Goal: Task Accomplishment & Management: Use online tool/utility

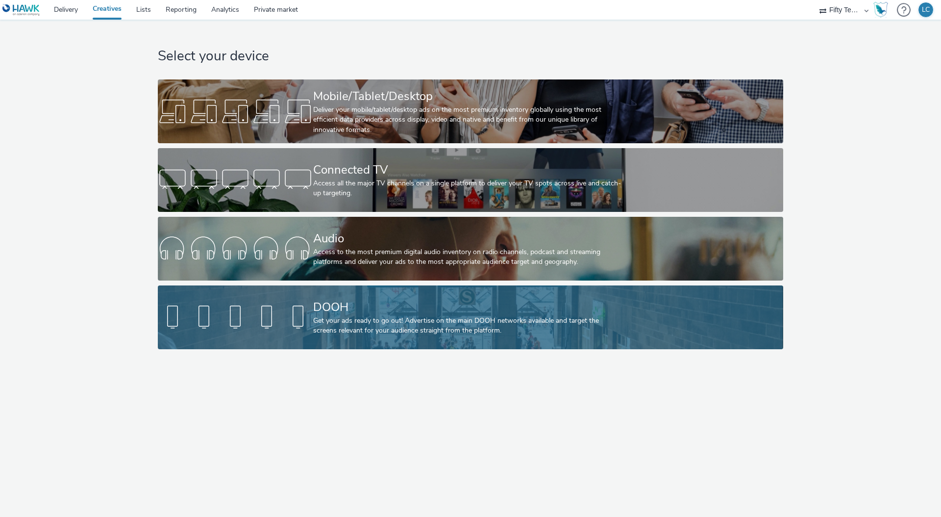
click at [420, 328] on div "Get your ads ready to go out! Advertise on the main DOOH networks available and…" at bounding box center [468, 326] width 311 height 20
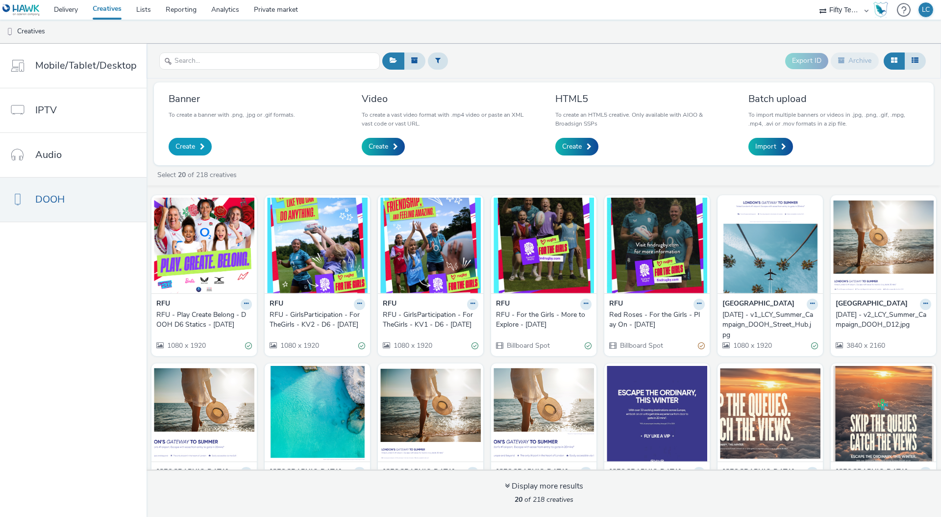
click at [191, 142] on span "Create" at bounding box center [185, 147] width 20 height 10
click at [773, 146] on span "Import" at bounding box center [765, 147] width 21 height 10
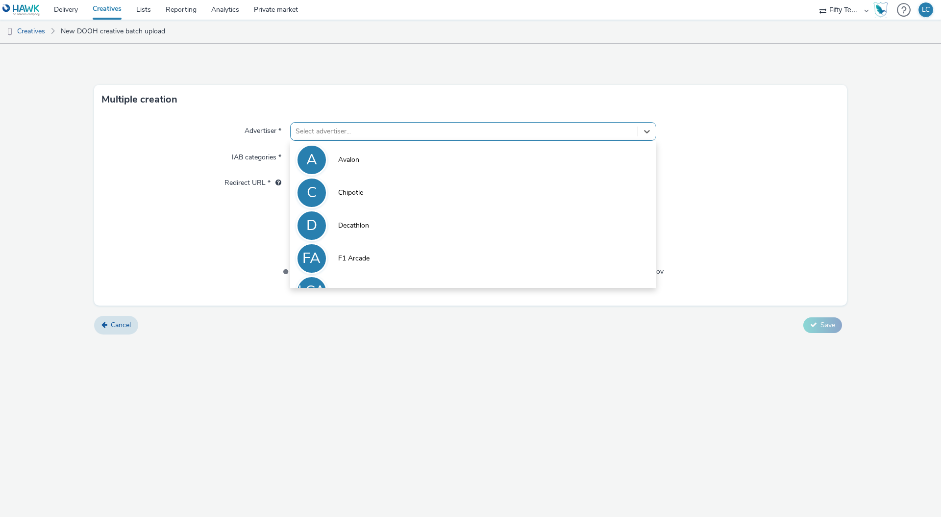
click at [363, 122] on div "Select advertiser..." at bounding box center [473, 131] width 366 height 19
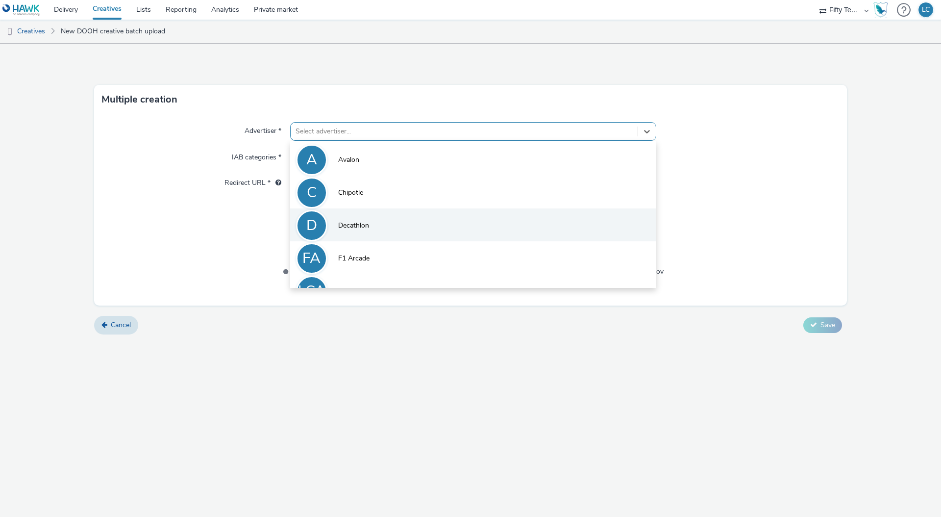
click at [367, 217] on li "D Decathlon" at bounding box center [473, 224] width 366 height 33
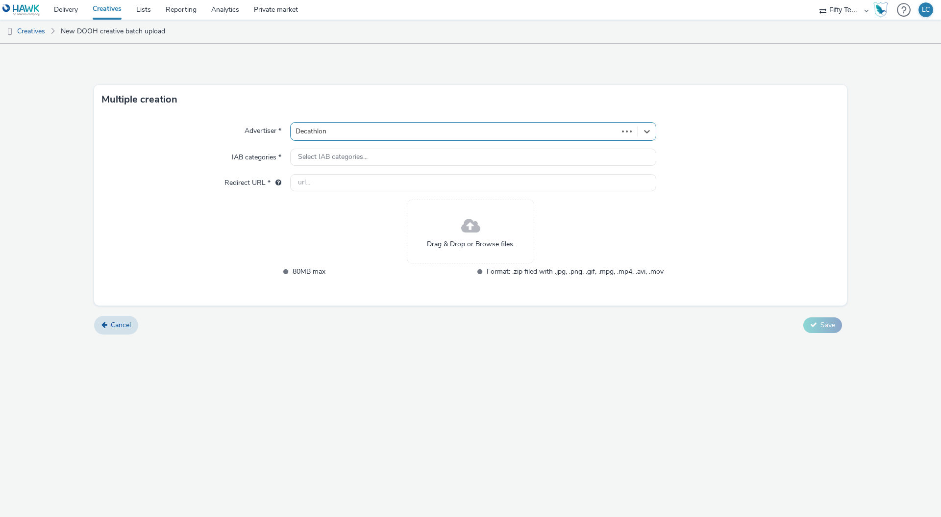
type input "http://decathlon.co.uk"
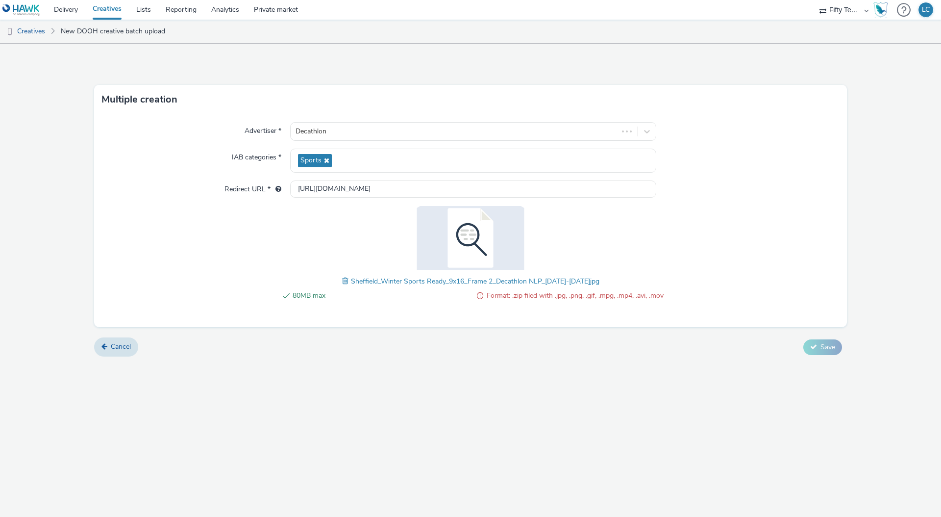
click at [349, 280] on span at bounding box center [346, 280] width 9 height 11
click at [116, 350] on span "Cancel" at bounding box center [121, 346] width 20 height 9
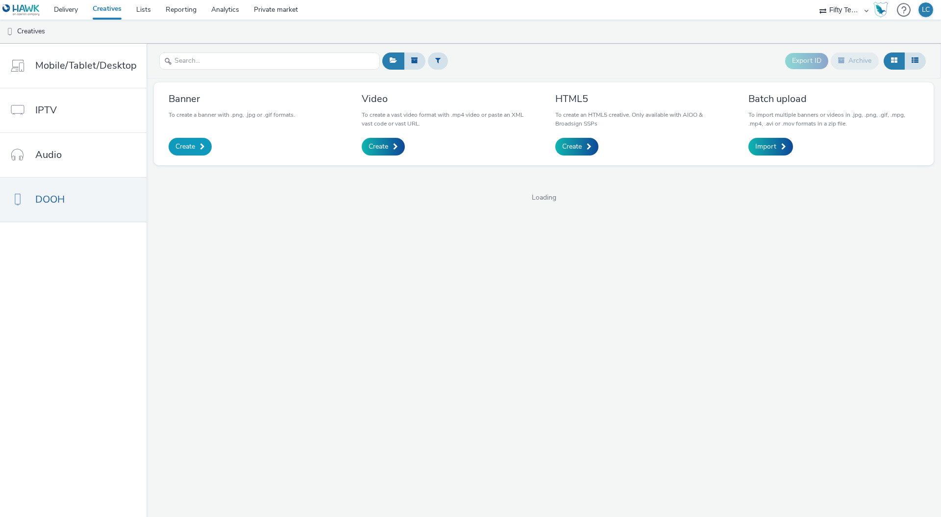
click at [180, 145] on span "Create" at bounding box center [185, 147] width 20 height 10
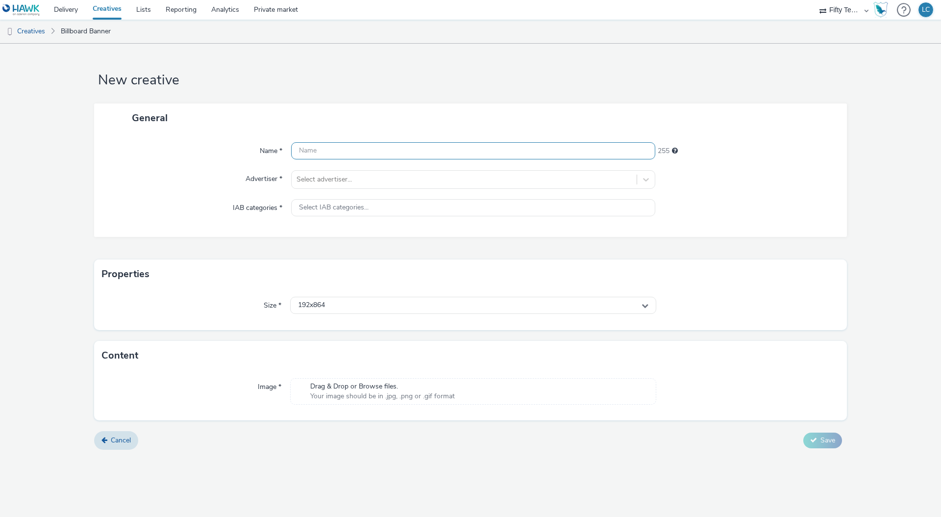
click at [338, 152] on input "text" at bounding box center [473, 150] width 364 height 17
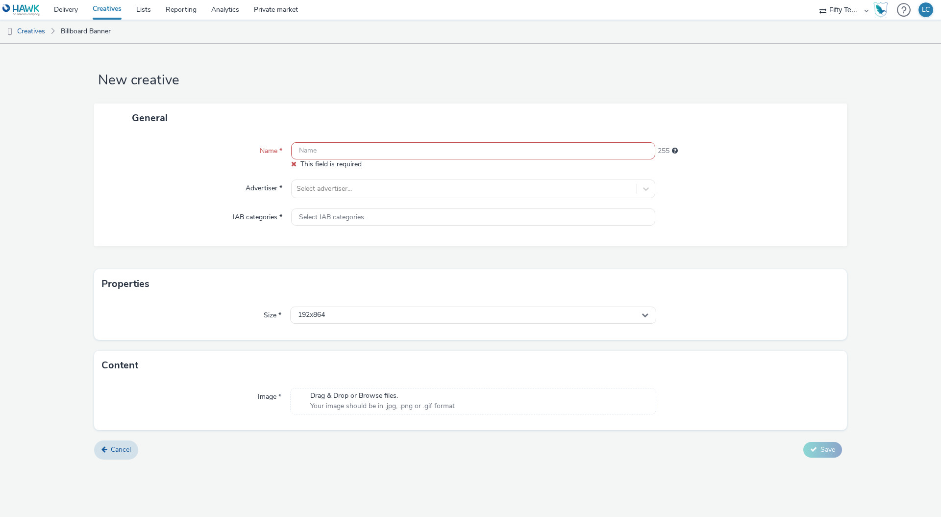
click at [348, 152] on input "text" at bounding box center [473, 150] width 364 height 17
paste input "Sheffield_Winter Sports Ready_9x16_Frame 2_Decathlon NLP_15-24 Sept"
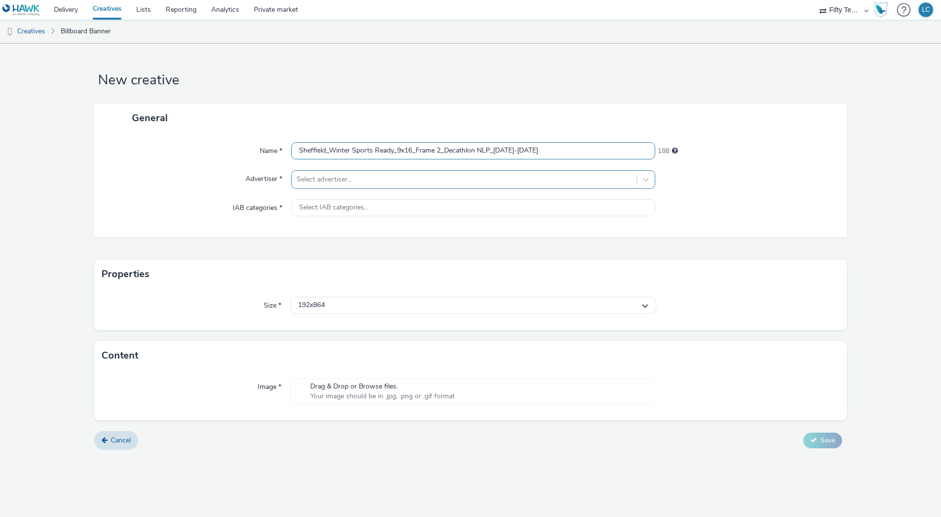
type input "Sheffield_Winter Sports Ready_9x16_Frame 2_Decathlon NLP_15-24 Sept"
click at [346, 185] on div at bounding box center [464, 180] width 335 height 12
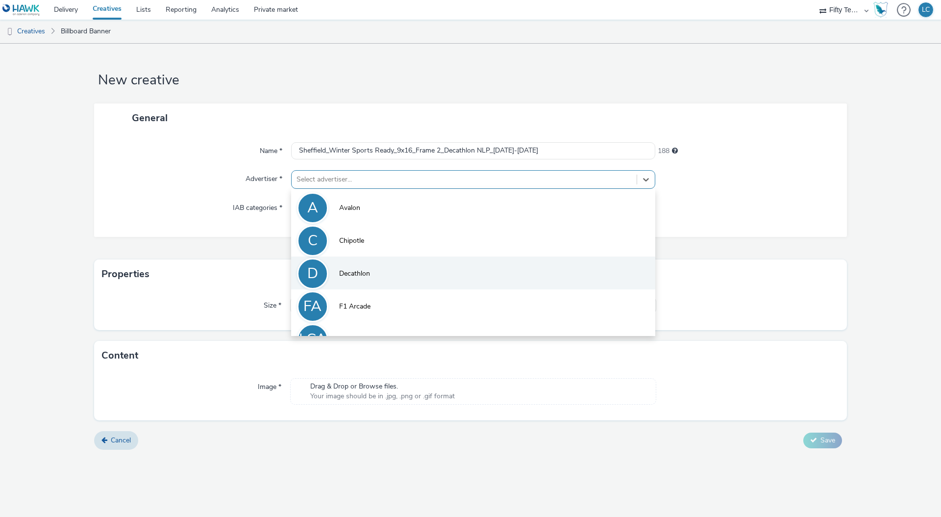
click at [386, 275] on li "D Decathlon" at bounding box center [473, 272] width 364 height 33
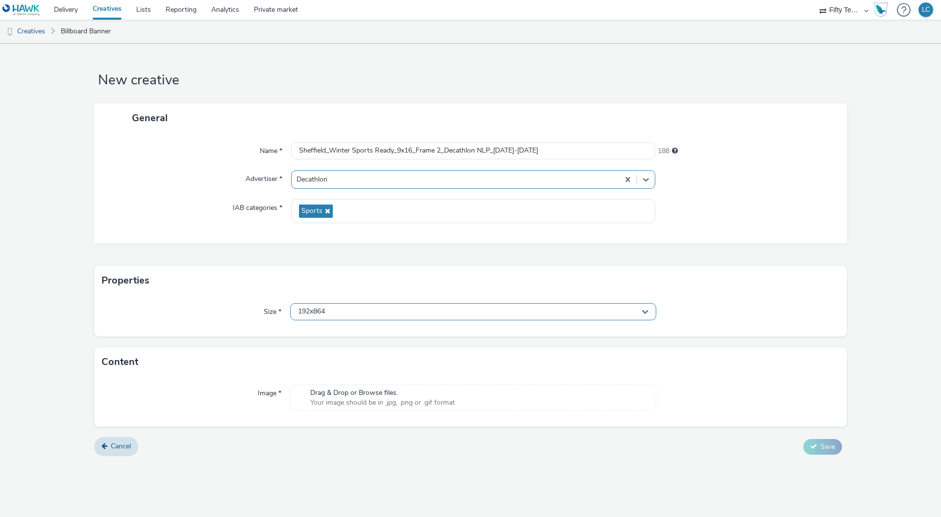
click at [335, 312] on div "192x864" at bounding box center [473, 311] width 366 height 17
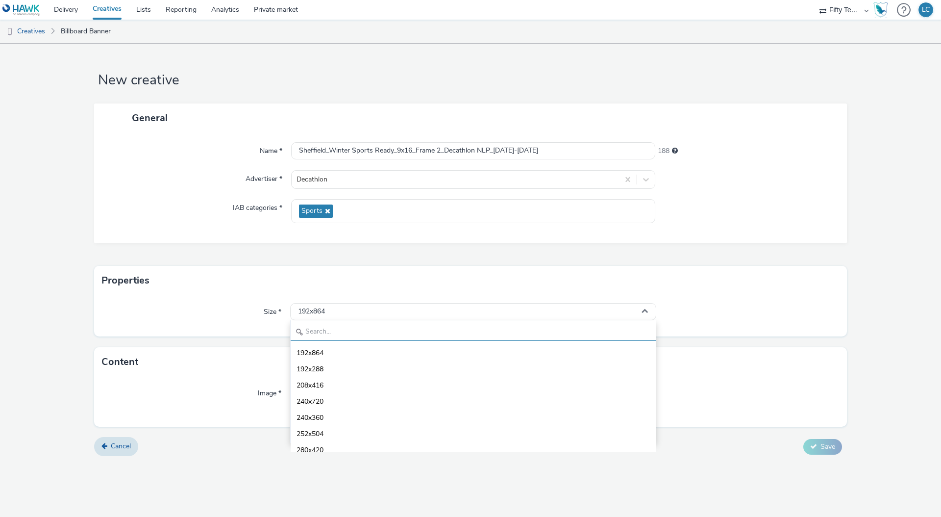
click at [334, 334] on input "text" at bounding box center [473, 331] width 365 height 17
type input "1080"
click at [364, 419] on li "1080x1920 - dooh" at bounding box center [473, 417] width 365 height 16
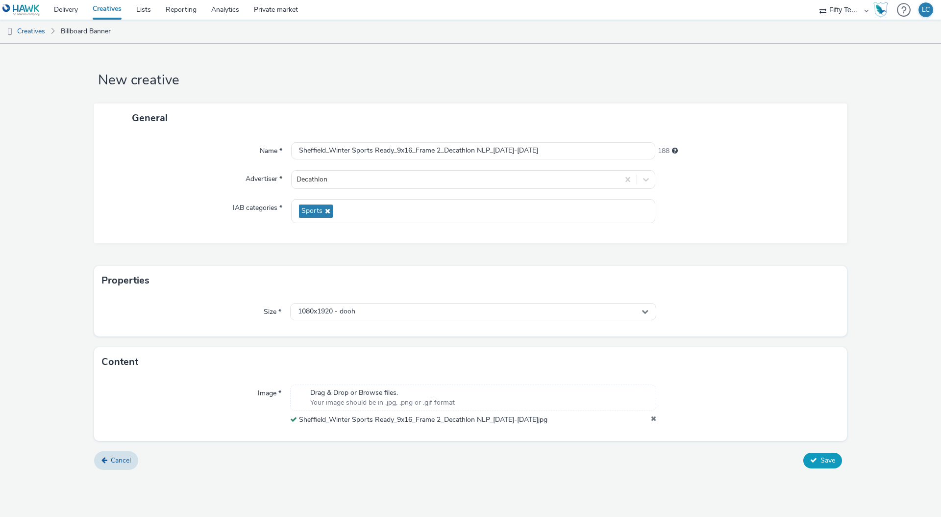
click at [829, 462] on span "Save" at bounding box center [827, 459] width 15 height 9
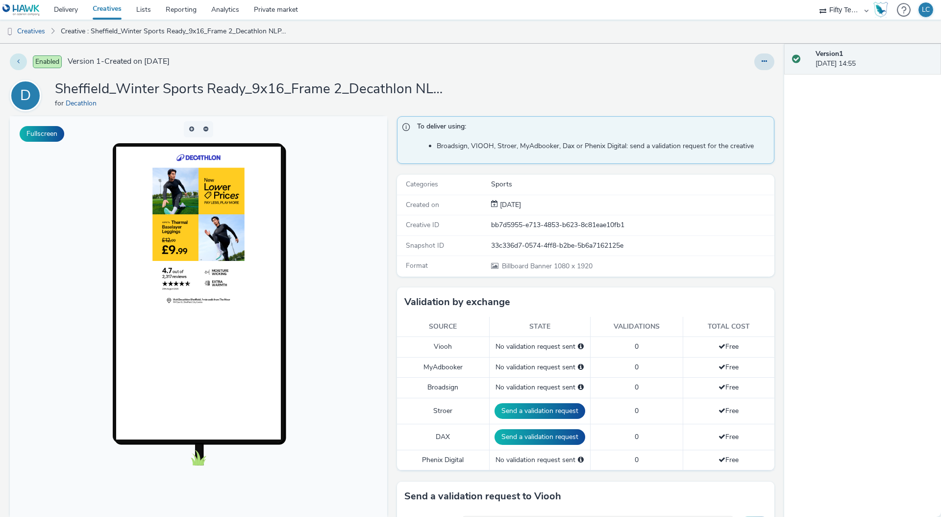
click at [17, 60] on icon at bounding box center [18, 61] width 2 height 7
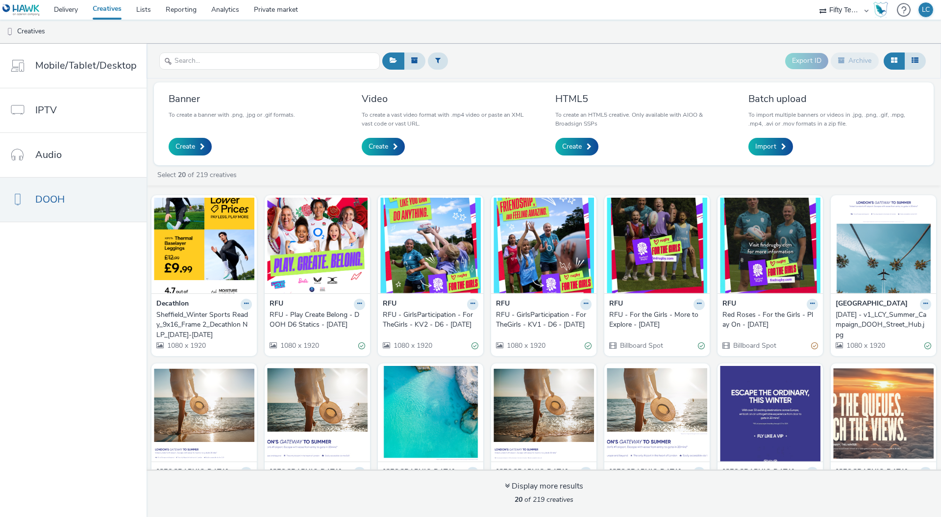
click at [227, 329] on div "Sheffield_Winter Sports Ready_9x16_Frame 2_Decathlon NLP_15-24 Sept" at bounding box center [202, 325] width 92 height 30
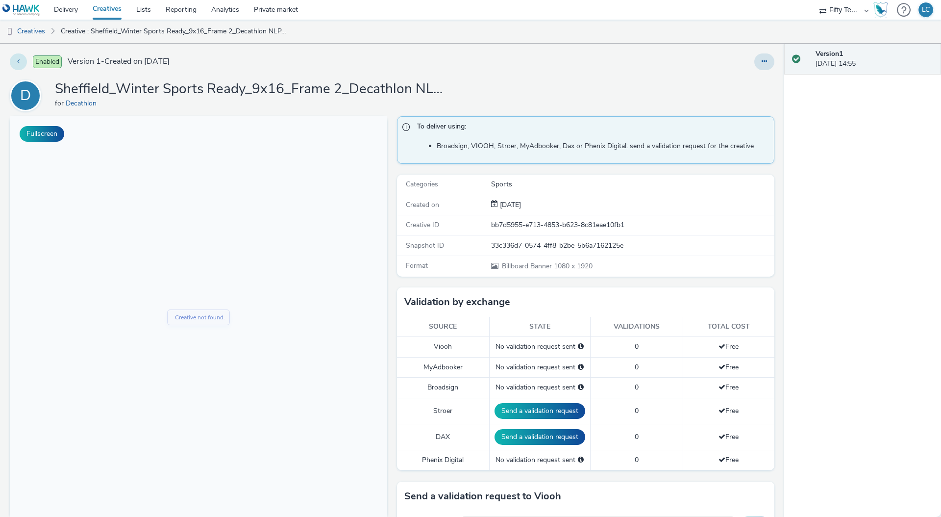
click at [16, 65] on button at bounding box center [18, 61] width 17 height 17
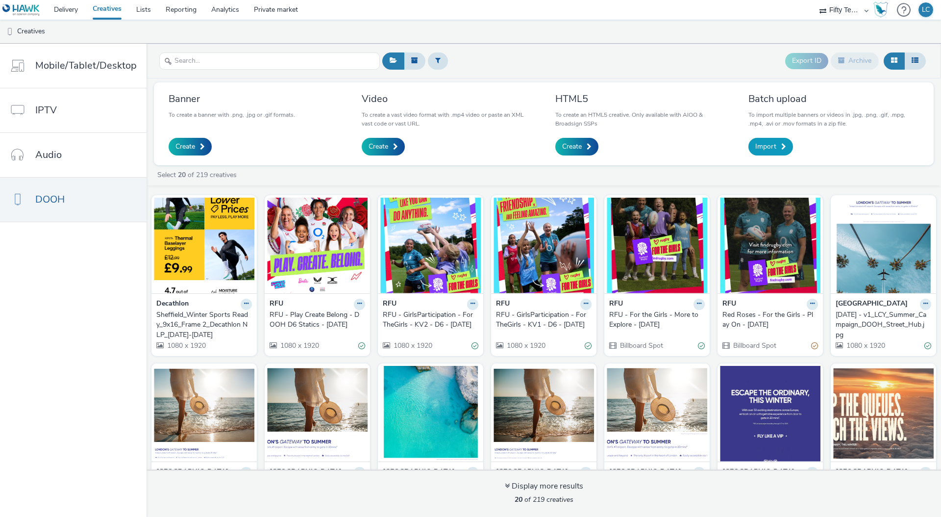
click at [778, 149] on link "Import" at bounding box center [770, 147] width 45 height 18
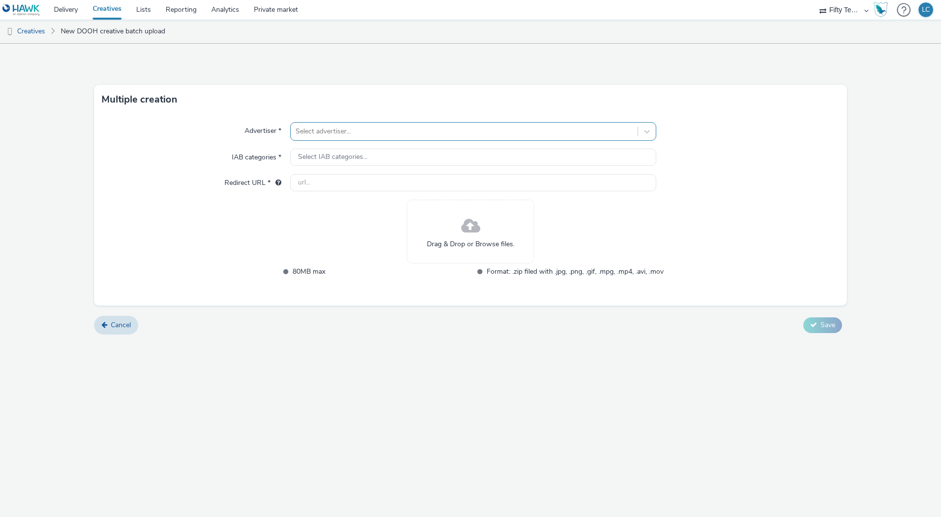
click at [338, 126] on div at bounding box center [464, 131] width 337 height 12
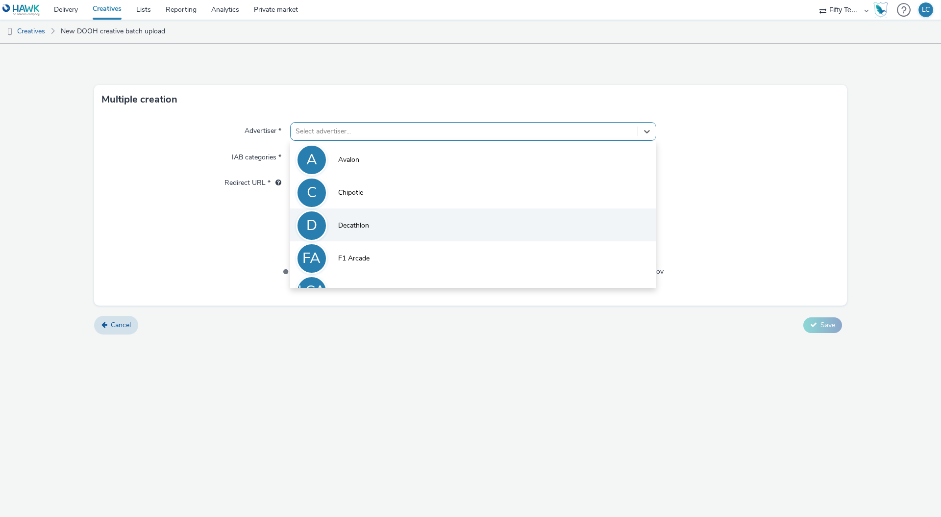
click at [381, 237] on li "D Decathlon" at bounding box center [473, 224] width 366 height 33
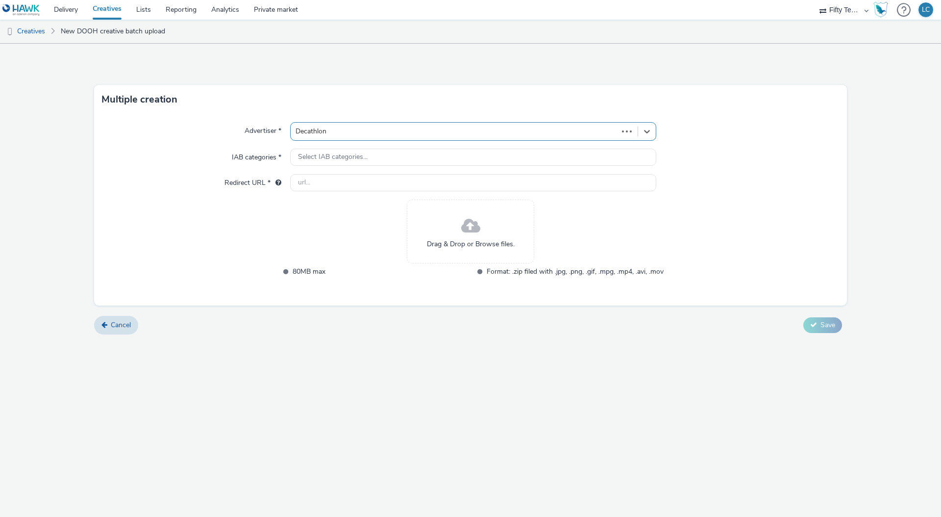
type input "http://decathlon.co.uk"
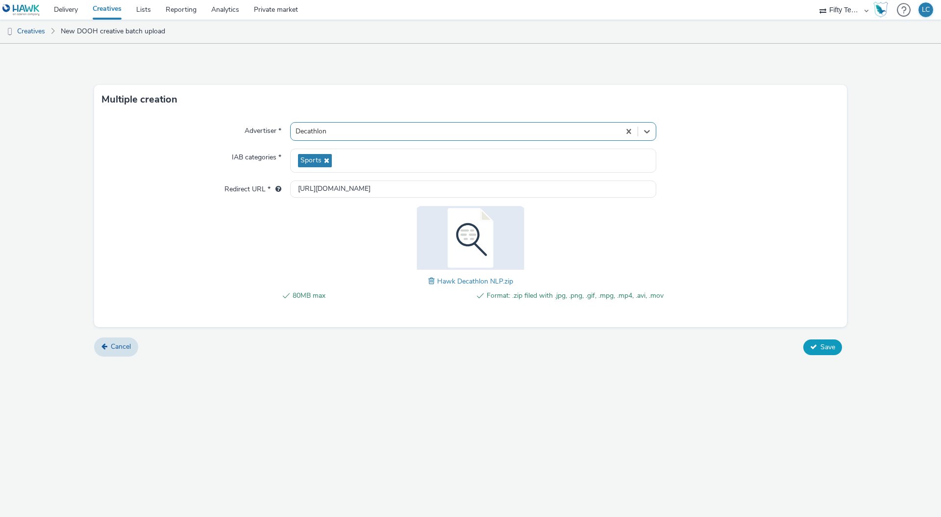
click at [827, 348] on span "Save" at bounding box center [827, 346] width 15 height 9
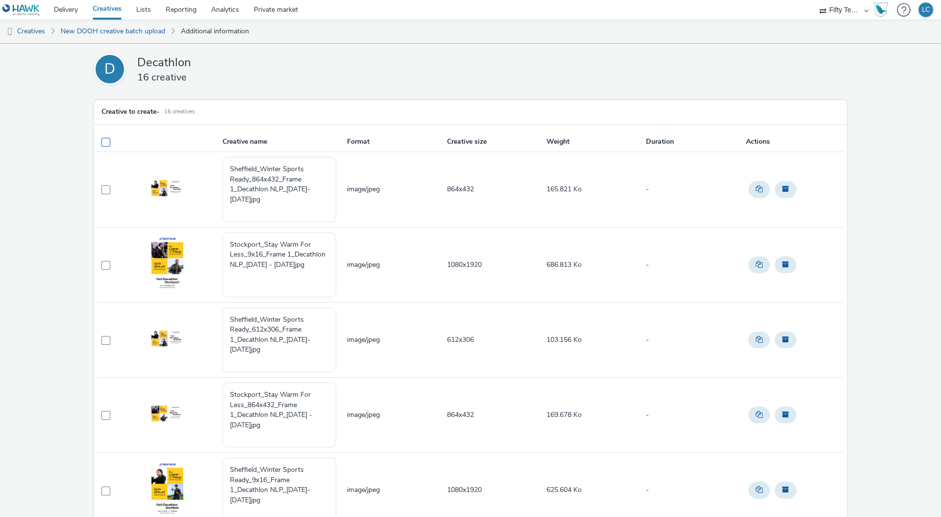
click at [107, 141] on span at bounding box center [105, 142] width 9 height 9
checkbox input "true"
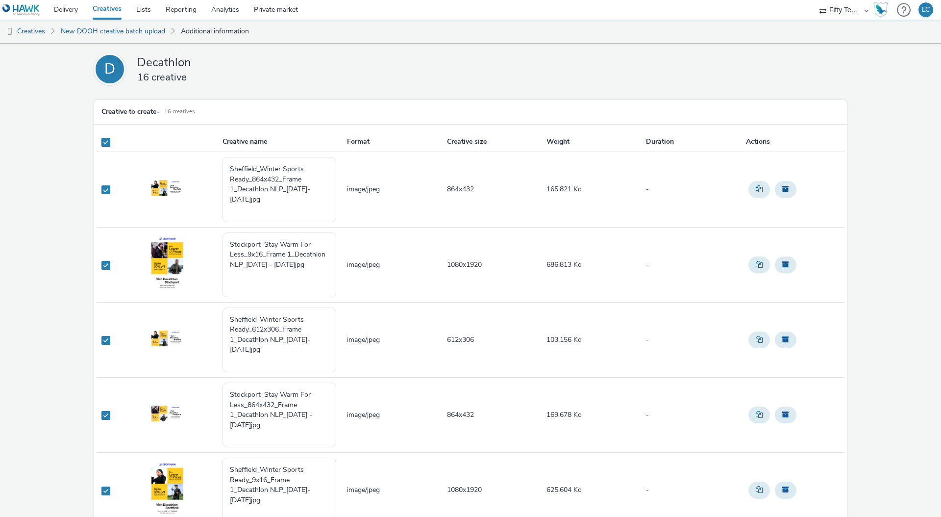
checkbox input "true"
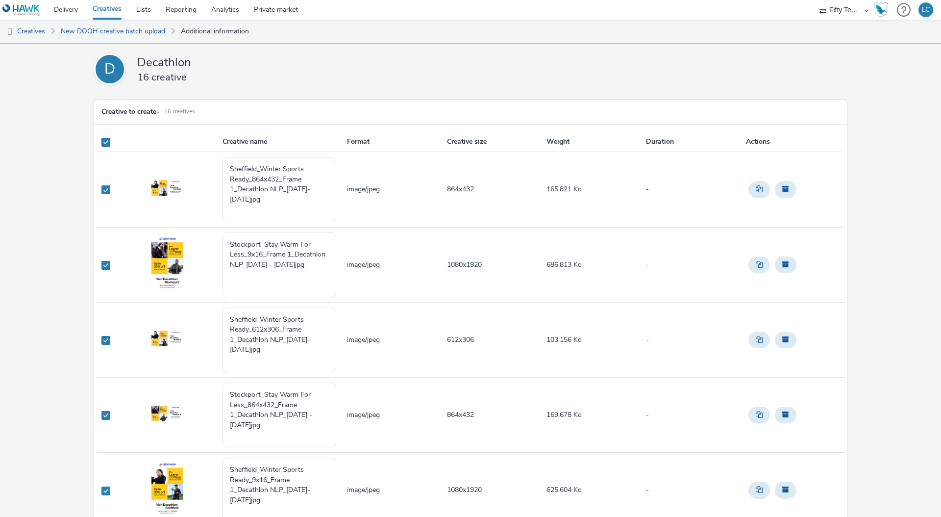
checkbox input "true"
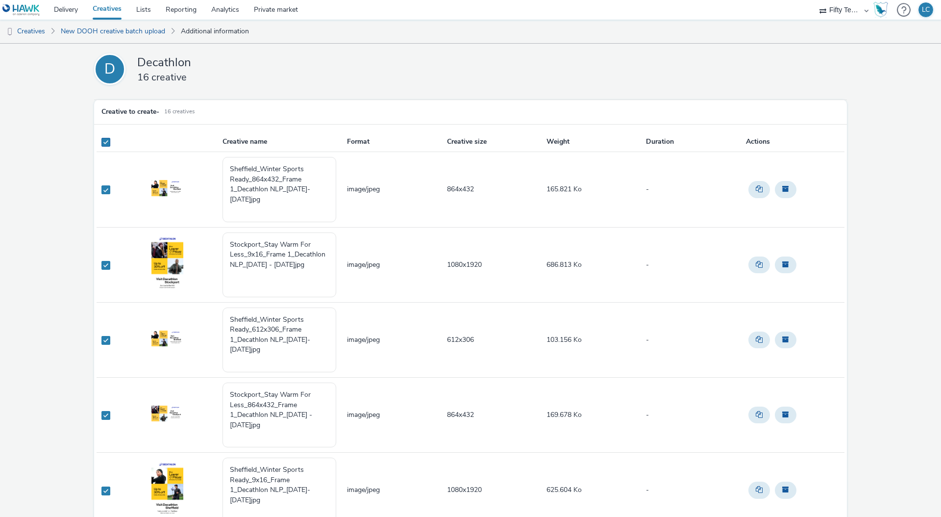
checkbox input "true"
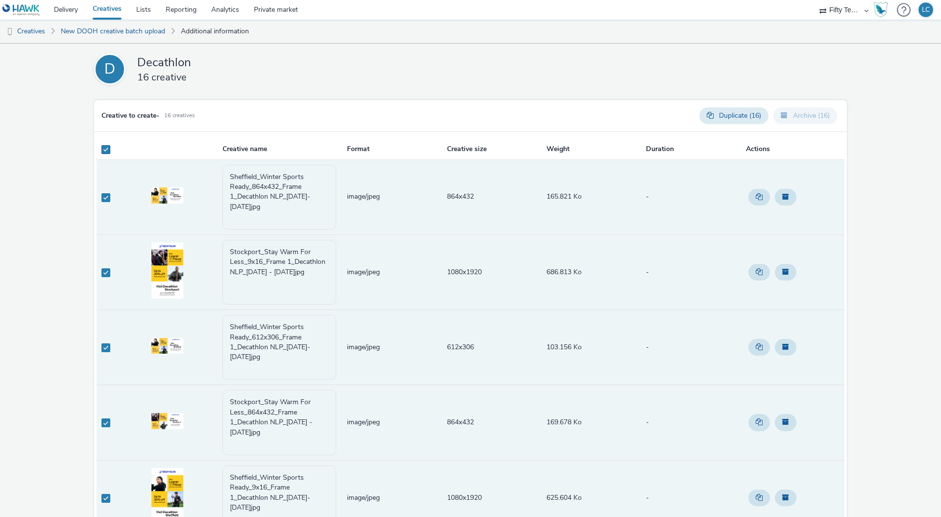
click at [104, 149] on span at bounding box center [105, 149] width 9 height 9
checkbox input "false"
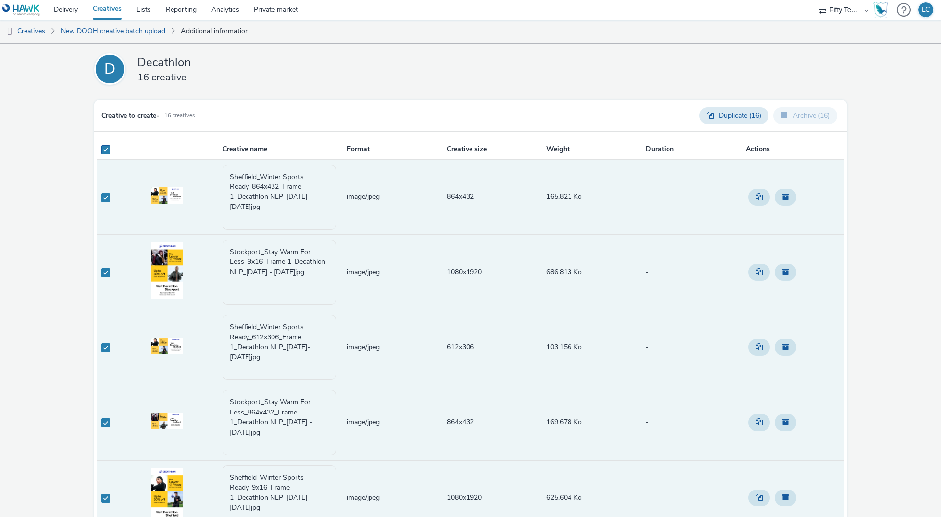
checkbox input "false"
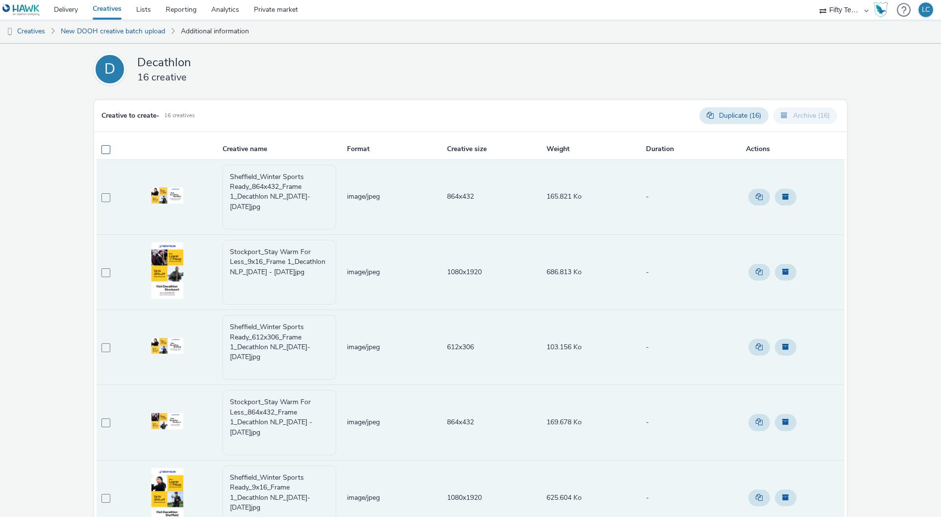
checkbox input "false"
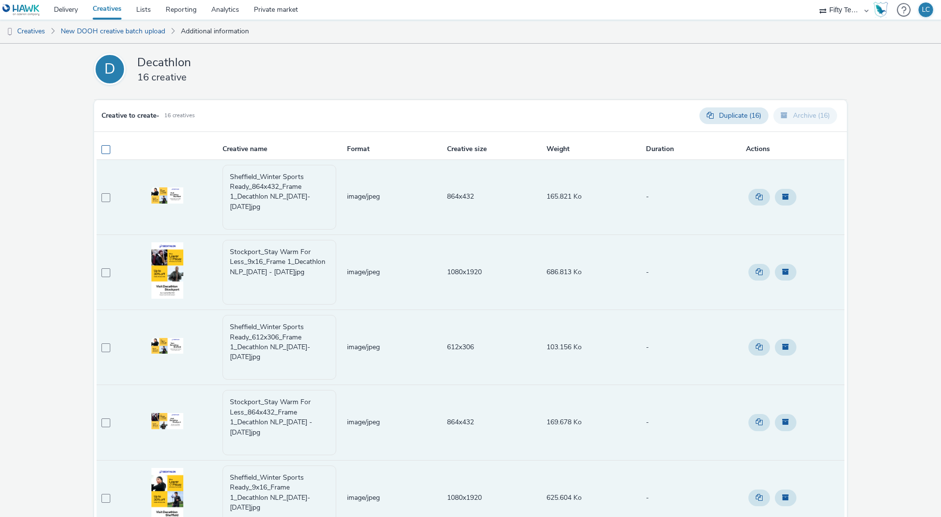
checkbox input "false"
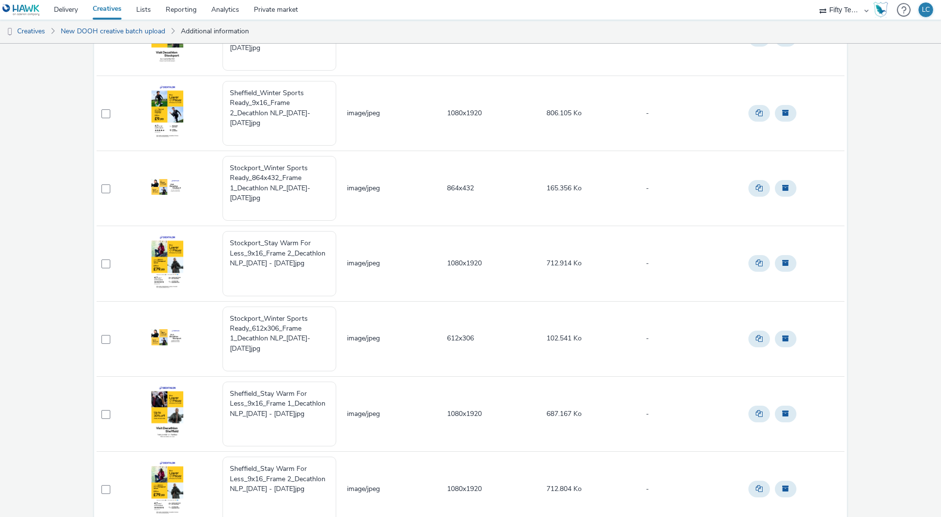
scroll to position [882, 0]
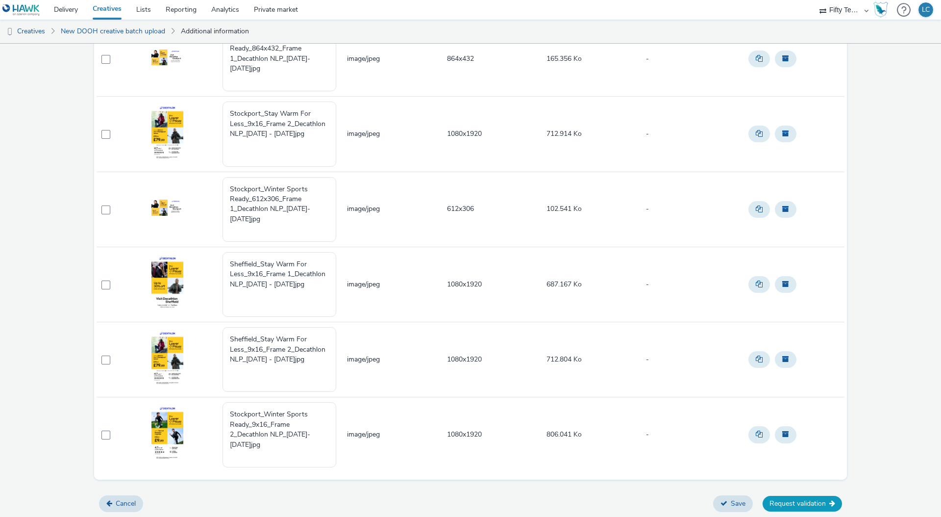
click at [815, 503] on button "Request validation" at bounding box center [802, 504] width 79 height 16
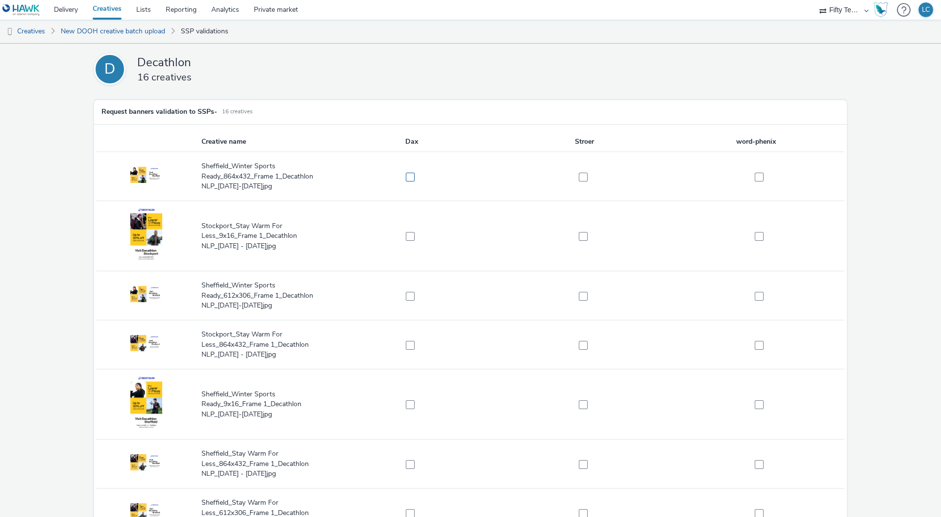
click at [411, 177] on span at bounding box center [410, 177] width 9 height 9
checkbox input "true"
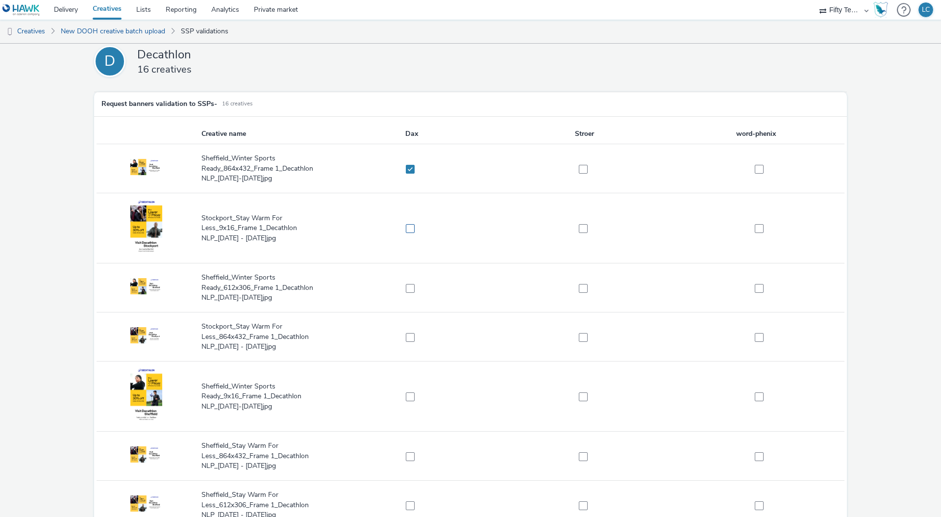
scroll to position [10, 0]
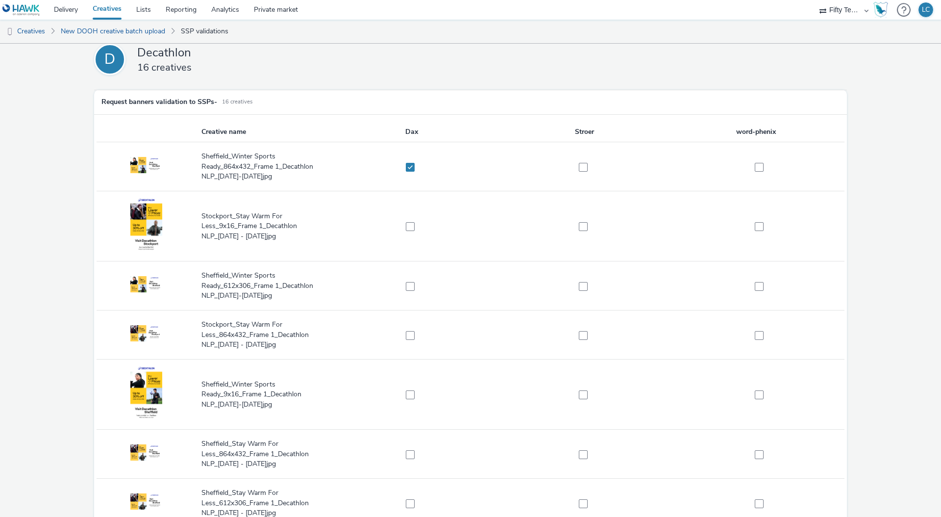
click at [409, 232] on td at bounding box center [411, 226] width 173 height 70
click at [409, 228] on span at bounding box center [410, 226] width 9 height 9
checkbox input "true"
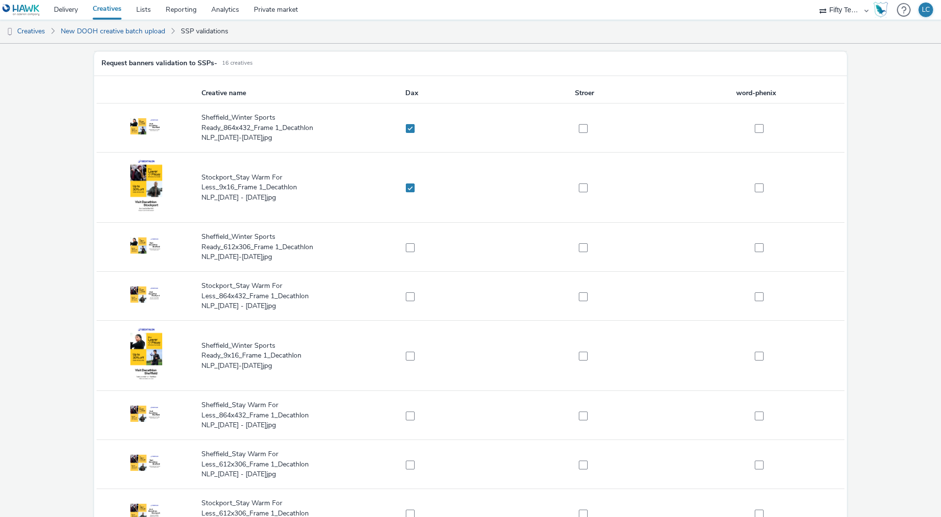
scroll to position [41, 0]
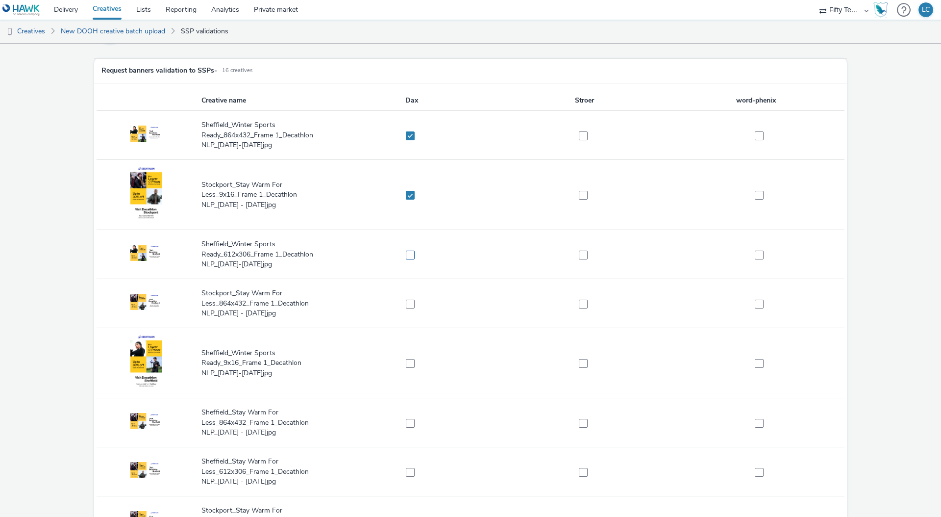
click at [408, 252] on span at bounding box center [410, 254] width 9 height 9
checkbox input "true"
click at [405, 298] on label at bounding box center [407, 303] width 162 height 10
checkbox input "true"
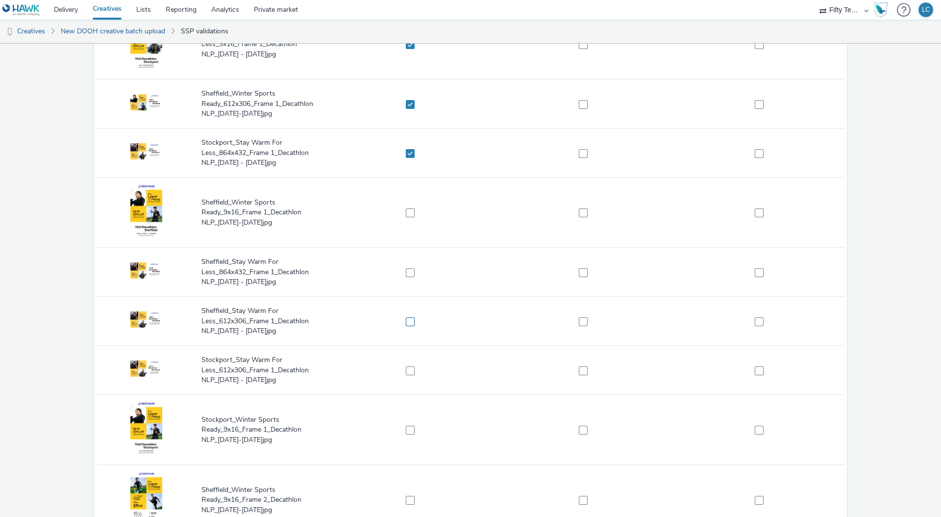
scroll to position [196, 0]
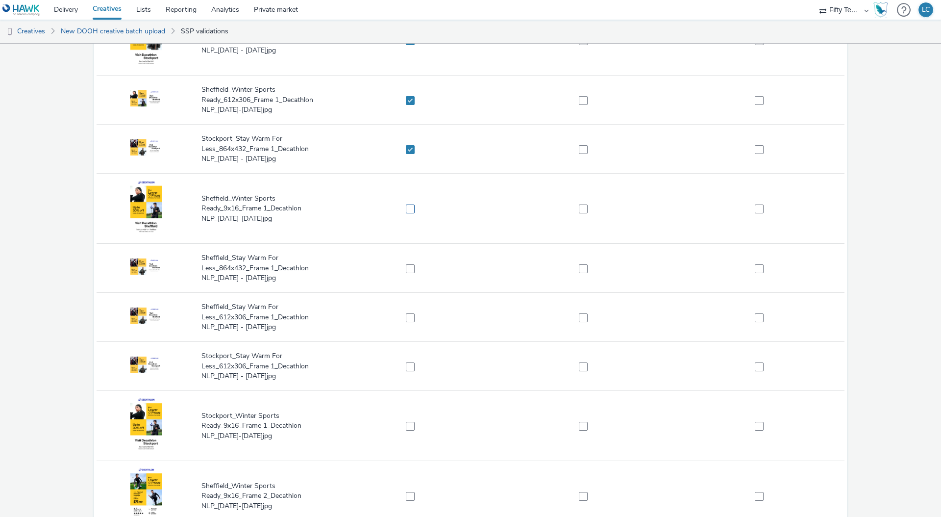
click at [409, 206] on span at bounding box center [410, 208] width 9 height 9
checkbox input "true"
drag, startPoint x: 408, startPoint y: 269, endPoint x: 416, endPoint y: 291, distance: 23.9
click at [408, 270] on span at bounding box center [410, 268] width 9 height 9
checkbox input "true"
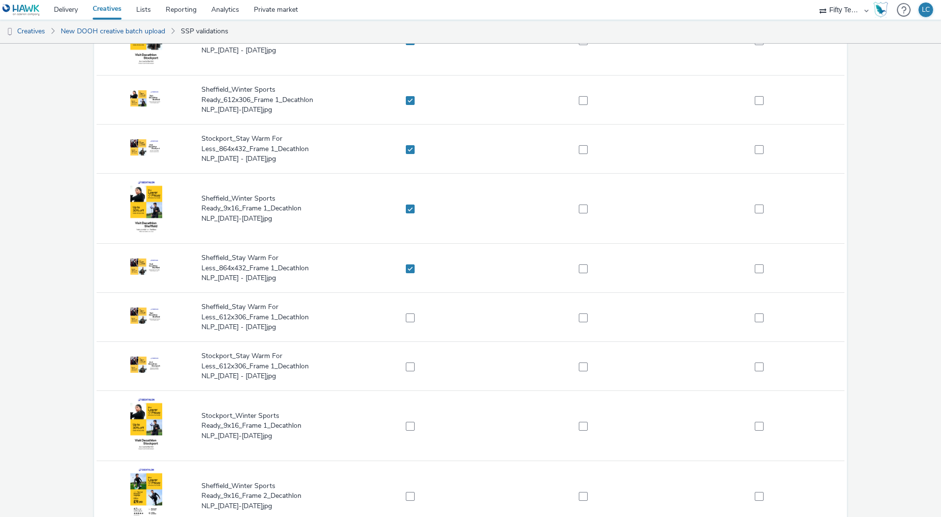
drag, startPoint x: 412, startPoint y: 319, endPoint x: 403, endPoint y: 349, distance: 32.1
click at [412, 319] on label at bounding box center [407, 317] width 162 height 10
checkbox input "true"
click at [416, 371] on label at bounding box center [407, 366] width 162 height 10
checkbox input "true"
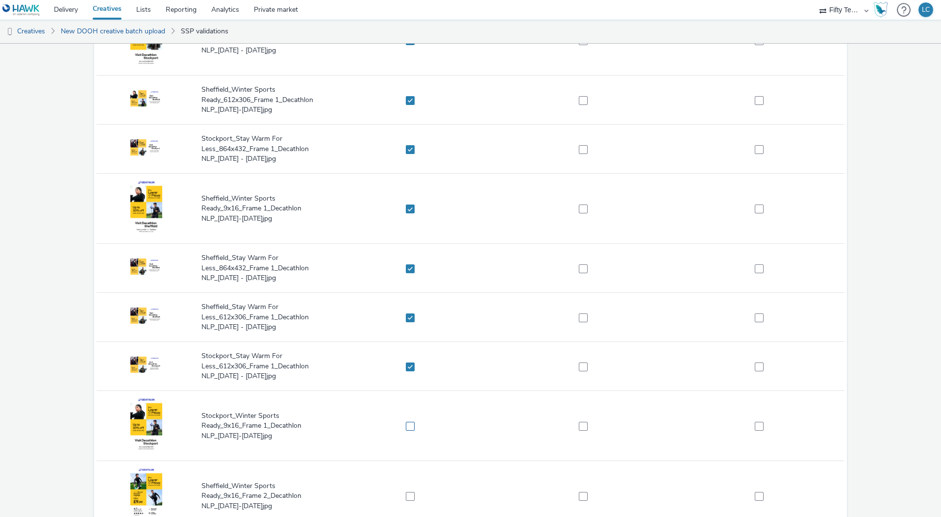
click at [415, 422] on label at bounding box center [407, 426] width 162 height 10
drag, startPoint x: 410, startPoint y: 426, endPoint x: 409, endPoint y: 391, distance: 35.3
click at [410, 425] on span at bounding box center [410, 426] width 9 height 9
checkbox input "false"
drag, startPoint x: 408, startPoint y: 368, endPoint x: 409, endPoint y: 348, distance: 19.6
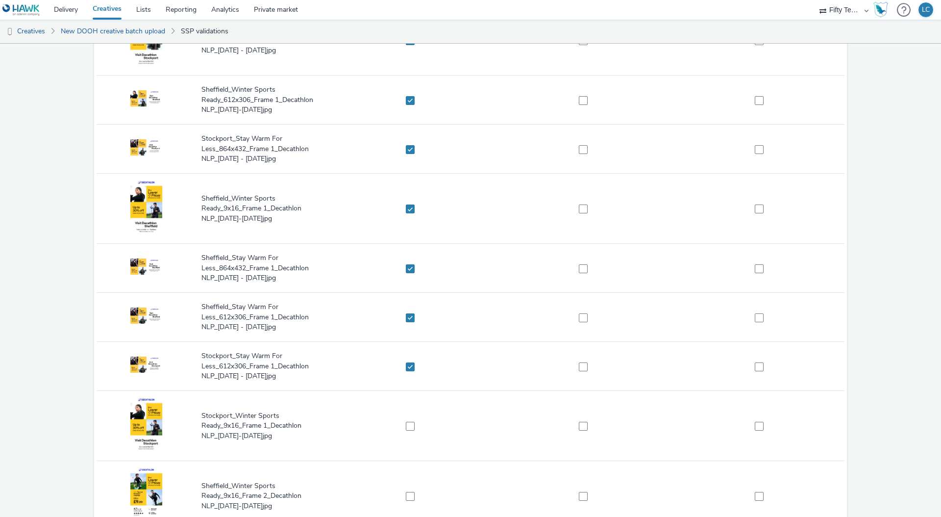
click at [408, 364] on span at bounding box center [410, 366] width 9 height 9
checkbox input "false"
click at [409, 316] on span at bounding box center [410, 317] width 9 height 9
checkbox input "false"
click at [411, 264] on span at bounding box center [410, 268] width 9 height 9
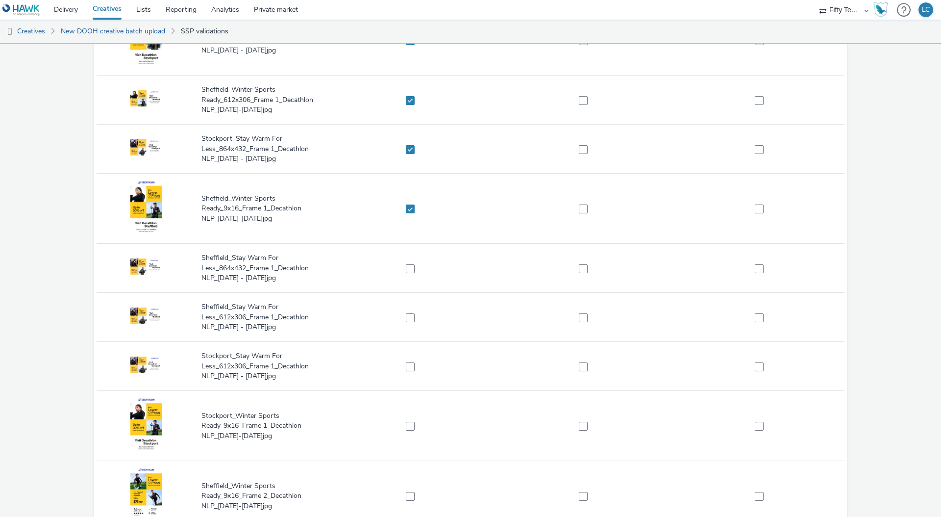
checkbox input "false"
drag, startPoint x: 406, startPoint y: 209, endPoint x: 406, endPoint y: 201, distance: 7.8
click at [406, 206] on span at bounding box center [410, 208] width 9 height 9
checkbox input "false"
drag, startPoint x: 410, startPoint y: 147, endPoint x: 411, endPoint y: 133, distance: 13.8
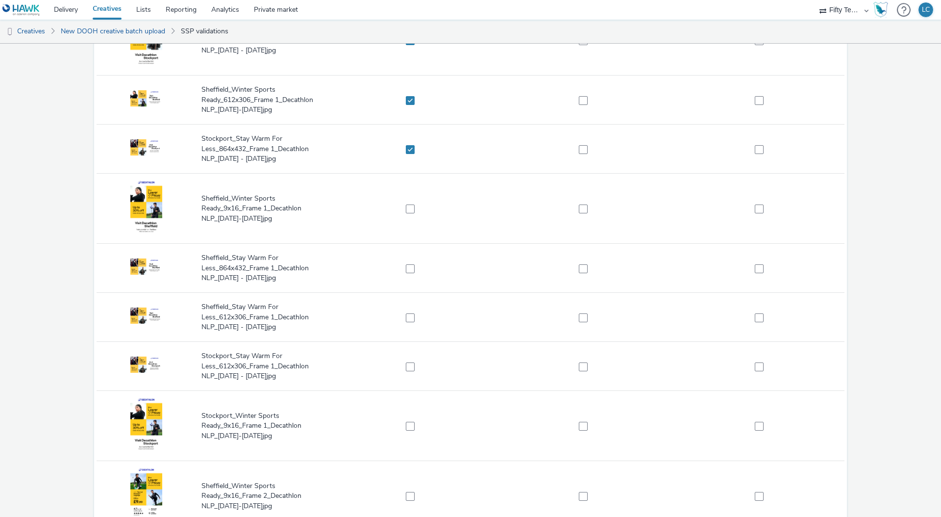
click at [410, 146] on span at bounding box center [410, 149] width 9 height 9
checkbox input "false"
click at [410, 101] on span at bounding box center [410, 100] width 9 height 9
checkbox input "false"
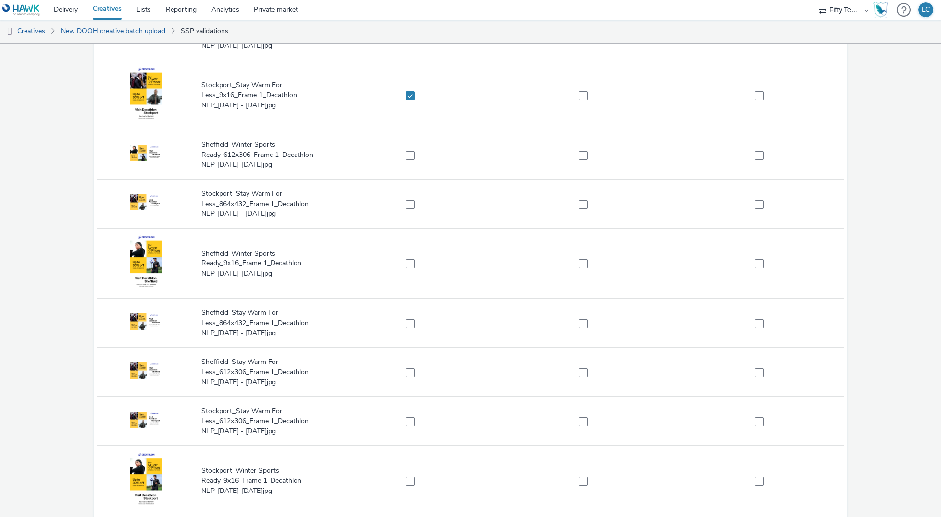
scroll to position [0, 0]
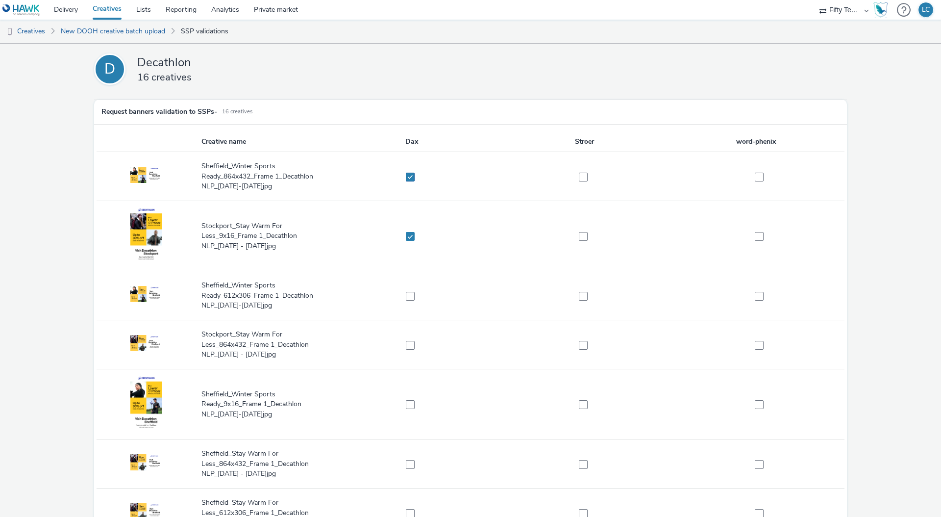
click at [406, 178] on span at bounding box center [410, 177] width 9 height 9
checkbox input "false"
drag, startPoint x: 408, startPoint y: 240, endPoint x: 416, endPoint y: 234, distance: 9.5
click at [408, 239] on span at bounding box center [410, 236] width 9 height 9
checkbox input "false"
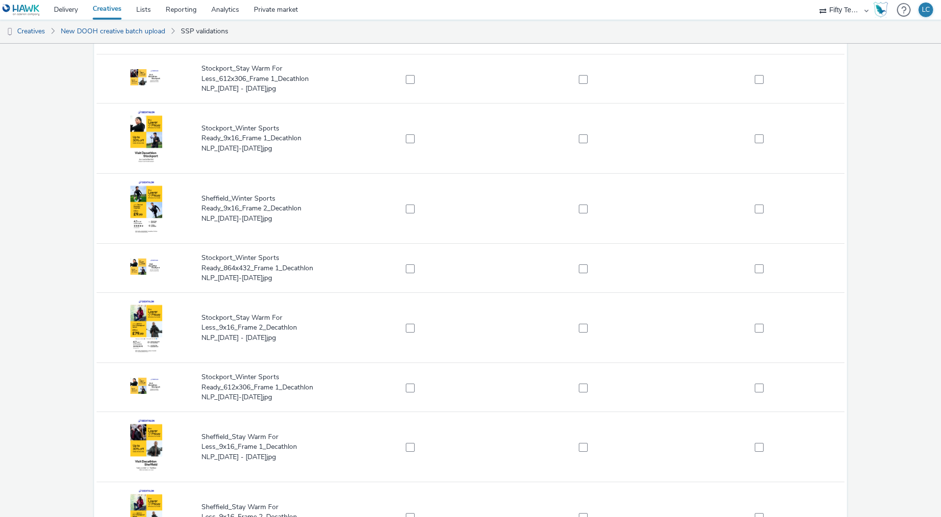
scroll to position [633, 0]
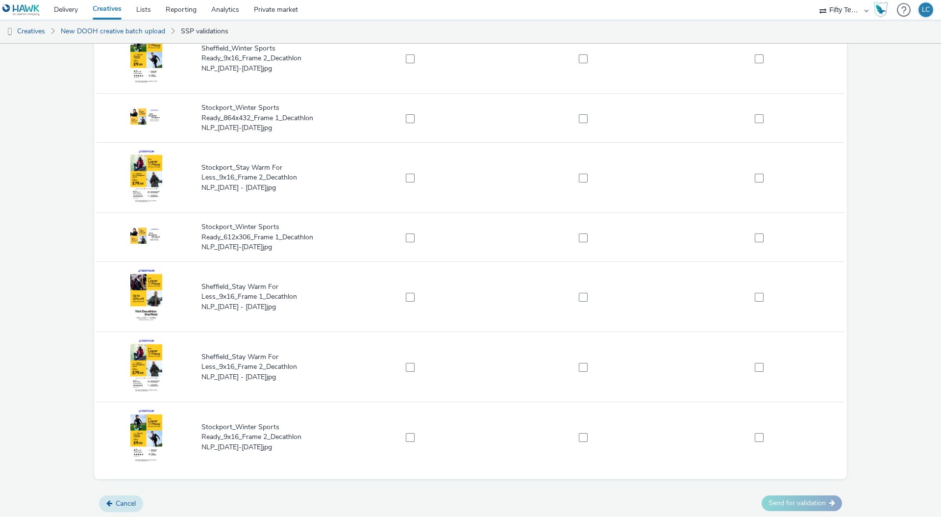
click at [126, 503] on button "Cancel" at bounding box center [121, 503] width 44 height 17
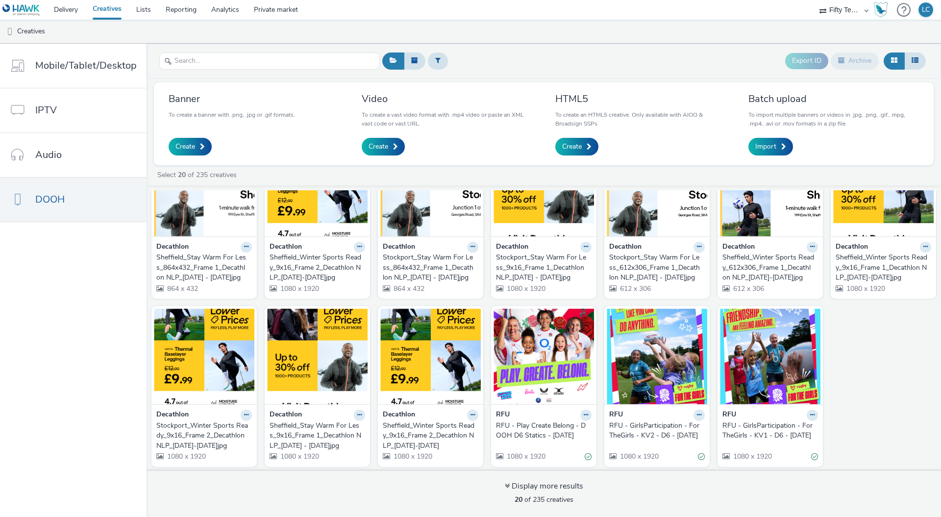
scroll to position [227, 0]
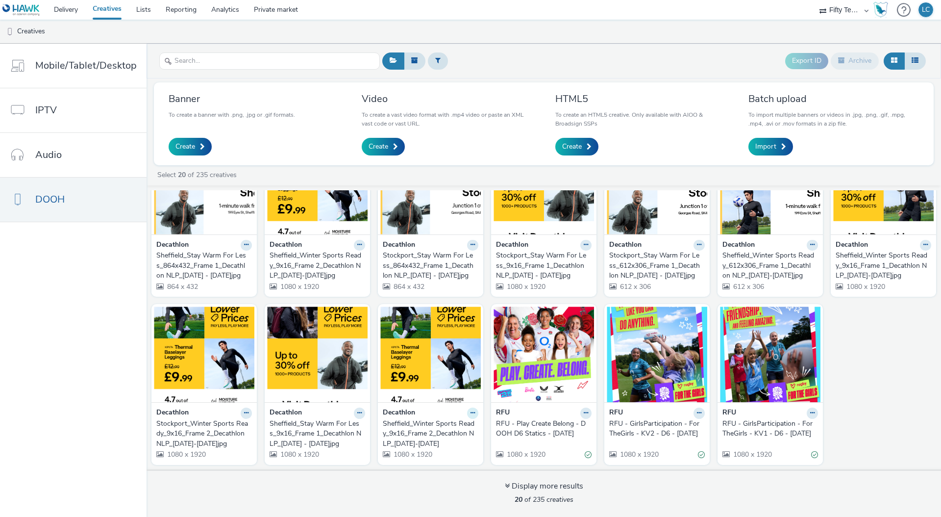
click at [471, 411] on icon at bounding box center [473, 413] width 4 height 6
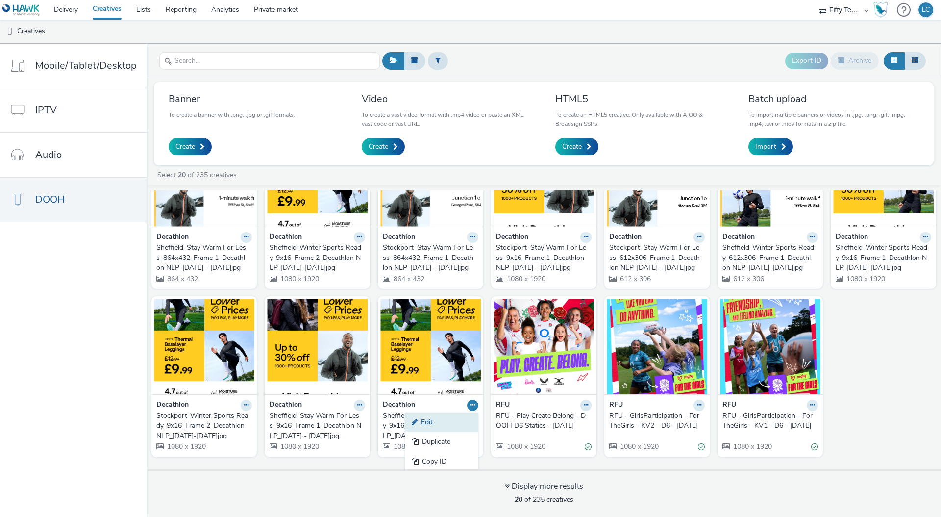
scroll to position [256, 0]
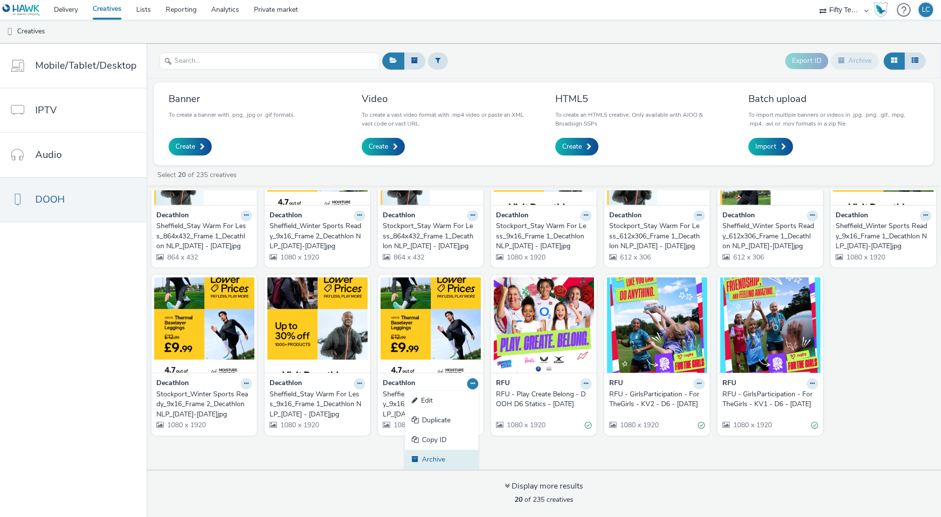
click at [435, 461] on link "Archive" at bounding box center [442, 459] width 74 height 20
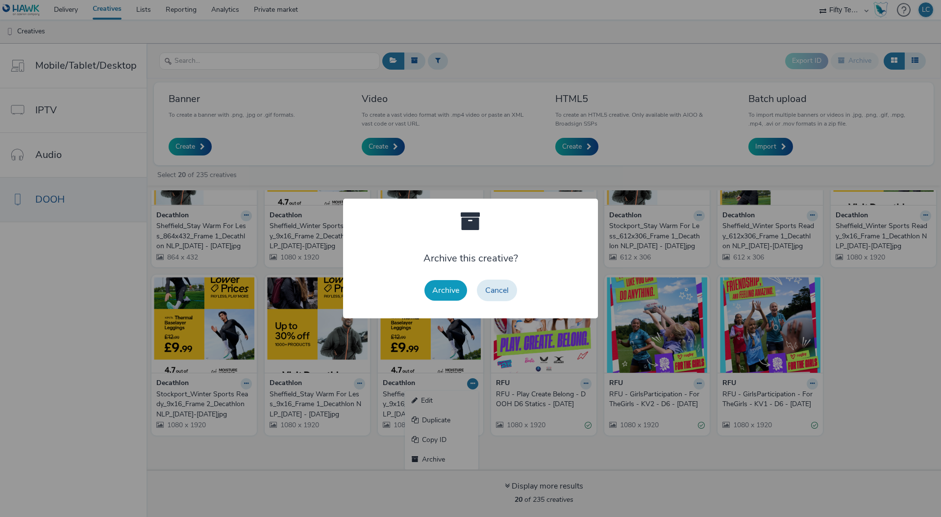
click at [449, 288] on button "Archive" at bounding box center [445, 290] width 43 height 21
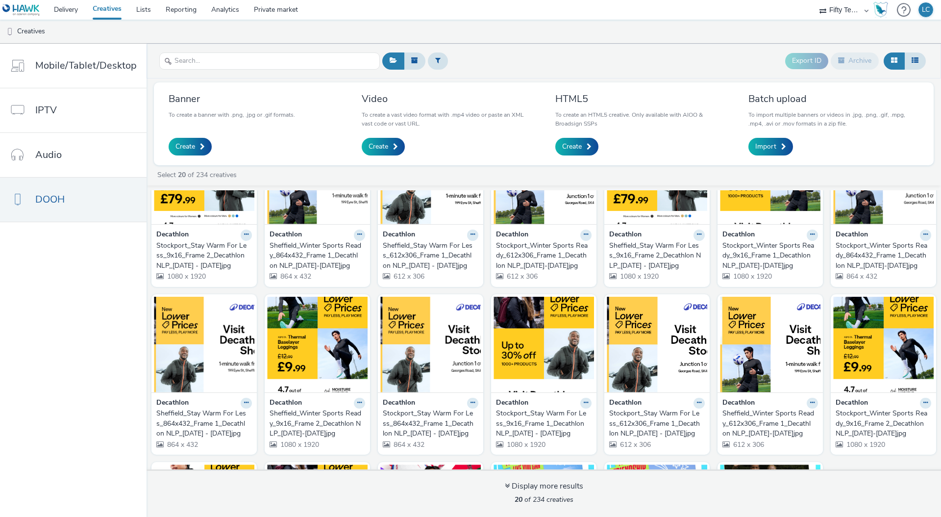
scroll to position [0, 0]
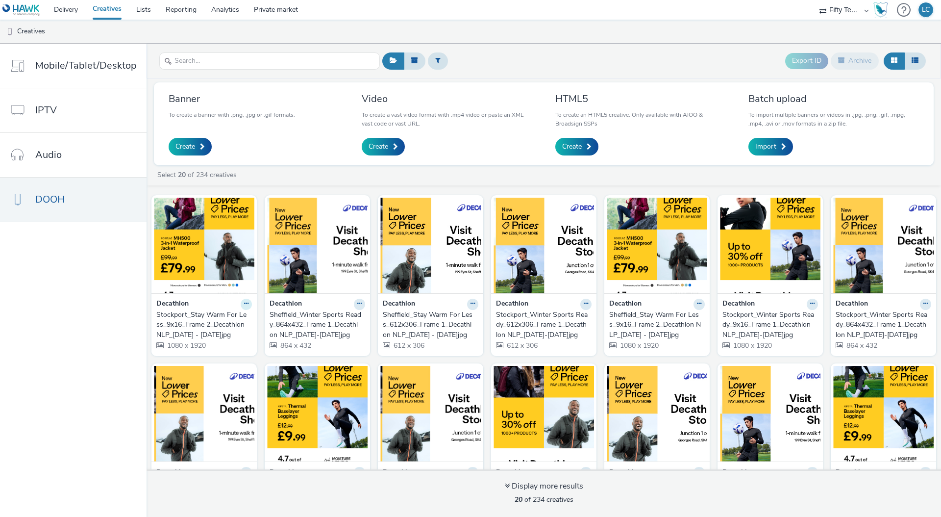
click at [244, 305] on icon at bounding box center [246, 303] width 4 height 6
drag, startPoint x: 195, startPoint y: 270, endPoint x: 188, endPoint y: 320, distance: 50.0
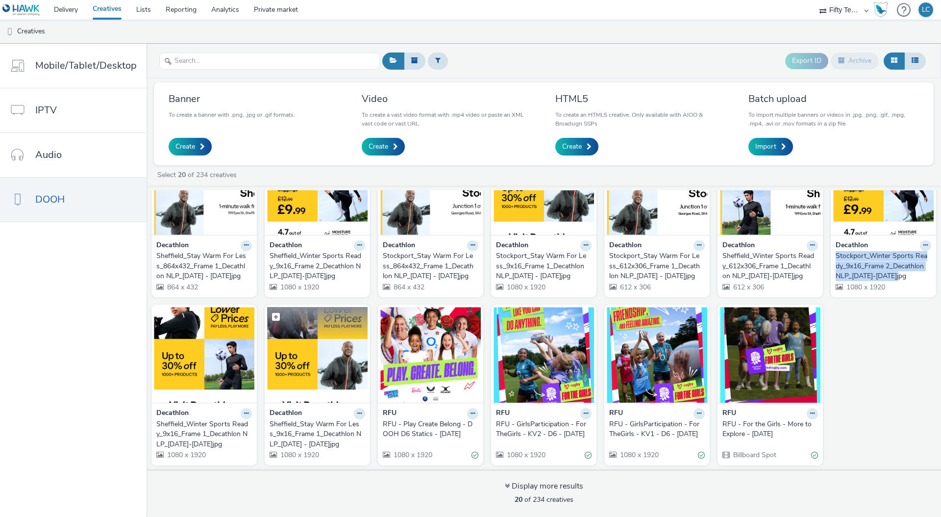
scroll to position [227, 0]
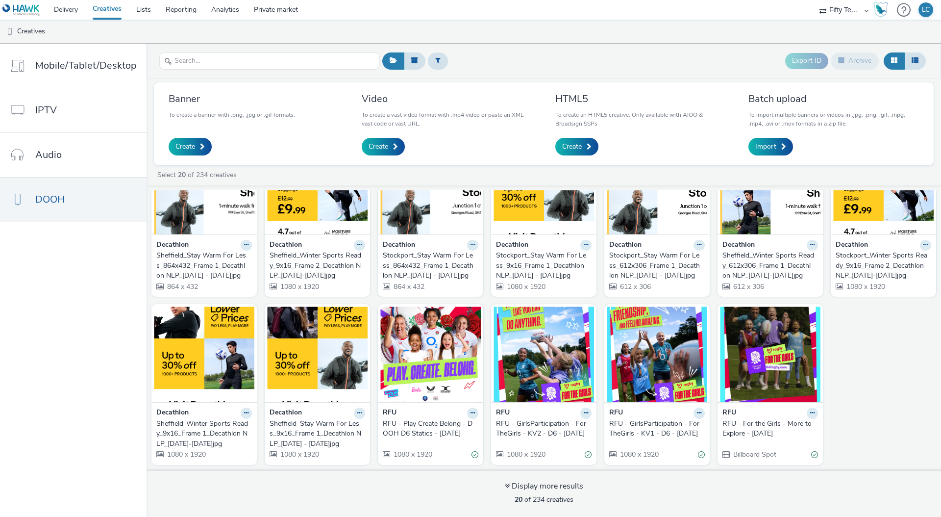
click at [904, 9] on div at bounding box center [904, 10] width 14 height 20
click at [895, 43] on div "Open documentation" at bounding box center [873, 47] width 65 height 10
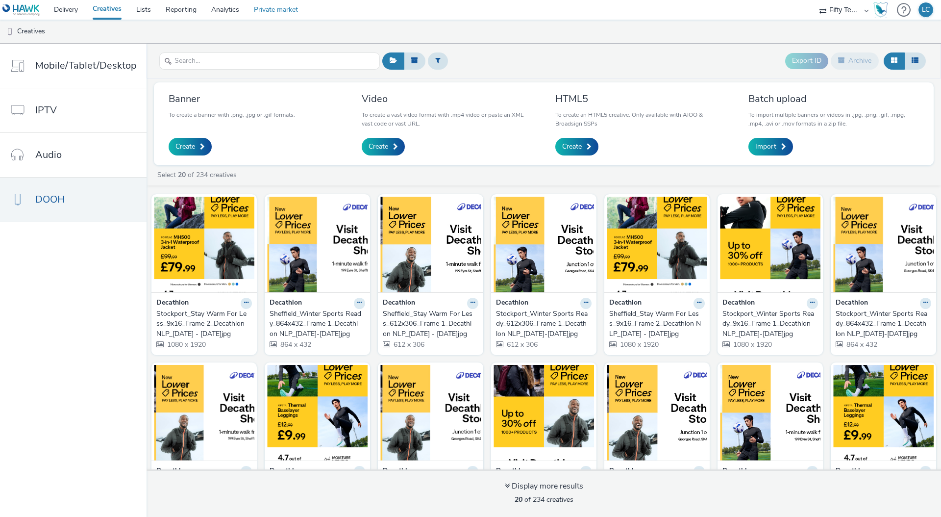
scroll to position [0, 0]
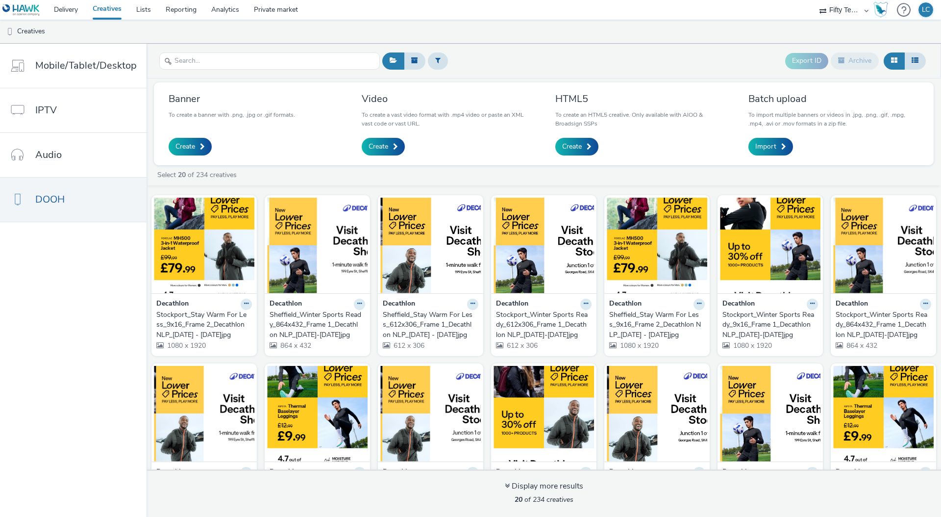
click at [186, 317] on div "Stockport_Stay Warm For Less_9x16_Frame 2_Decathlon NLP_25 Sept - 5 Oct.jpg" at bounding box center [202, 325] width 92 height 30
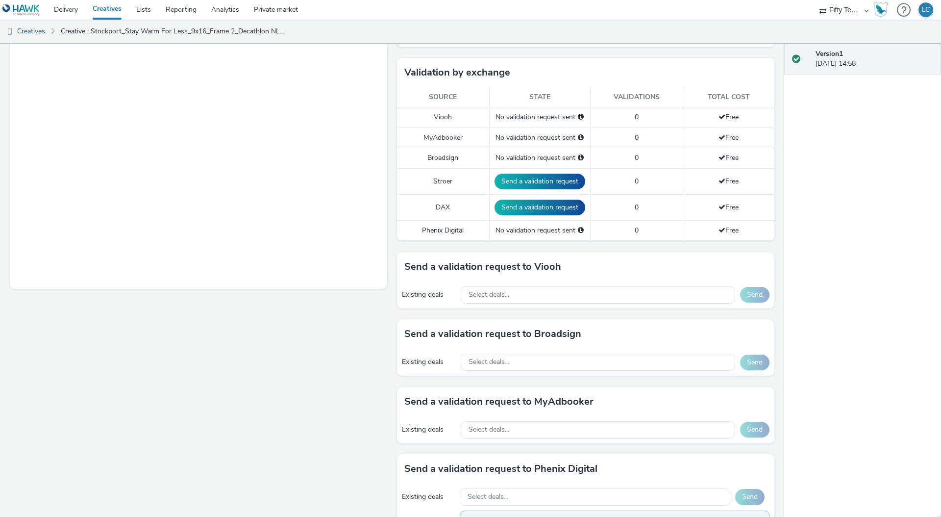
scroll to position [244, 0]
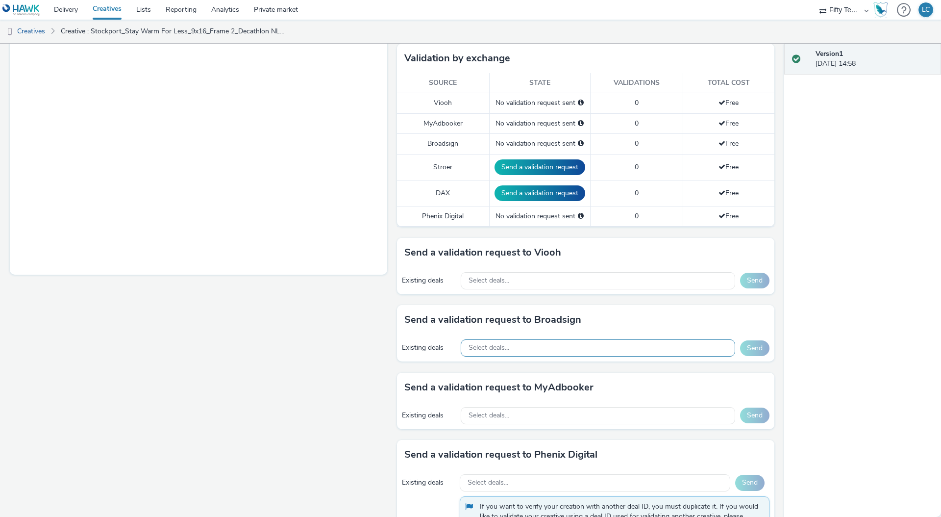
click at [538, 344] on div "Select deals..." at bounding box center [598, 347] width 274 height 17
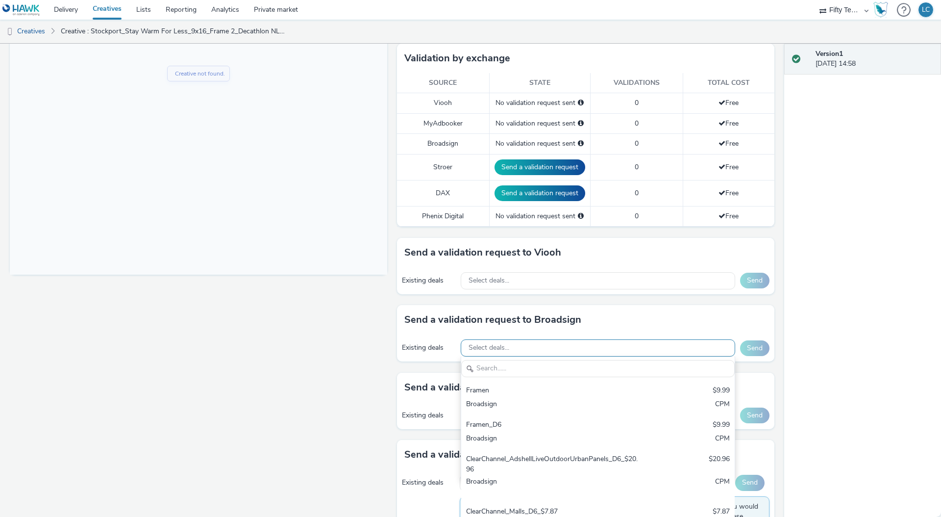
scroll to position [0, 0]
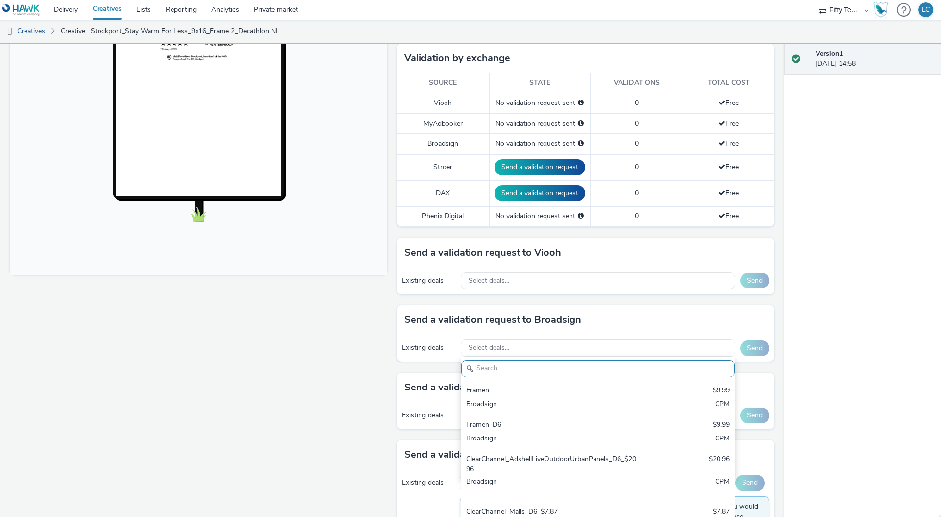
click at [485, 330] on div "Send a validation request to Broadsign" at bounding box center [585, 319] width 377 height 29
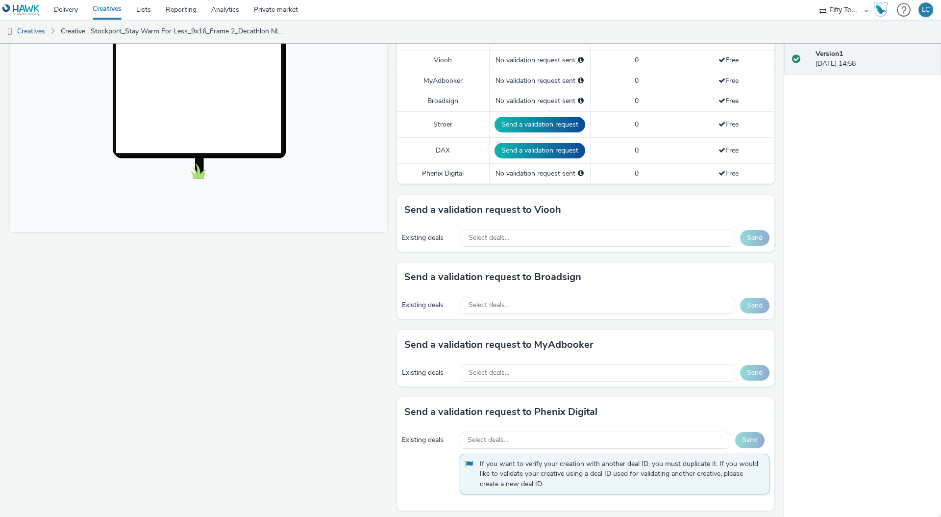
scroll to position [291, 0]
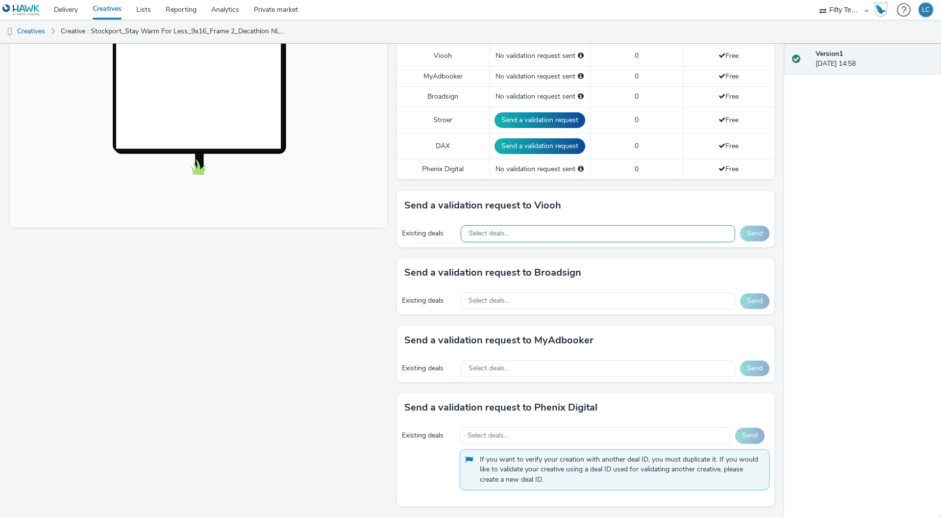
click at [524, 229] on div "Select deals..." at bounding box center [598, 233] width 274 height 17
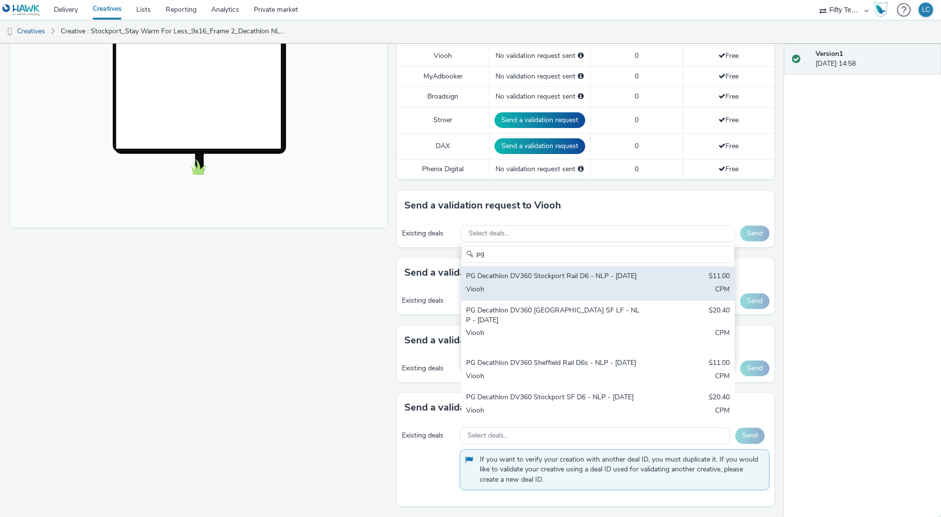
type input "pg"
click at [517, 277] on div "PG Decathlon DV360 Stockport Rail D6 - NLP - [DATE]" at bounding box center [553, 276] width 174 height 11
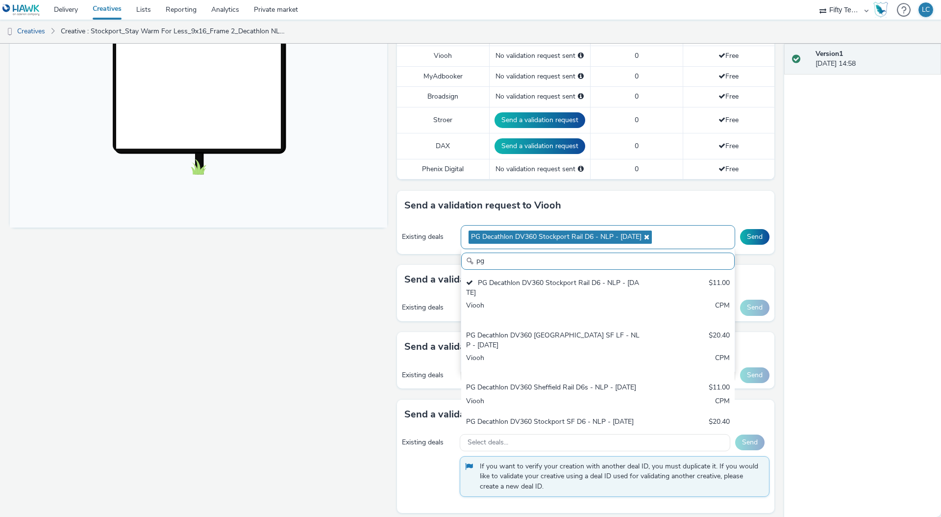
click at [645, 236] on icon at bounding box center [646, 236] width 8 height 7
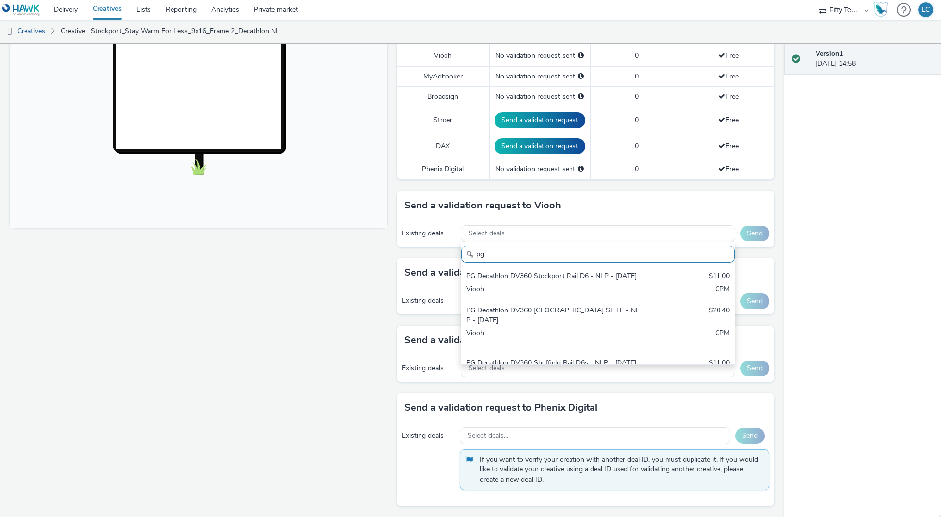
click at [844, 255] on div "Version 1 08 September 2025, 14:58" at bounding box center [862, 280] width 157 height 473
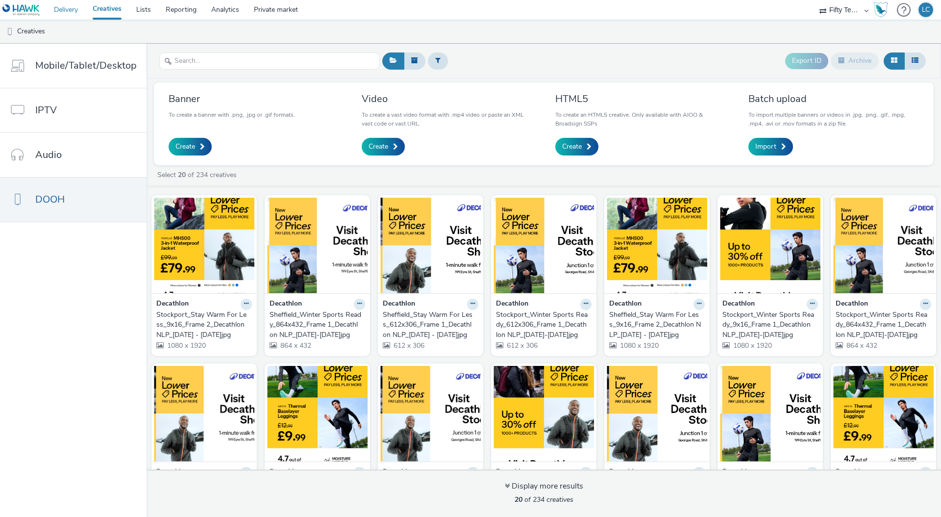
click at [66, 5] on link "Delivery" at bounding box center [66, 10] width 39 height 20
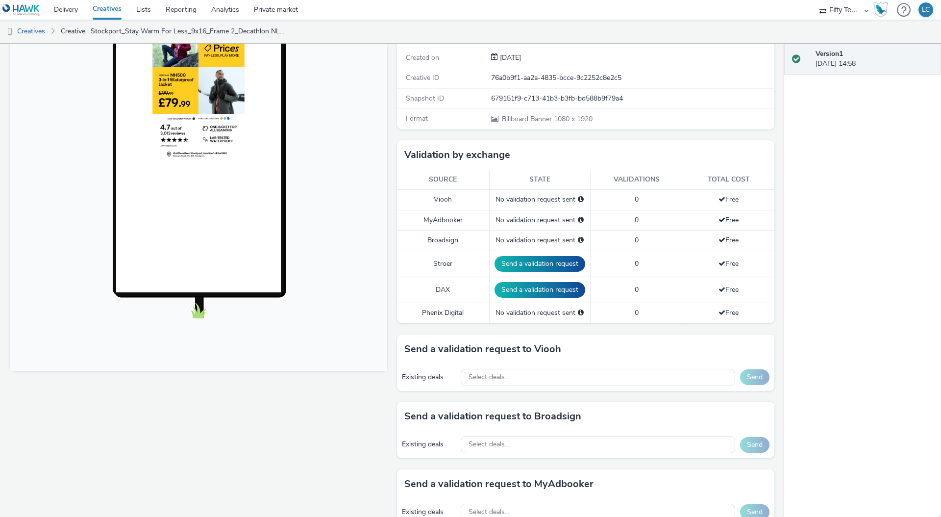
scroll to position [149, 0]
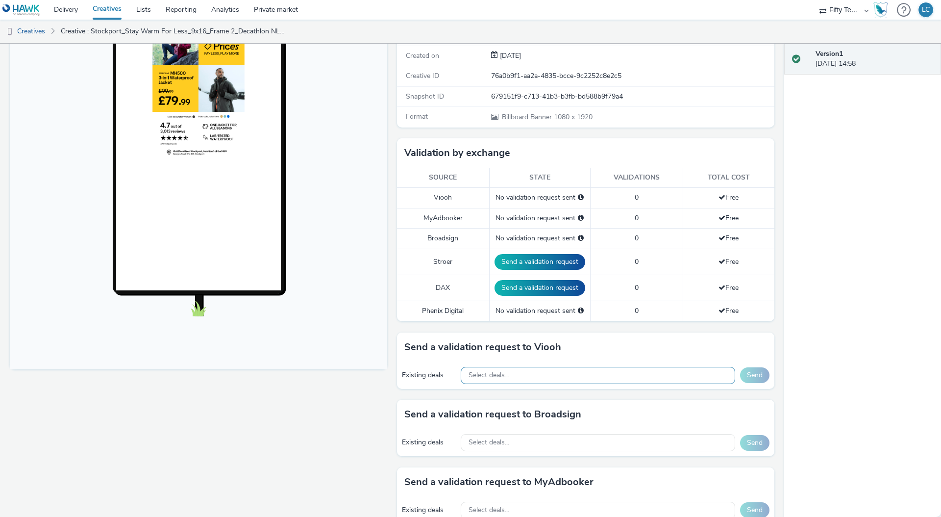
click at [601, 372] on div "Select deals..." at bounding box center [598, 375] width 274 height 17
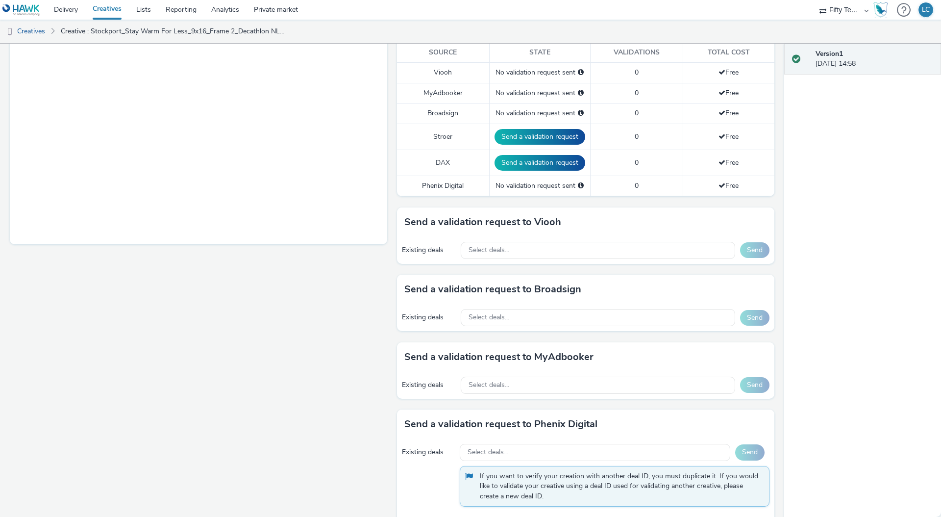
scroll to position [291, 0]
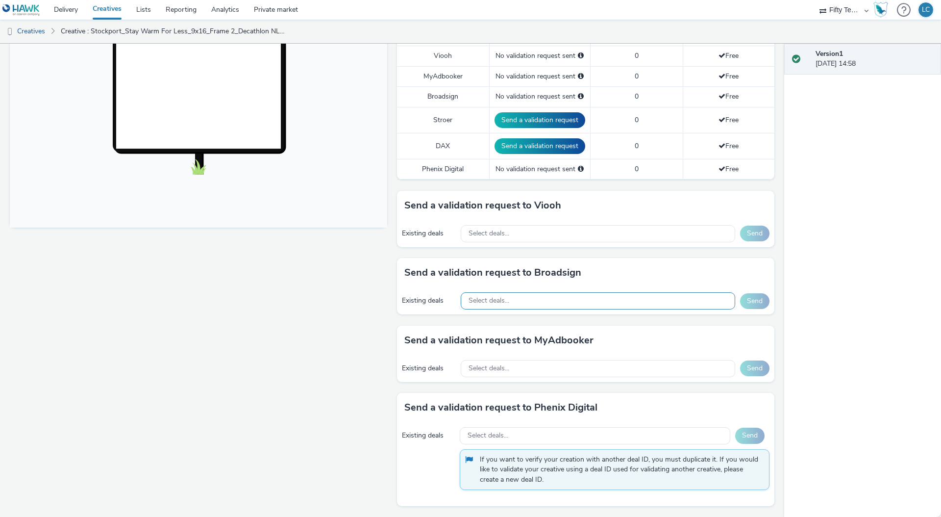
click at [523, 303] on div "Select deals..." at bounding box center [598, 300] width 274 height 17
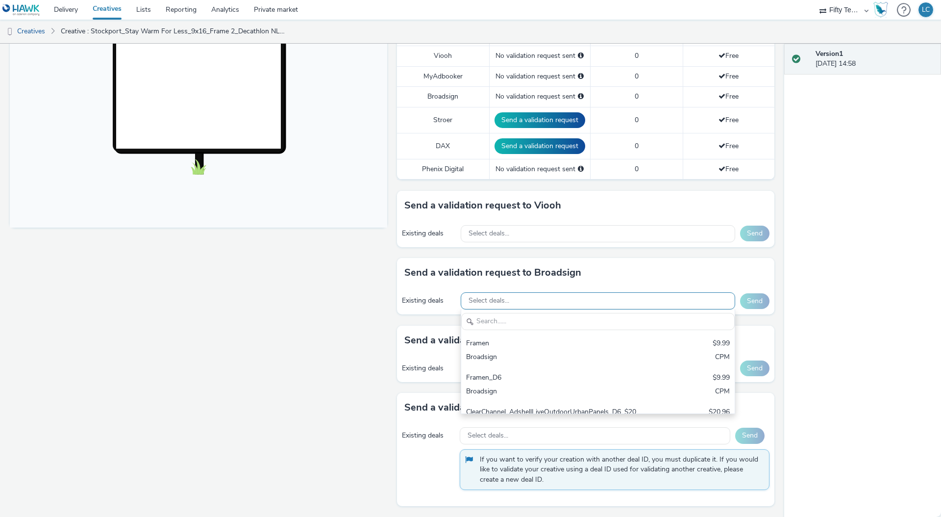
scroll to position [0, 0]
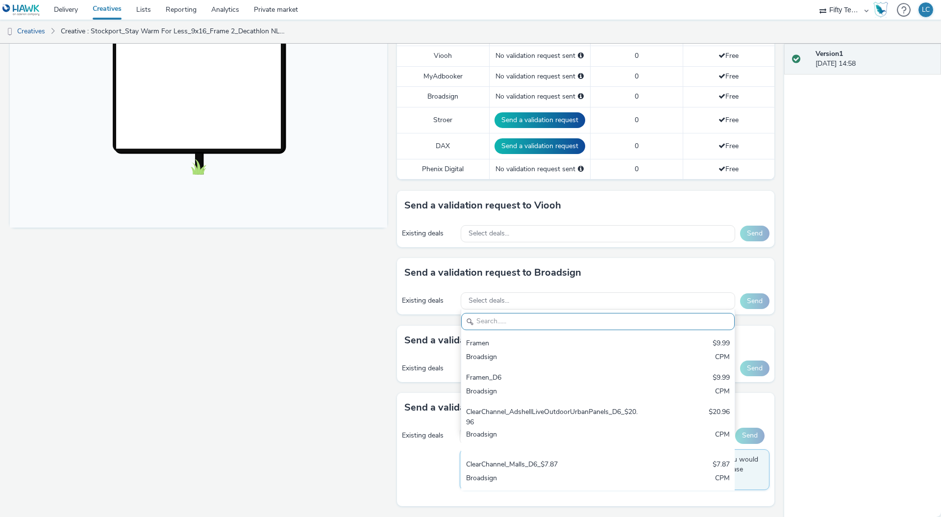
click at [319, 286] on div "Fullscreen" at bounding box center [201, 171] width 382 height 691
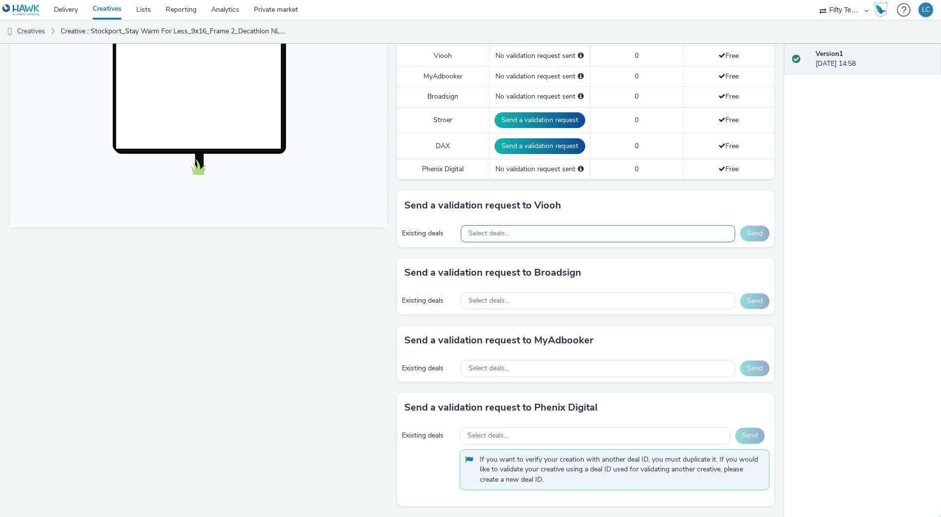
click at [484, 225] on div "Select deals..." at bounding box center [598, 233] width 274 height 17
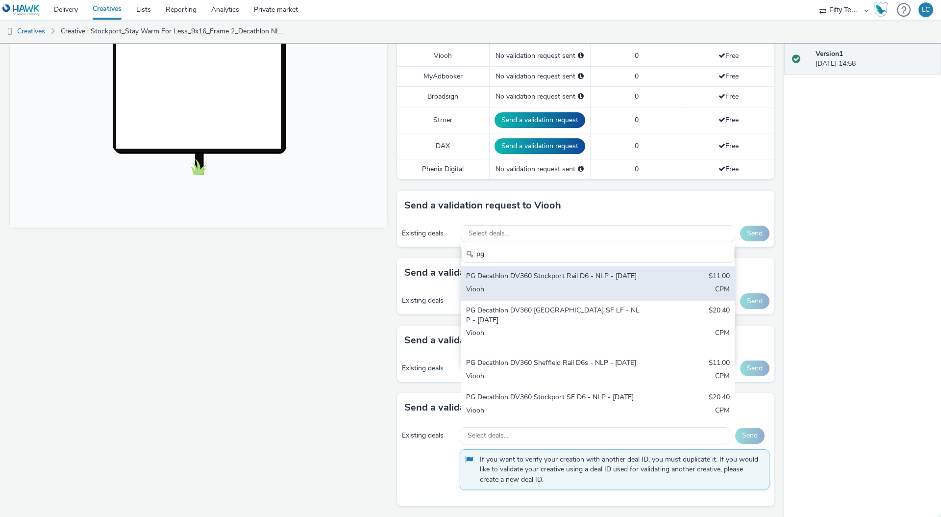
type input "pg"
click at [524, 282] on div "PG Decathlon DV360 Stockport Rail D6 - NLP - [DATE]" at bounding box center [553, 276] width 174 height 11
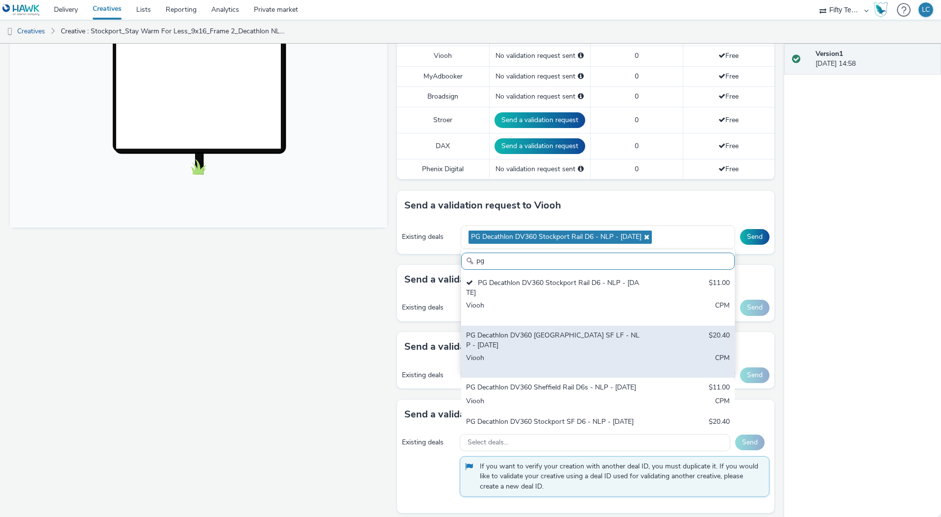
click at [524, 341] on div "PG Decathlon DV360 [GEOGRAPHIC_DATA] SF LF - NLP - [DATE]" at bounding box center [553, 340] width 174 height 20
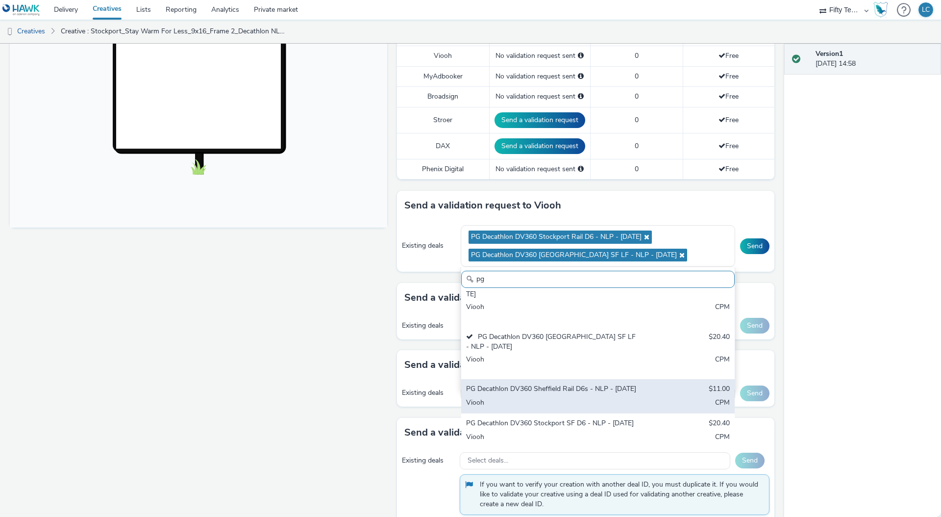
scroll to position [278, 0]
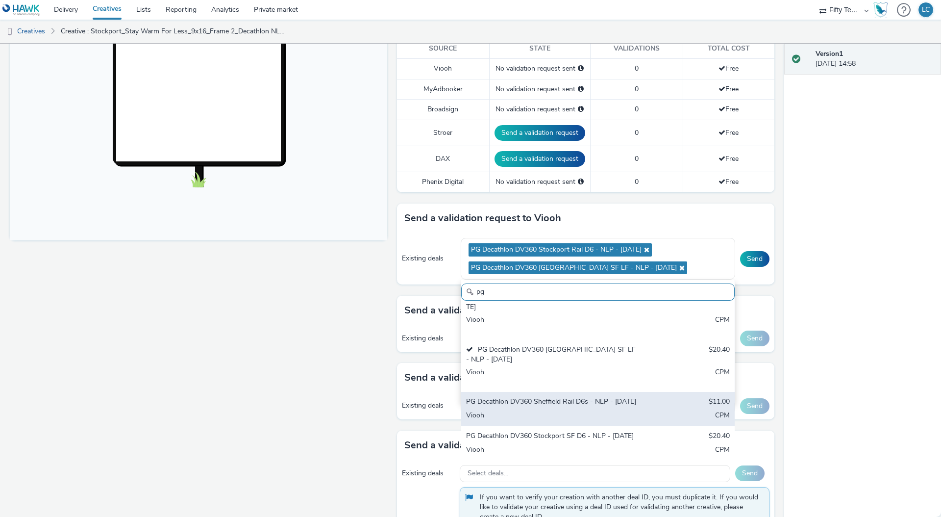
click at [519, 410] on div "Viooh" at bounding box center [553, 415] width 174 height 11
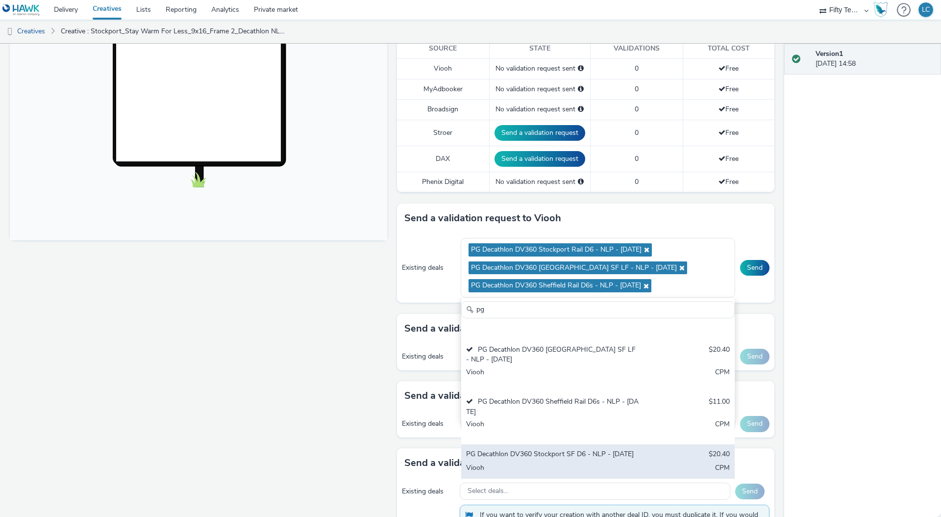
click at [525, 464] on div "Viooh" at bounding box center [553, 468] width 174 height 11
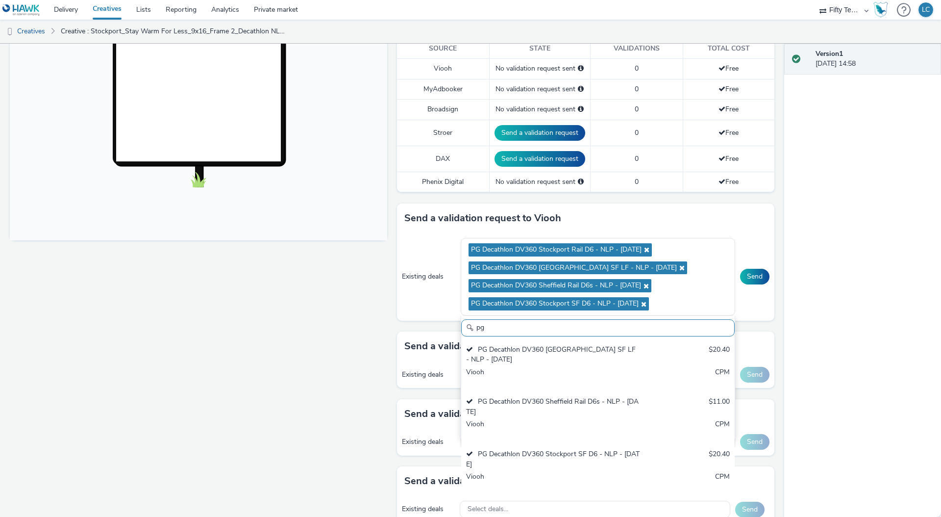
click at [915, 386] on div "Version 1 08 September 2025, 14:58" at bounding box center [862, 280] width 157 height 473
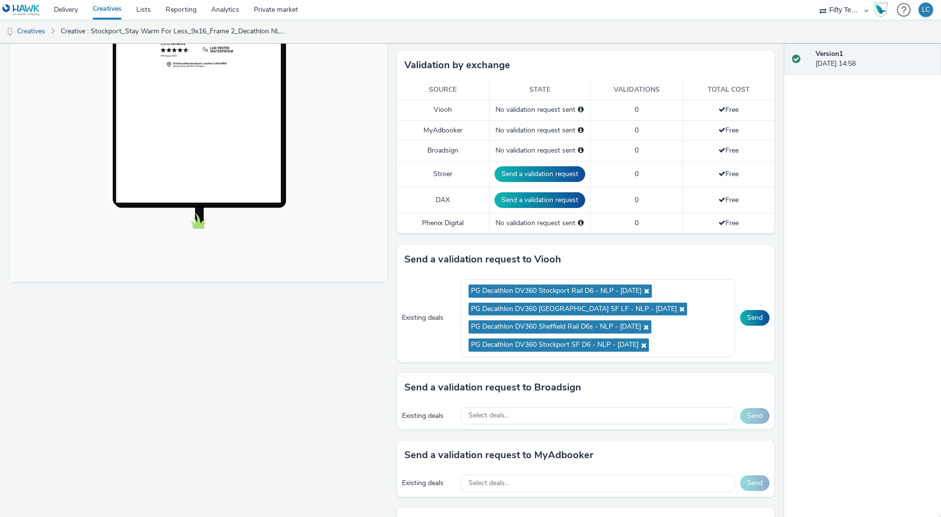
scroll to position [254, 0]
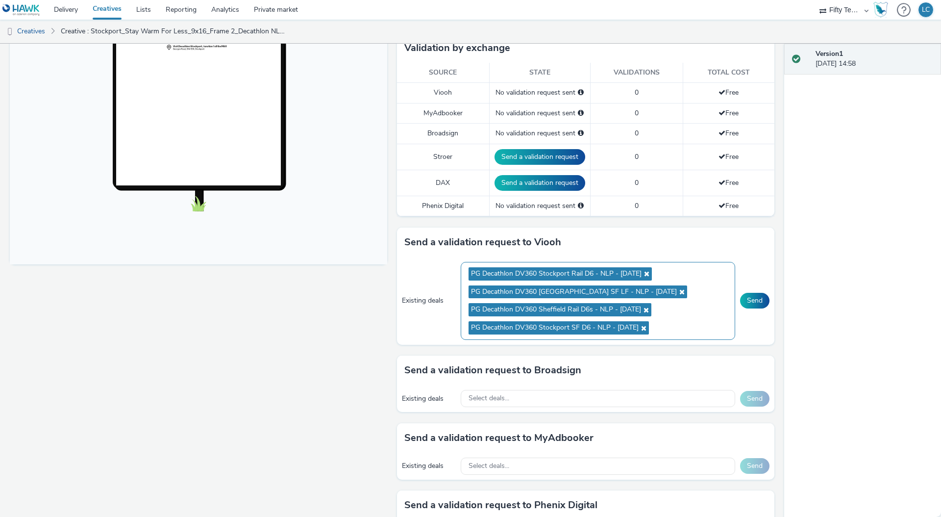
click at [677, 293] on icon at bounding box center [681, 291] width 8 height 7
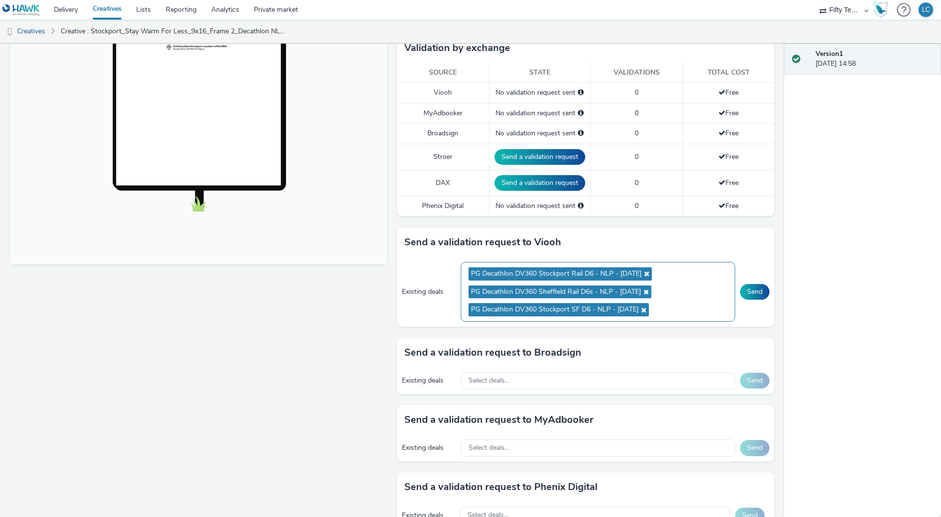
click at [646, 295] on span "PG Decathlon DV360 Sheffield Rail D6s - NLP - [DATE]" at bounding box center [560, 291] width 183 height 13
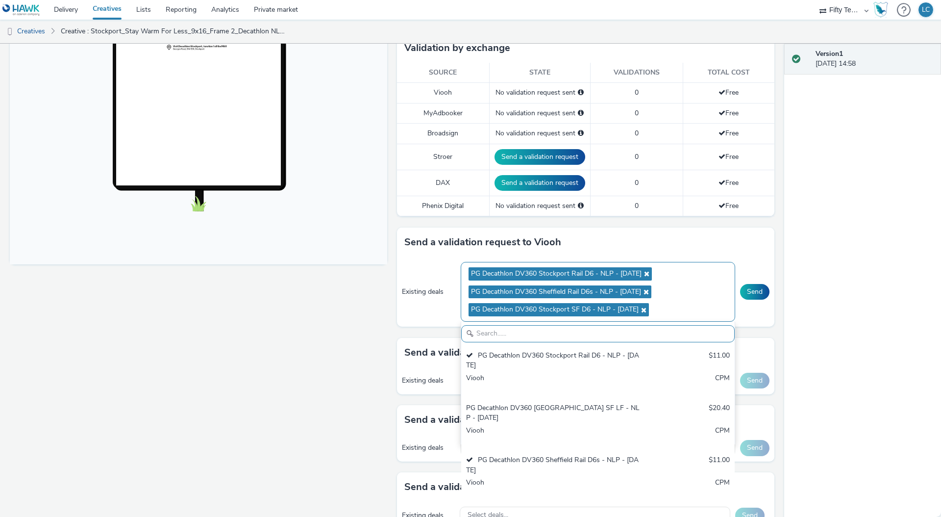
click at [646, 293] on icon at bounding box center [645, 291] width 8 height 7
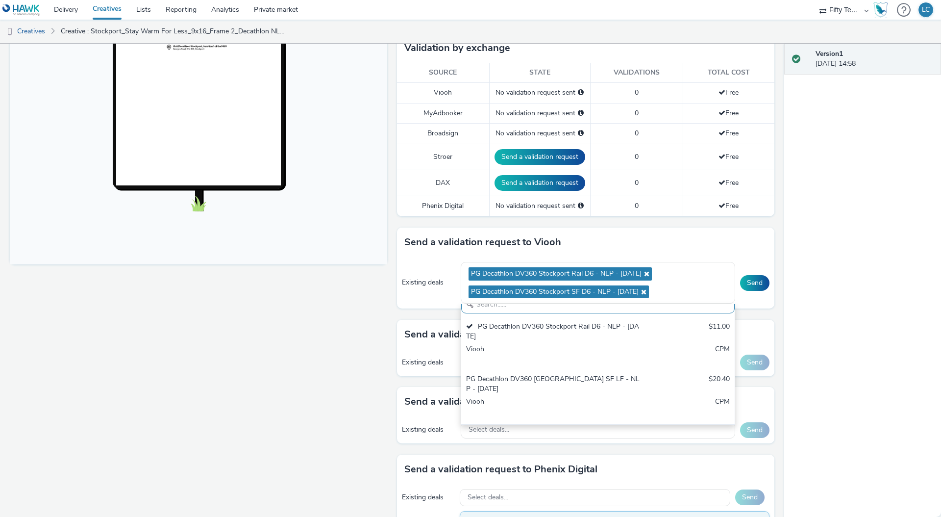
click at [878, 320] on div "Version 1 08 September 2025, 14:58" at bounding box center [862, 280] width 157 height 473
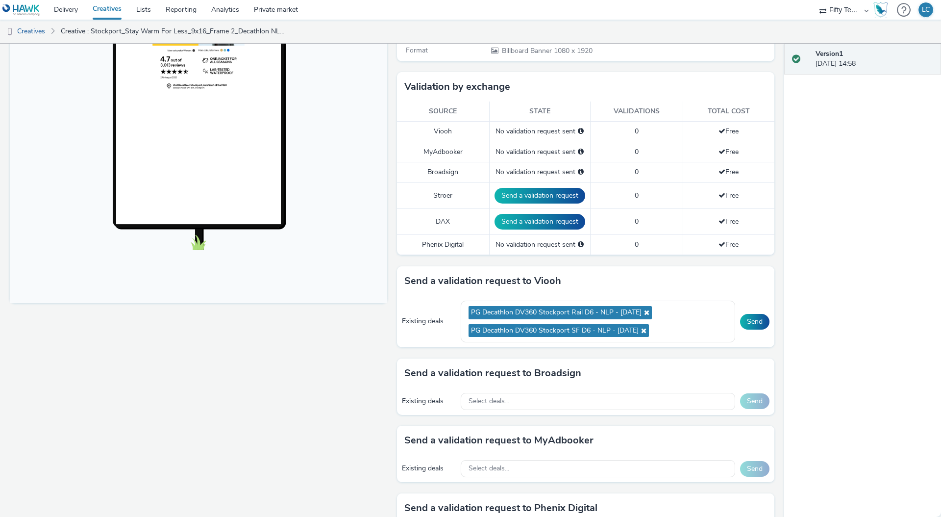
scroll to position [254, 0]
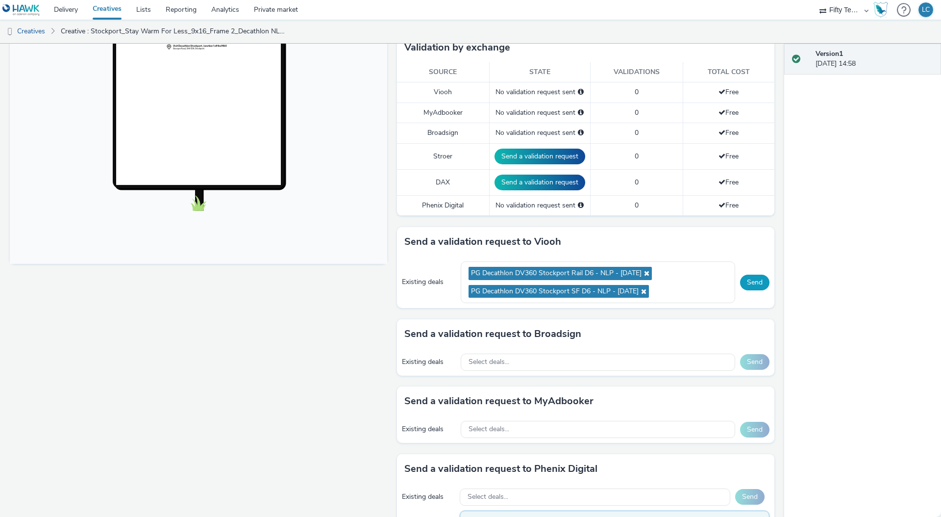
click at [748, 282] on button "Send" at bounding box center [754, 282] width 29 height 16
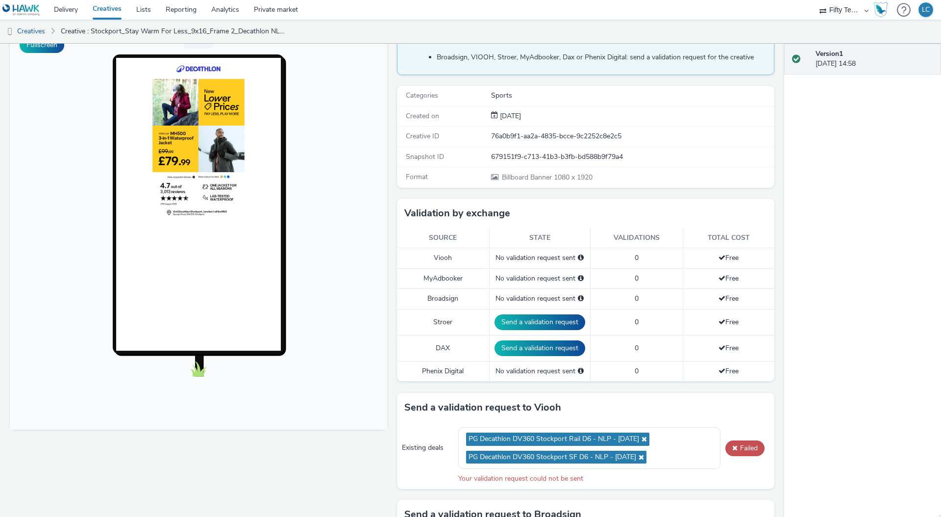
scroll to position [106, 0]
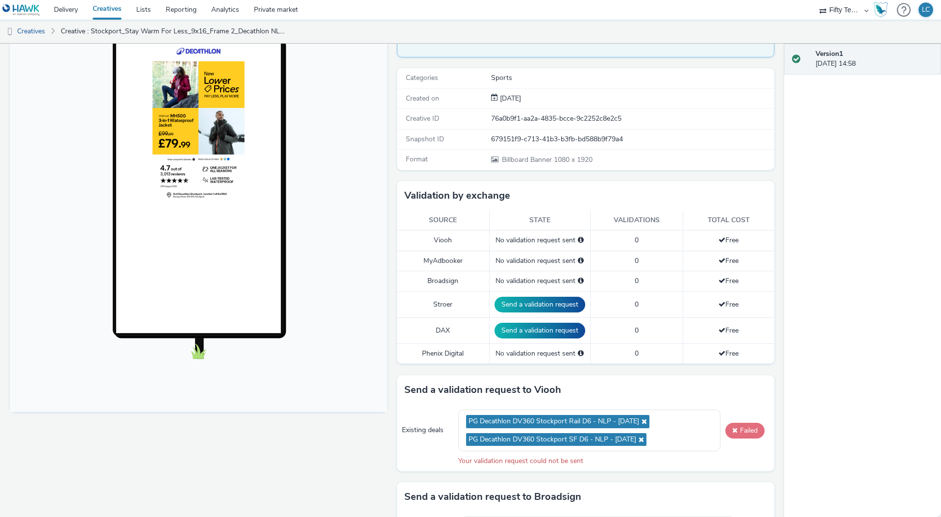
click at [747, 429] on button "Failed" at bounding box center [744, 431] width 39 height 16
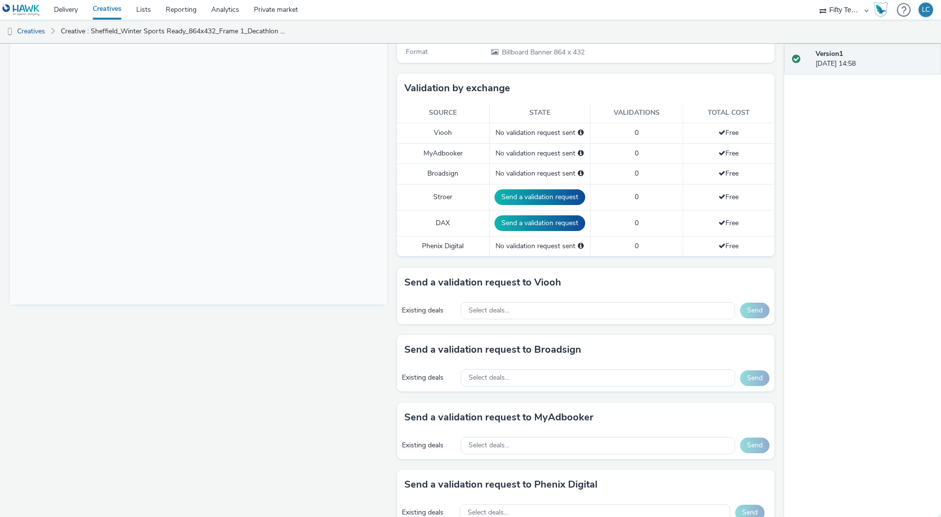
scroll to position [258, 0]
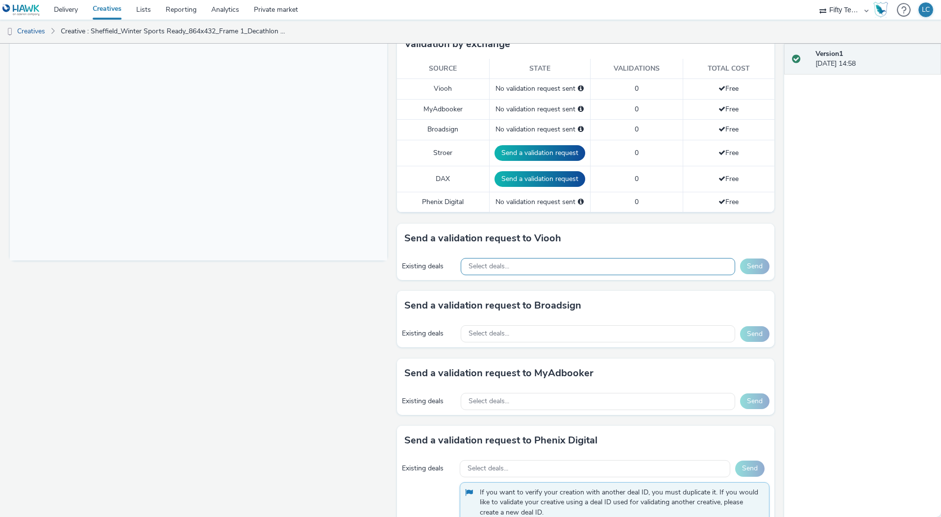
click at [479, 264] on span "Select deals..." at bounding box center [489, 266] width 41 height 8
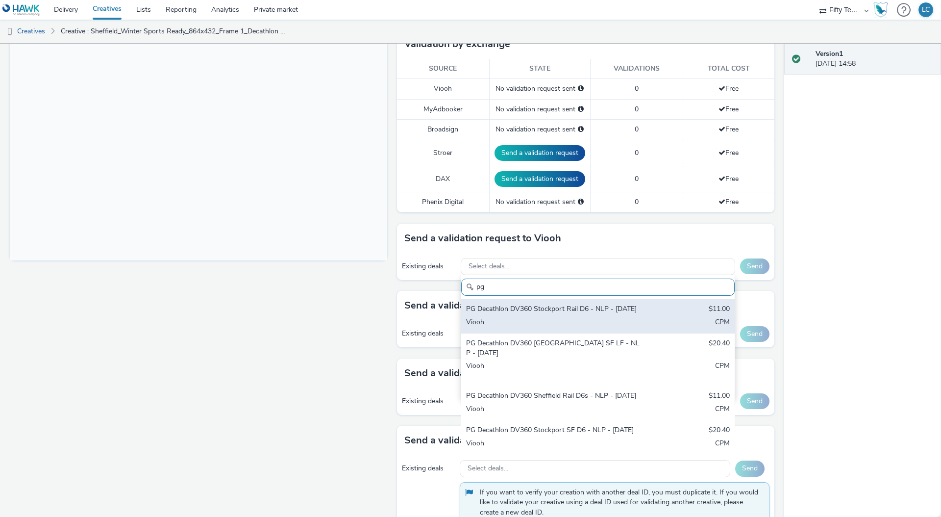
type input "pg"
click at [516, 312] on div "PG Decathlon DV360 Stockport Rail D6 - NLP - [DATE]" at bounding box center [553, 309] width 174 height 11
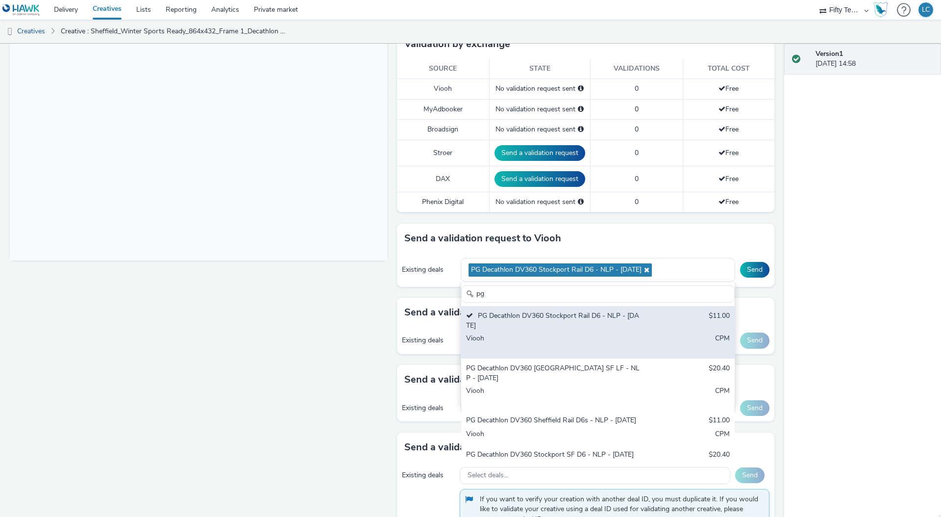
click at [522, 374] on div "PG Decathlon DV360 [GEOGRAPHIC_DATA] SF LF - NLP - [DATE] $20.40 Viooh CPM" at bounding box center [597, 384] width 273 height 52
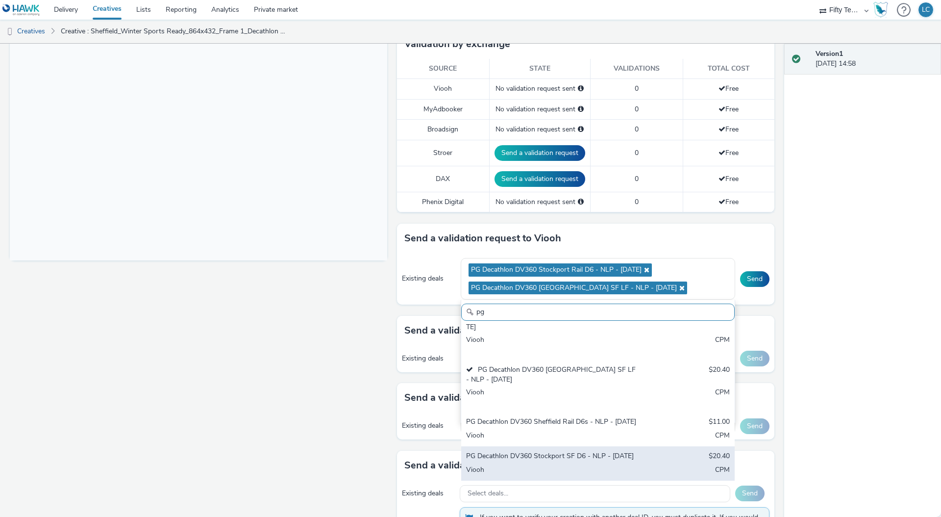
scroll to position [52, 0]
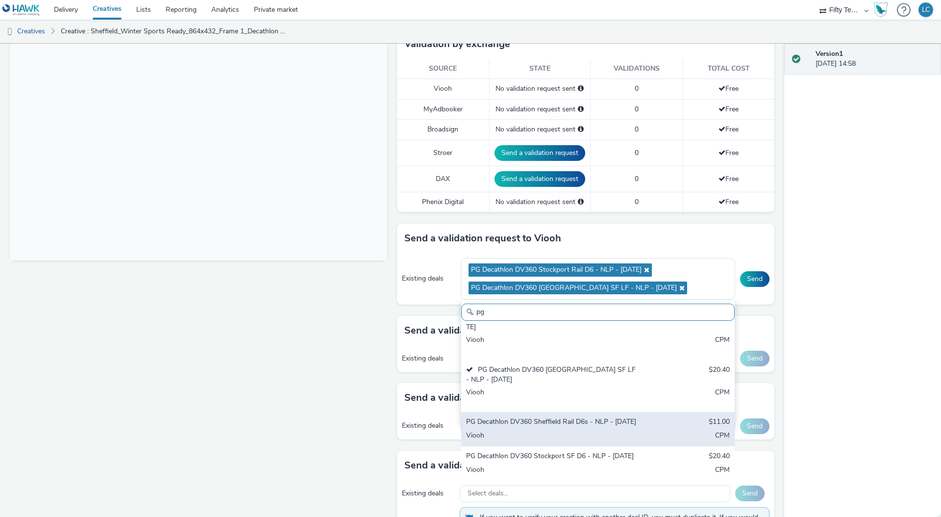
click at [517, 425] on div "PG Decathlon DV360 Sheffield Rail D6s - NLP - [DATE] $11.00 Viooh CPM" at bounding box center [597, 429] width 273 height 34
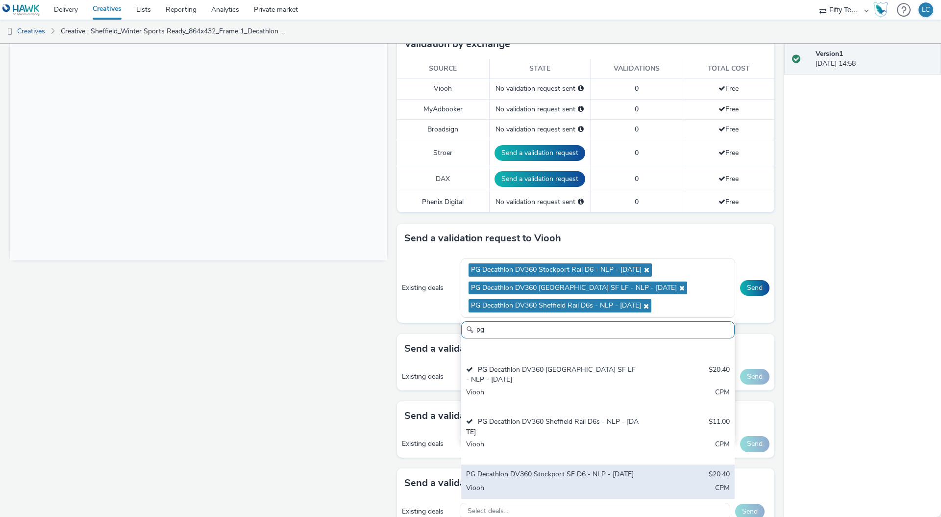
click at [509, 469] on div "PG Decathlon DV360 Stockport SF D6 - NLP - [DATE]" at bounding box center [553, 474] width 174 height 11
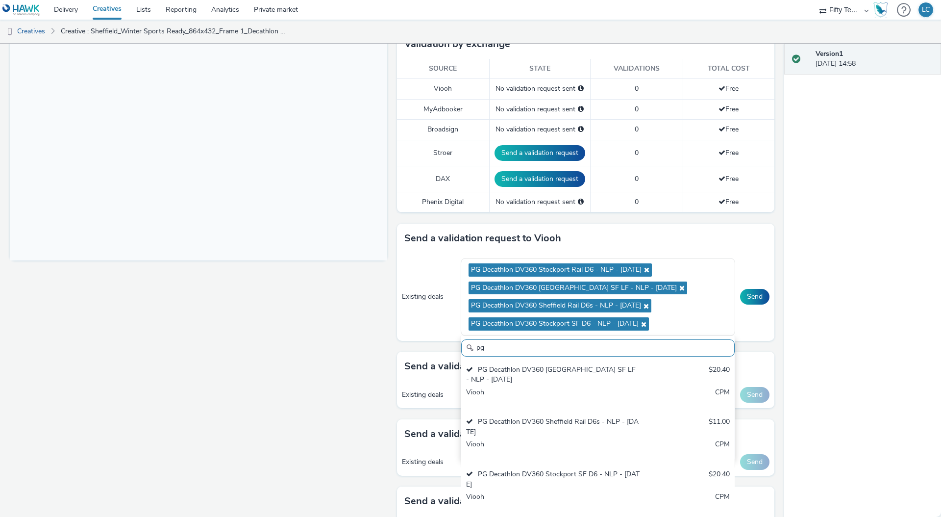
click at [235, 343] on div "Fullscreen" at bounding box center [201, 234] width 382 height 752
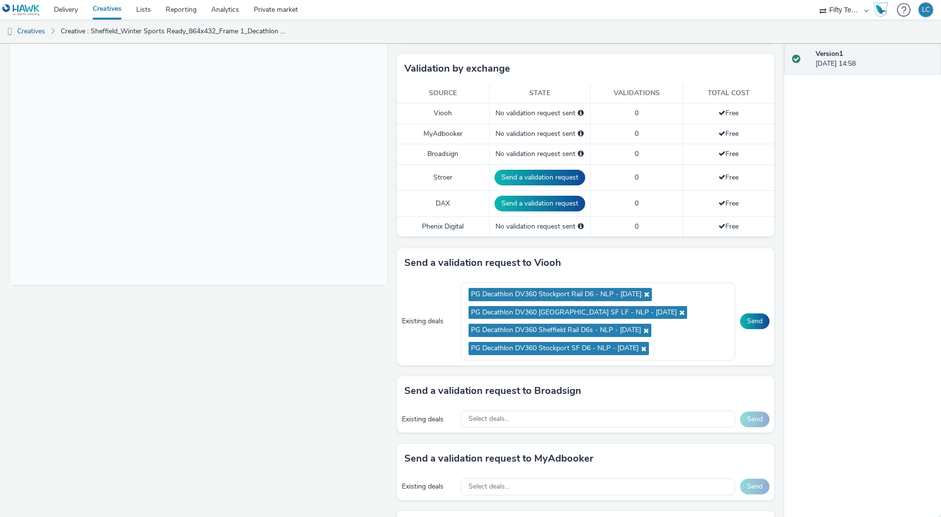
scroll to position [351, 0]
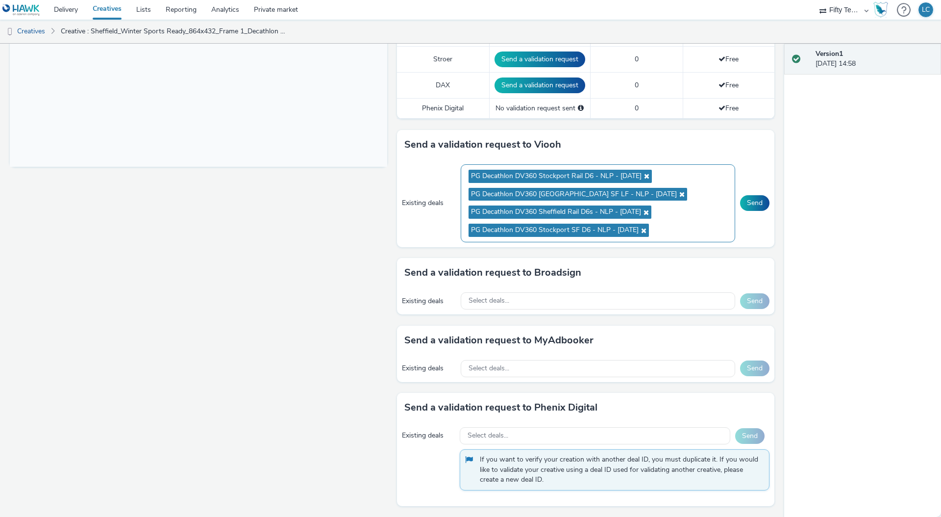
click at [642, 174] on icon at bounding box center [646, 176] width 8 height 7
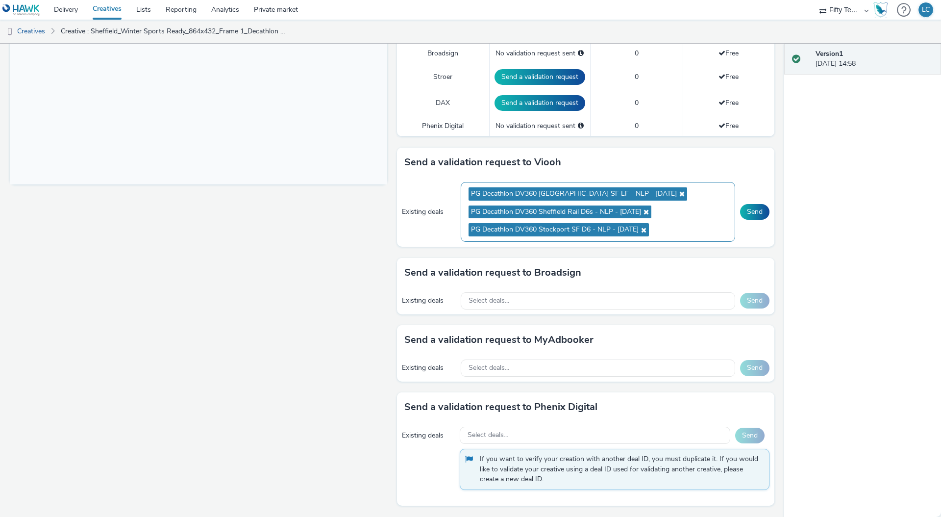
scroll to position [334, 0]
click at [640, 230] on icon at bounding box center [643, 229] width 8 height 7
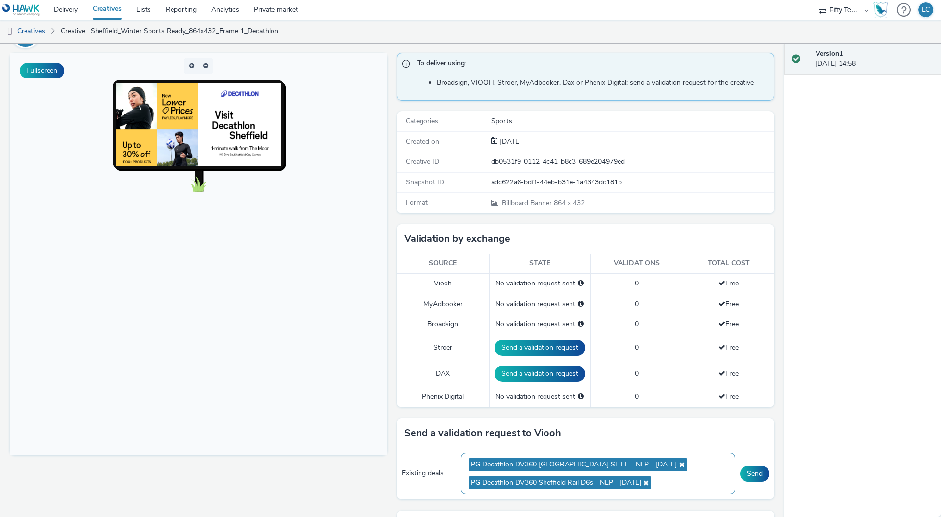
scroll to position [108, 0]
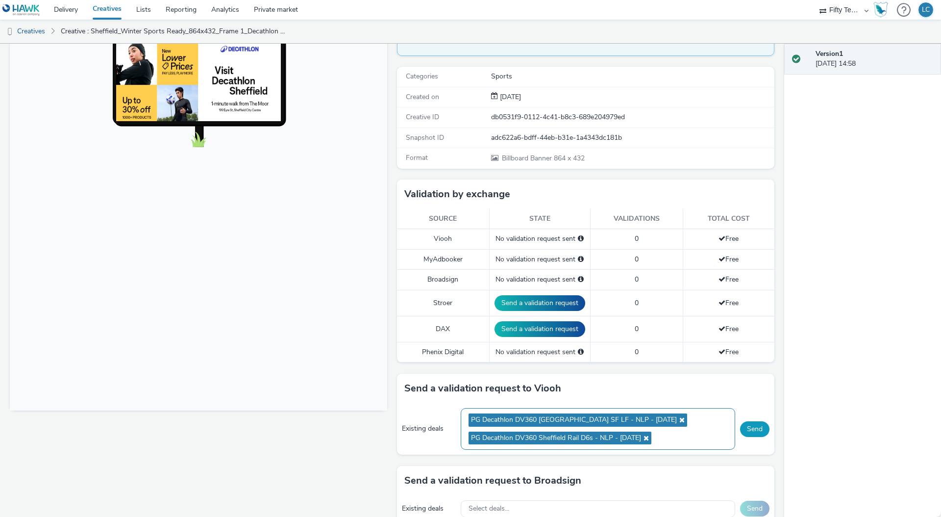
click at [749, 427] on button "Send" at bounding box center [754, 429] width 29 height 16
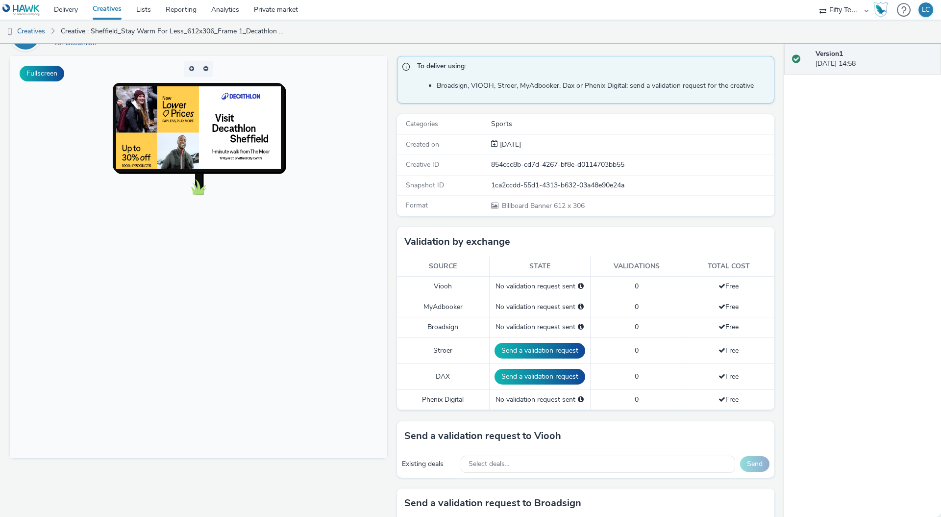
scroll to position [291, 0]
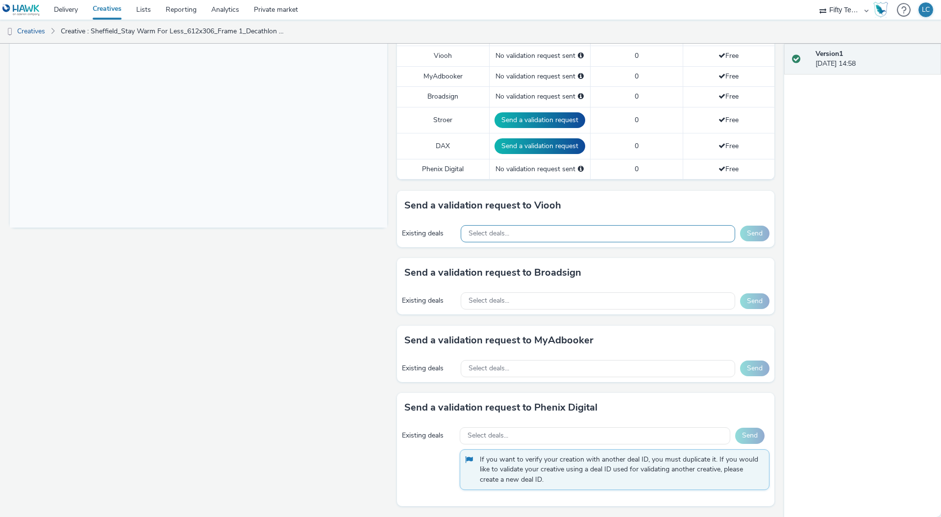
click at [508, 233] on div "Select deals..." at bounding box center [598, 233] width 274 height 17
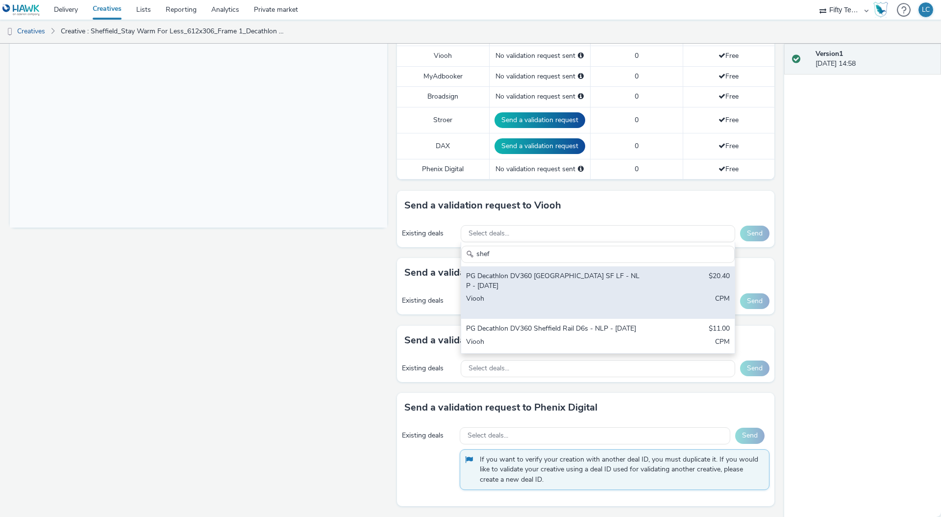
type input "shef"
click at [501, 278] on div "PG Decathlon DV360 [GEOGRAPHIC_DATA] SF LF - NLP - [DATE]" at bounding box center [553, 281] width 174 height 20
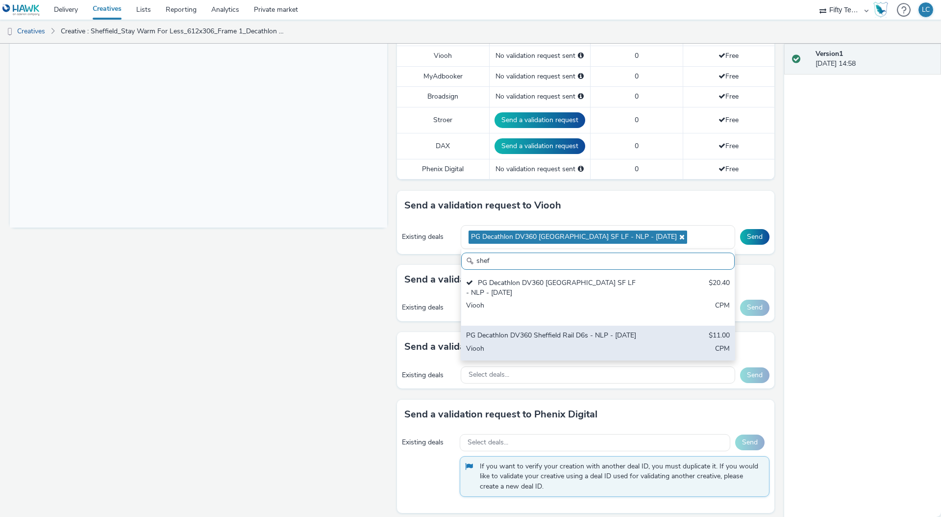
click at [501, 342] on div "PG Decathlon DV360 Sheffield Rail D6s - NLP - [DATE]" at bounding box center [553, 335] width 174 height 11
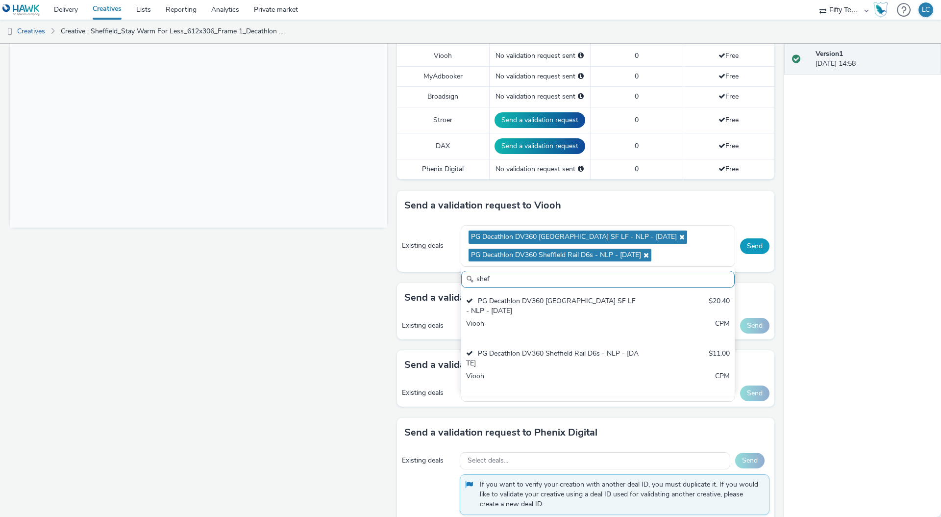
click at [751, 250] on button "Send" at bounding box center [754, 246] width 29 height 16
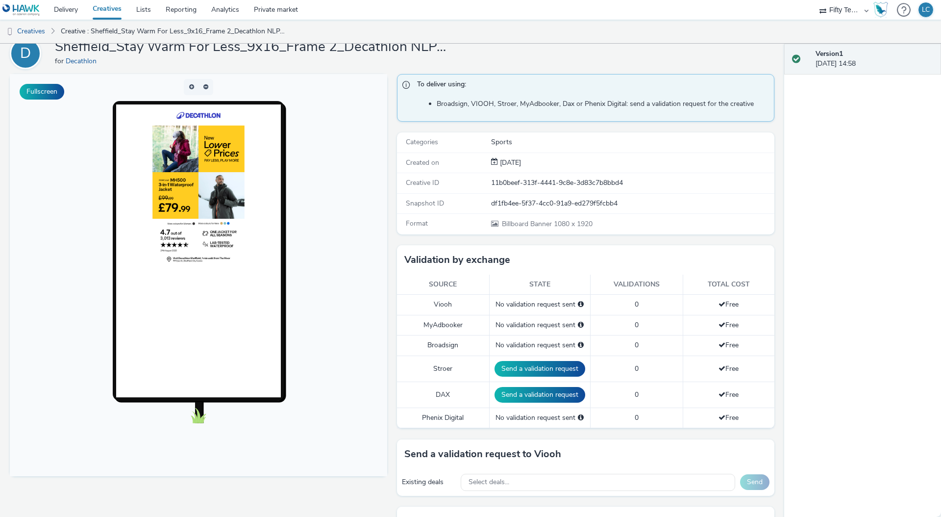
scroll to position [270, 0]
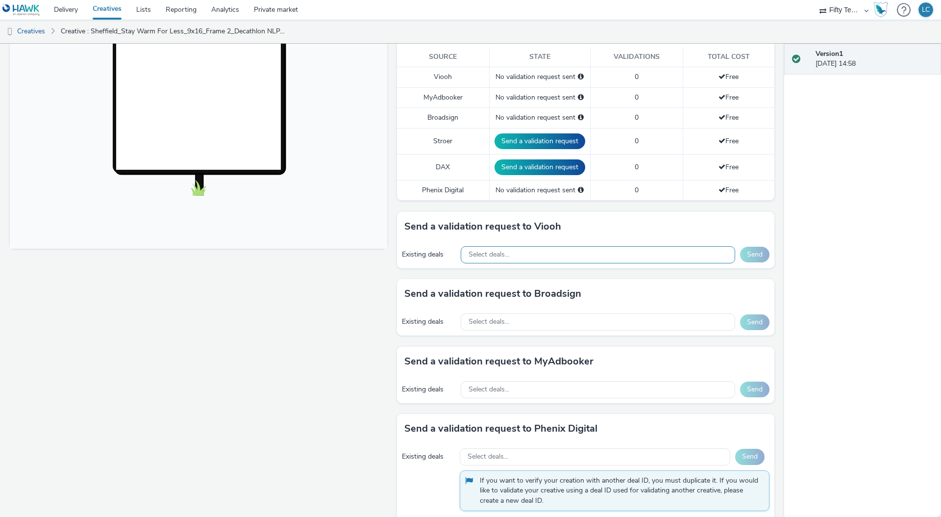
click at [490, 250] on span "Select deals..." at bounding box center [489, 254] width 41 height 8
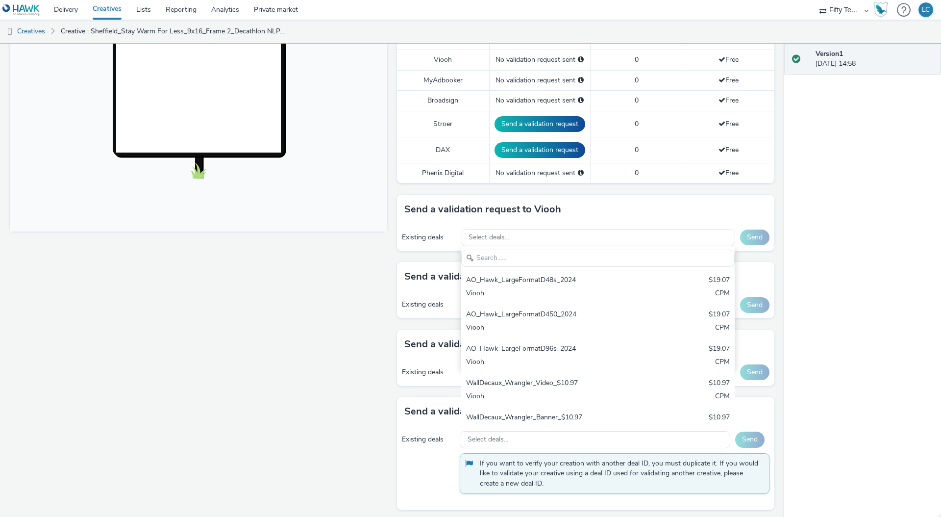
scroll to position [291, 0]
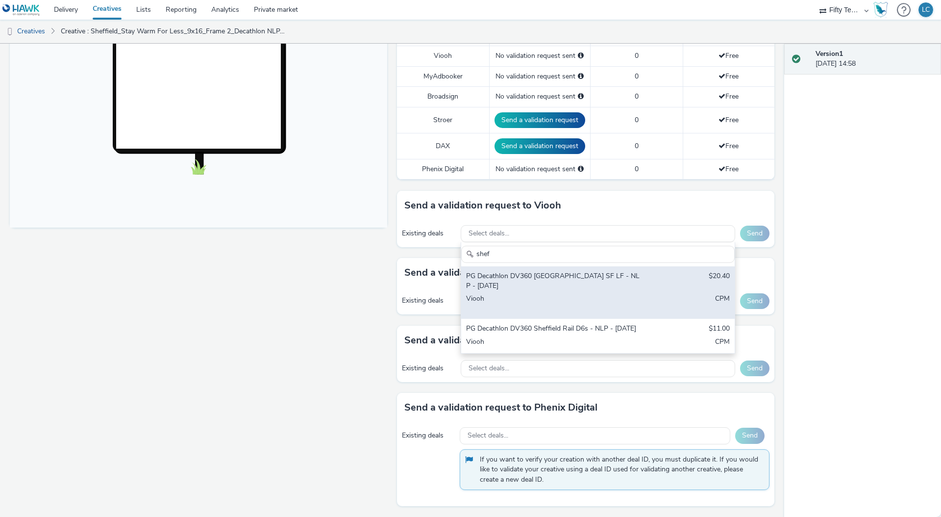
type input "shef"
click at [491, 281] on div "PG Decathlon DV360 [GEOGRAPHIC_DATA] SF LF - NLP - [DATE]" at bounding box center [553, 281] width 174 height 20
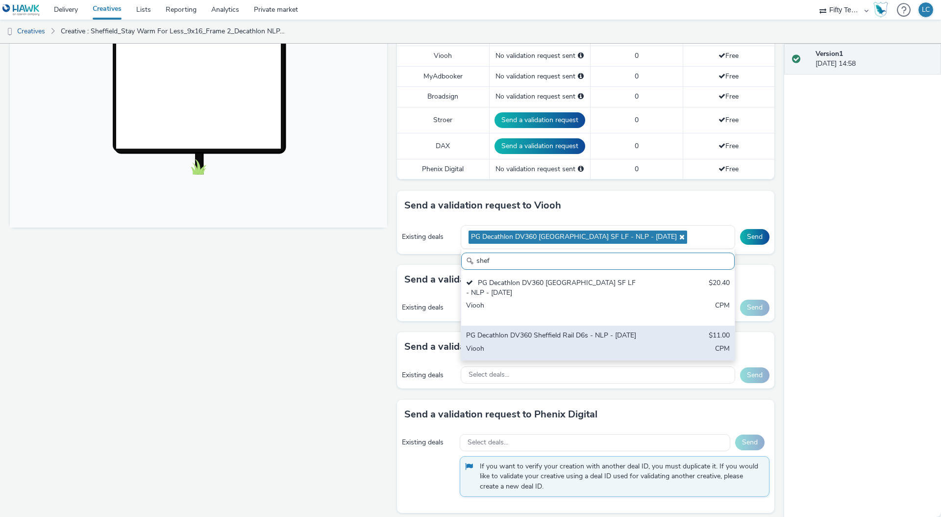
click at [505, 340] on div "PG Decathlon DV360 Sheffield Rail D6s - NLP - [DATE]" at bounding box center [553, 335] width 174 height 11
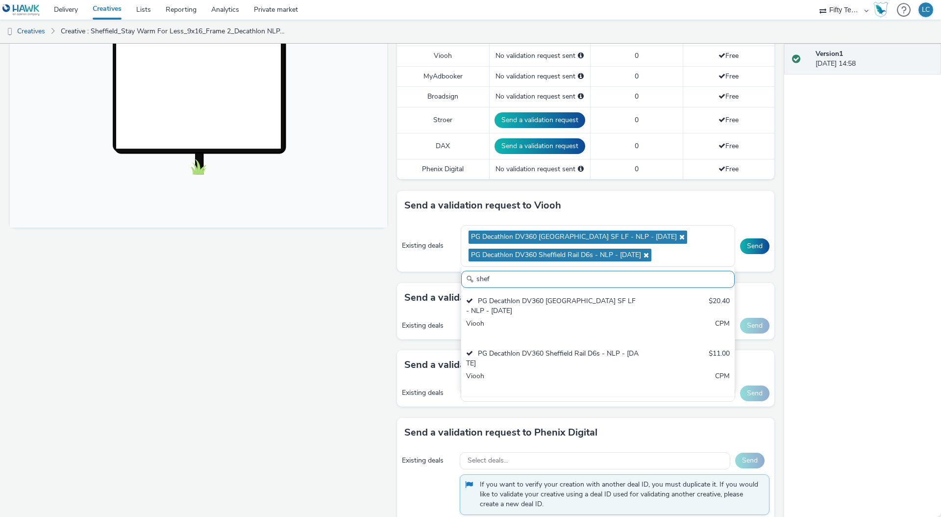
click at [338, 347] on div "Fullscreen" at bounding box center [201, 184] width 382 height 716
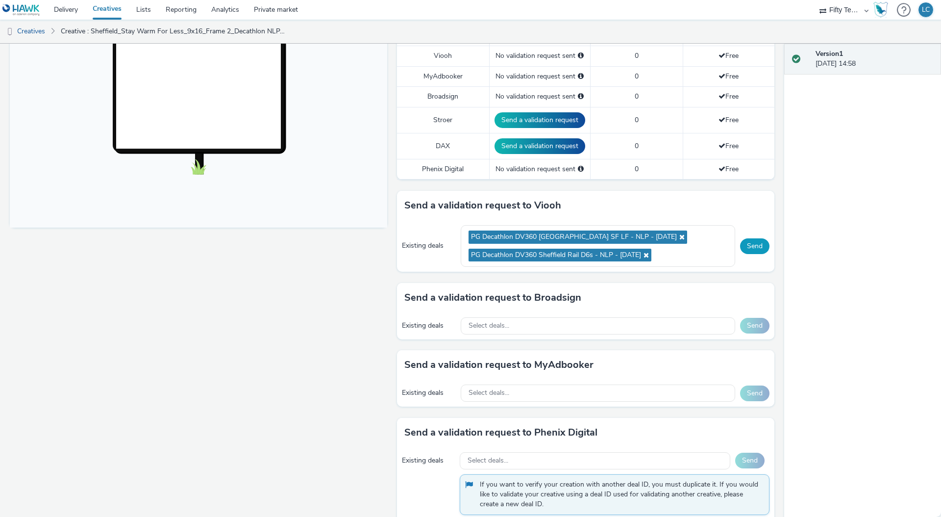
click at [741, 239] on button "Send" at bounding box center [754, 246] width 29 height 16
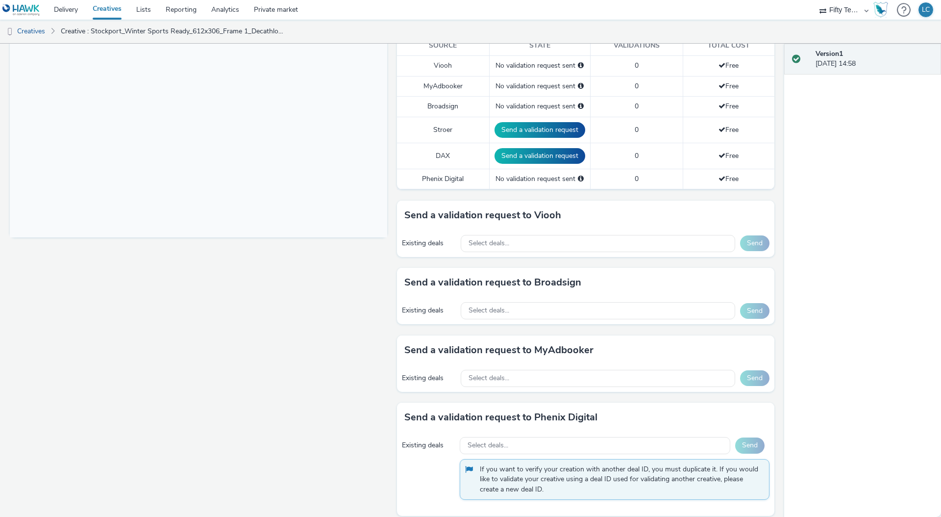
scroll to position [291, 0]
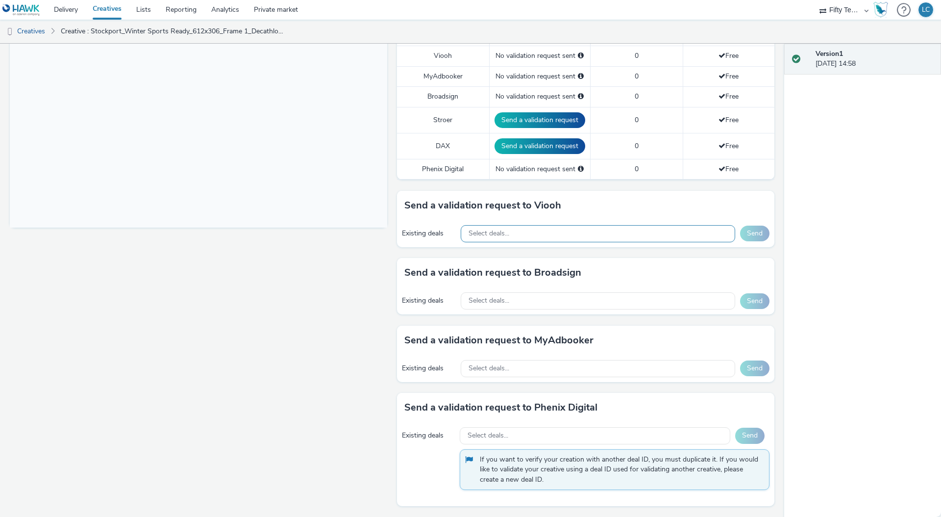
click at [497, 231] on span "Select deals..." at bounding box center [489, 233] width 41 height 8
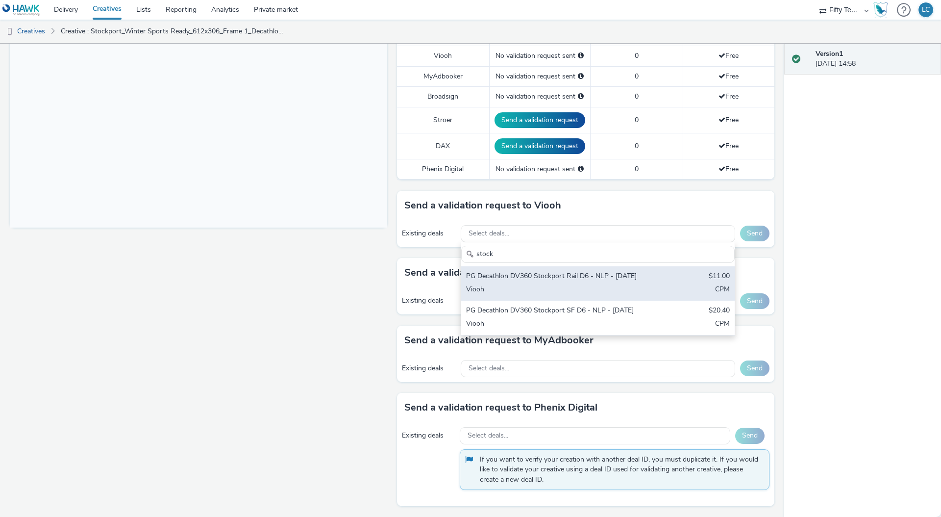
type input "stock"
click at [531, 282] on div "PG Decathlon DV360 Stockport Rail D6 - NLP - [DATE]" at bounding box center [553, 276] width 174 height 11
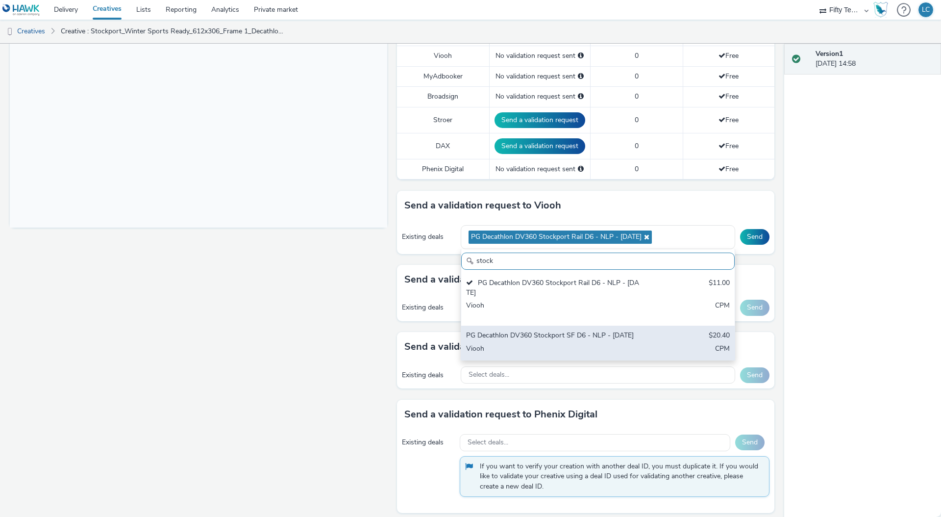
click at [532, 338] on div "PG Decathlon DV360 Stockport SF D6 - NLP - [DATE]" at bounding box center [553, 335] width 174 height 11
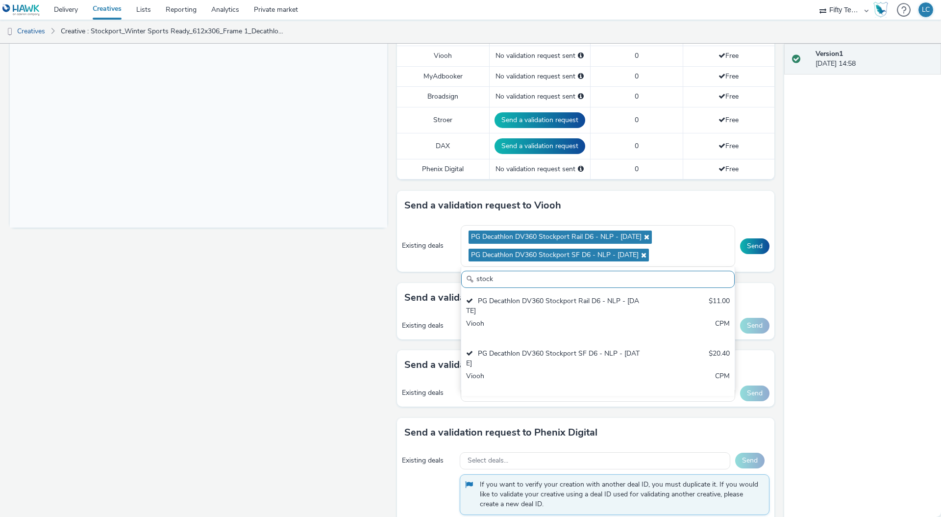
click at [303, 314] on div "Fullscreen" at bounding box center [201, 184] width 382 height 716
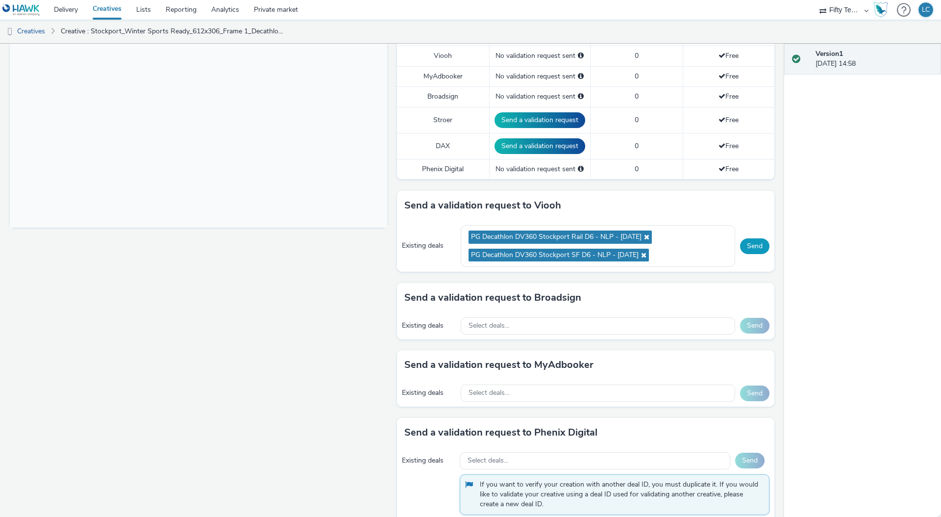
click at [744, 246] on button "Send" at bounding box center [754, 246] width 29 height 16
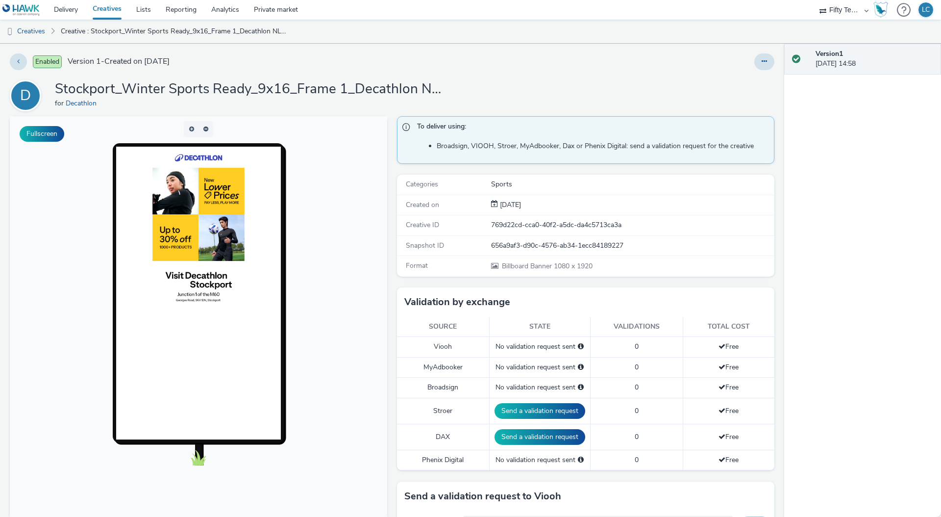
scroll to position [277, 0]
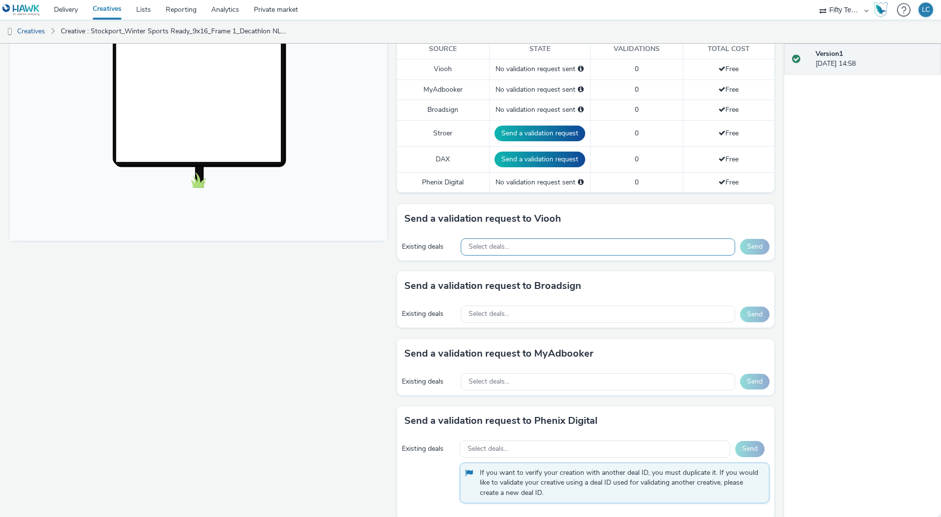
click at [489, 253] on div "Select deals..." at bounding box center [598, 246] width 274 height 17
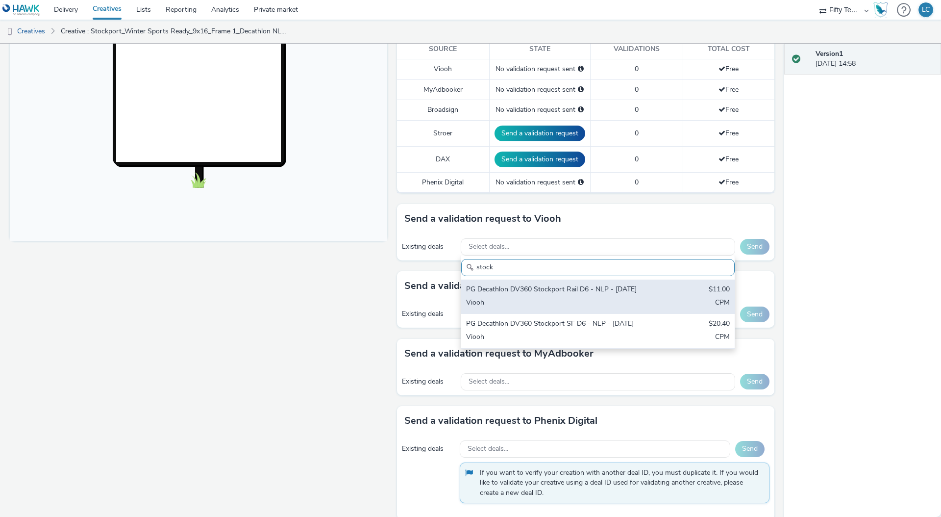
type input "stock"
click at [514, 295] on div "PG Decathlon DV360 Stockport Rail D6 - NLP - [DATE]" at bounding box center [553, 289] width 174 height 11
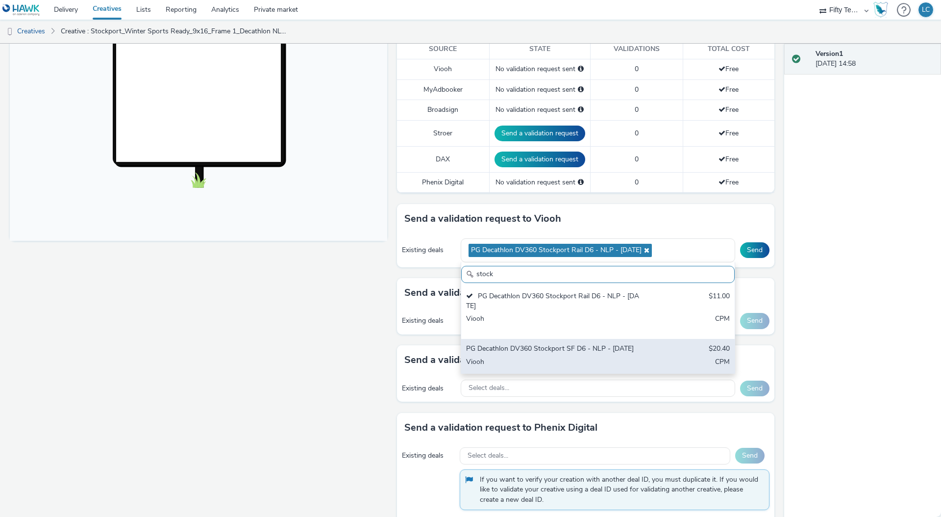
click at [526, 364] on div "Viooh" at bounding box center [553, 362] width 174 height 11
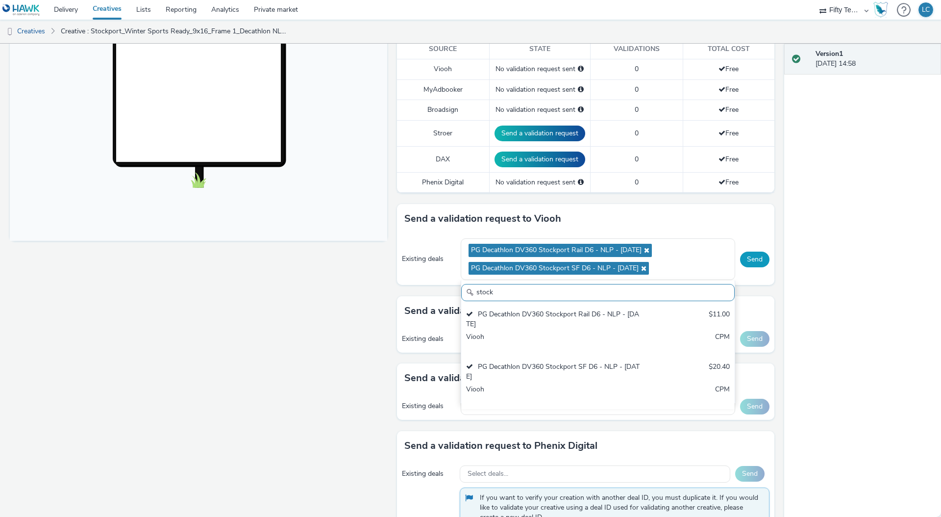
click at [748, 260] on button "Send" at bounding box center [754, 259] width 29 height 16
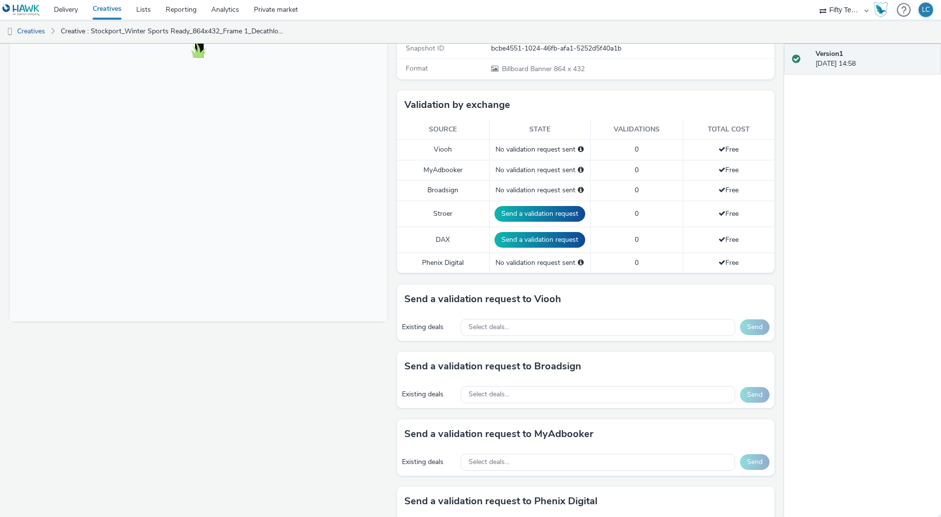
scroll to position [291, 0]
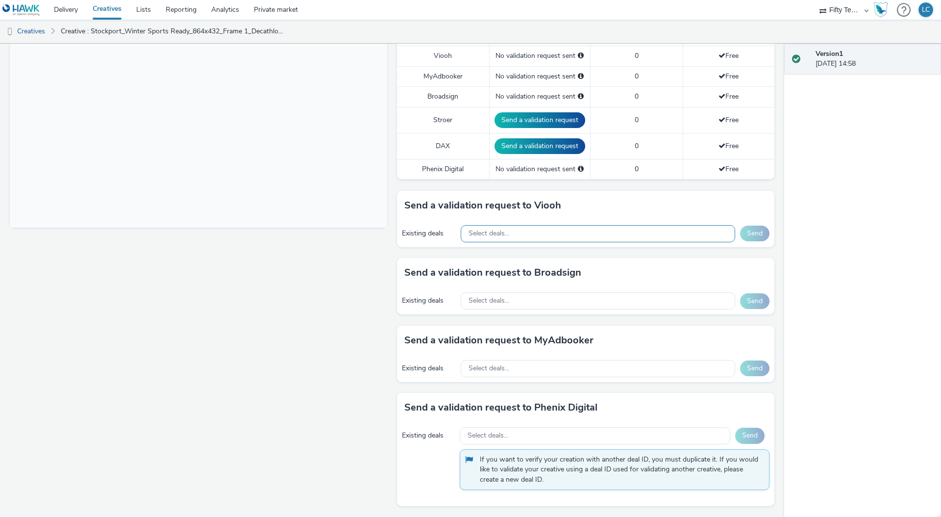
click at [517, 235] on div "Select deals..." at bounding box center [598, 233] width 274 height 17
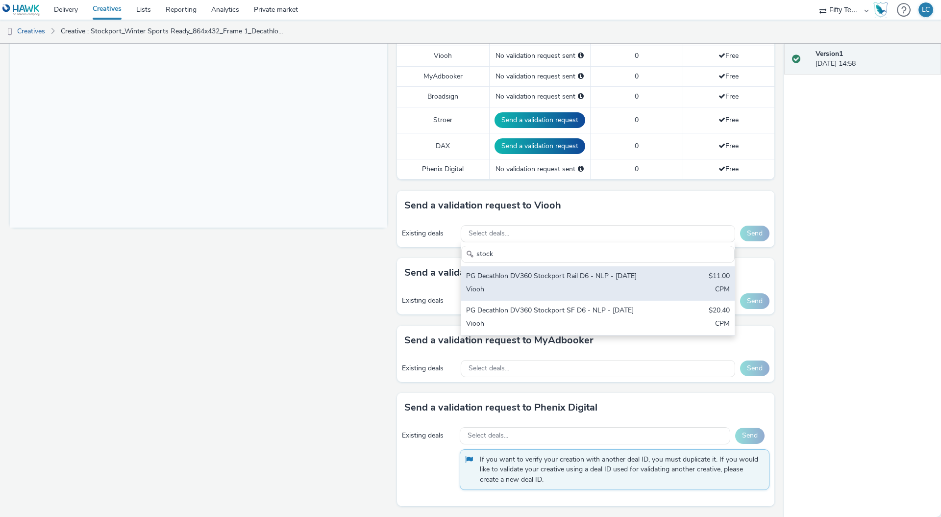
type input "stock"
click at [515, 272] on div "PG Decathlon DV360 Stockport Rail D6 - NLP - [DATE]" at bounding box center [553, 276] width 174 height 11
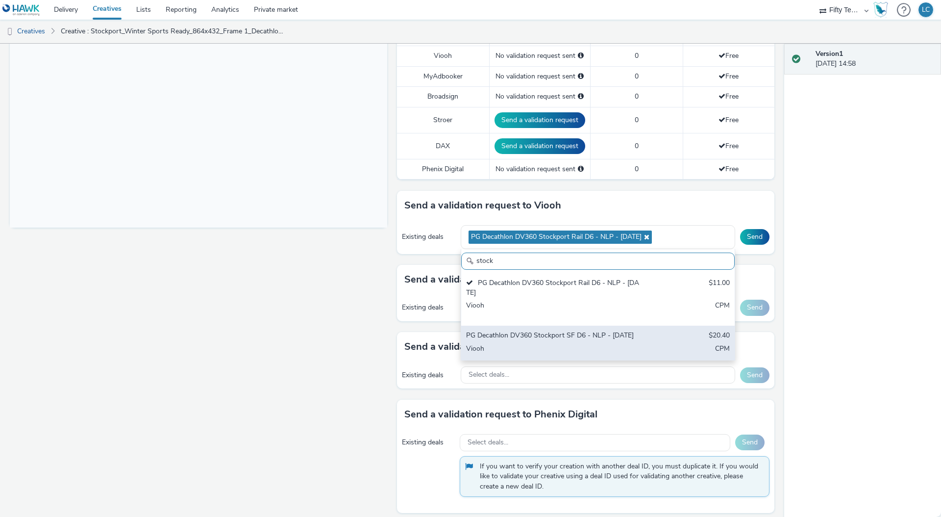
click at [517, 337] on div "PG Decathlon DV360 Stockport SF D6 - NLP - [DATE]" at bounding box center [553, 335] width 174 height 11
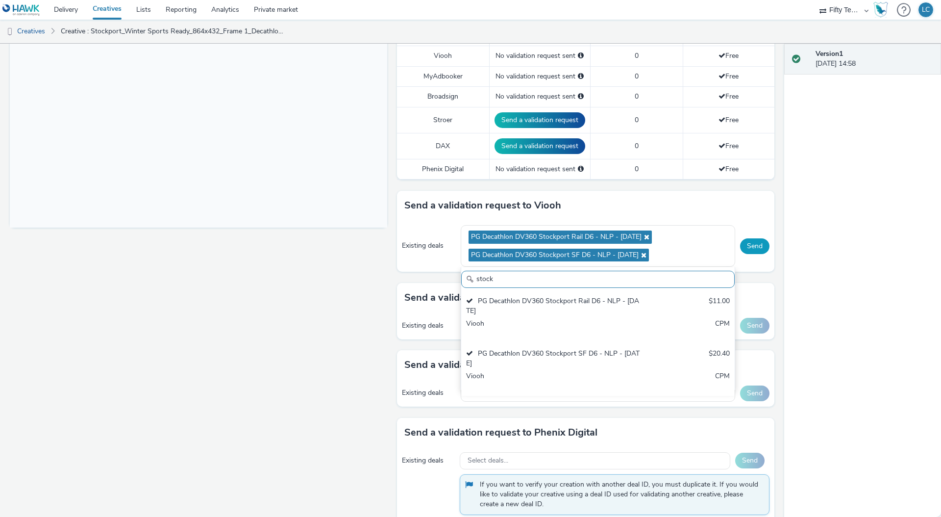
click at [746, 246] on button "Send" at bounding box center [754, 246] width 29 height 16
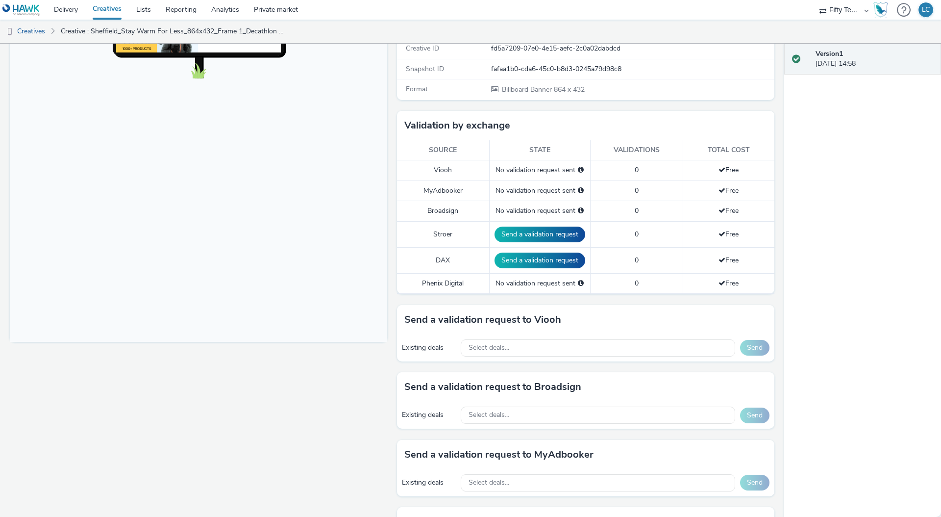
scroll to position [251, 0]
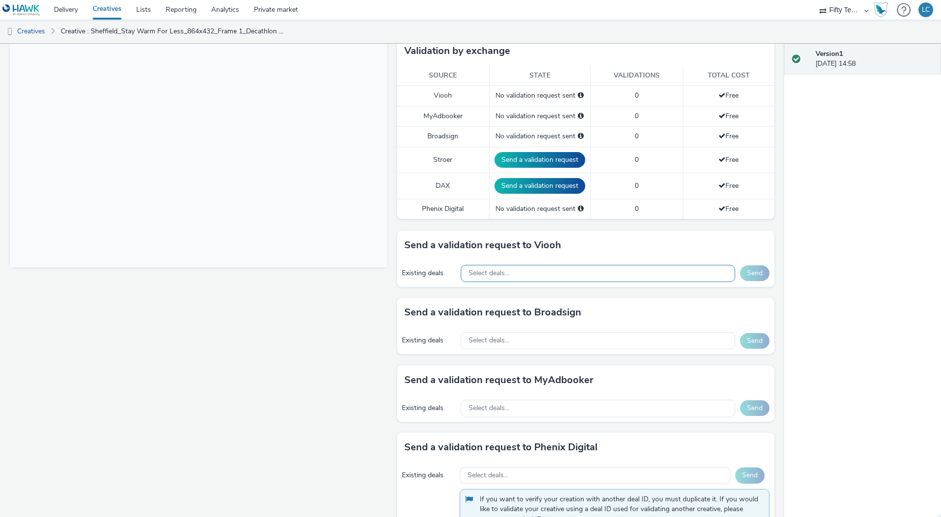
click at [517, 272] on div "Select deals..." at bounding box center [598, 273] width 274 height 17
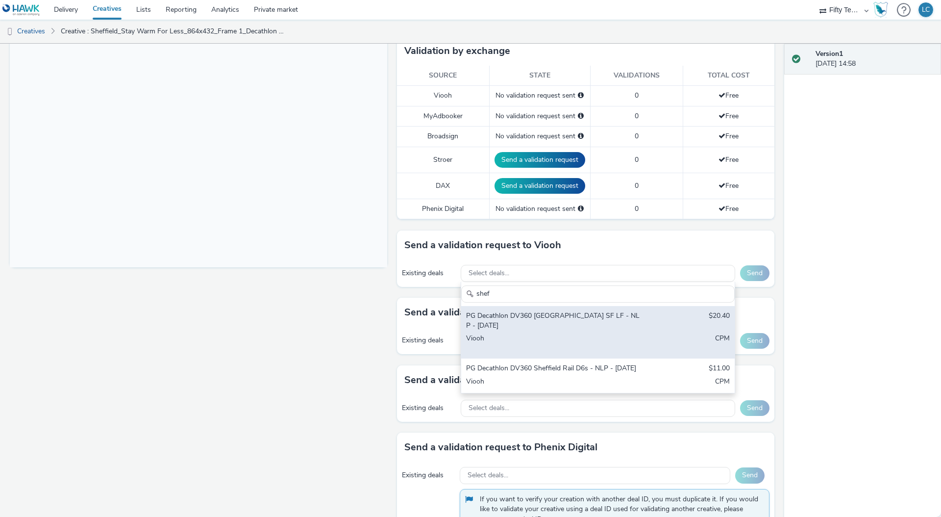
type input "shef"
click at [558, 333] on div "Viooh" at bounding box center [553, 343] width 174 height 20
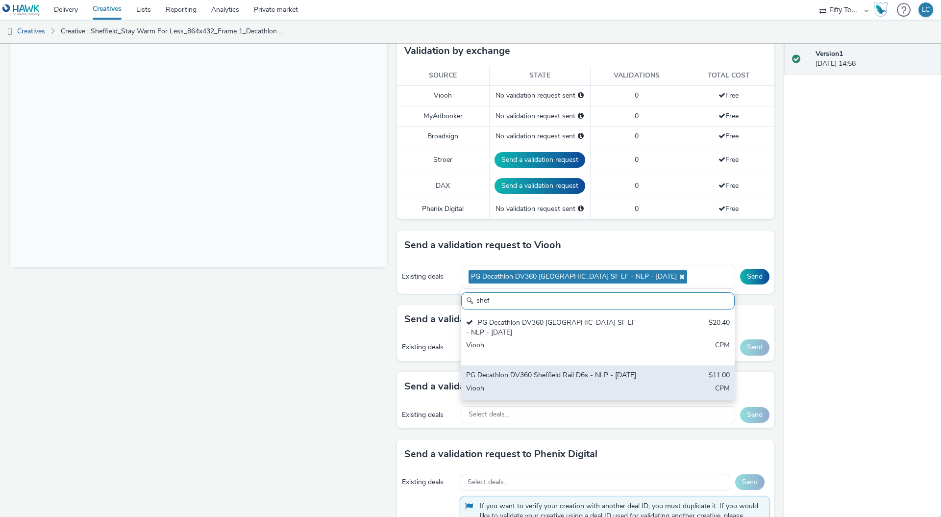
click at [539, 378] on div "PG Decathlon DV360 Sheffield Rail D6s - NLP - [DATE]" at bounding box center [553, 375] width 174 height 11
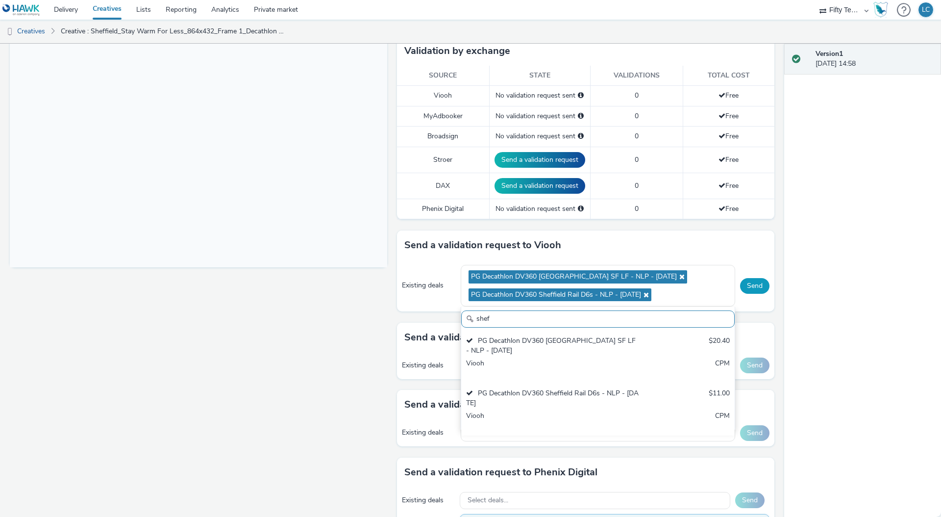
click at [744, 283] on button "Send" at bounding box center [754, 286] width 29 height 16
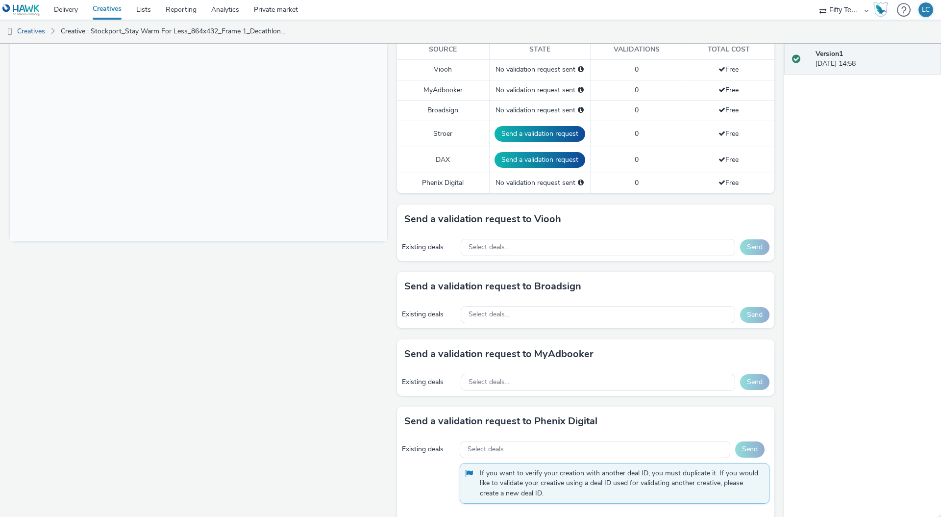
scroll to position [291, 0]
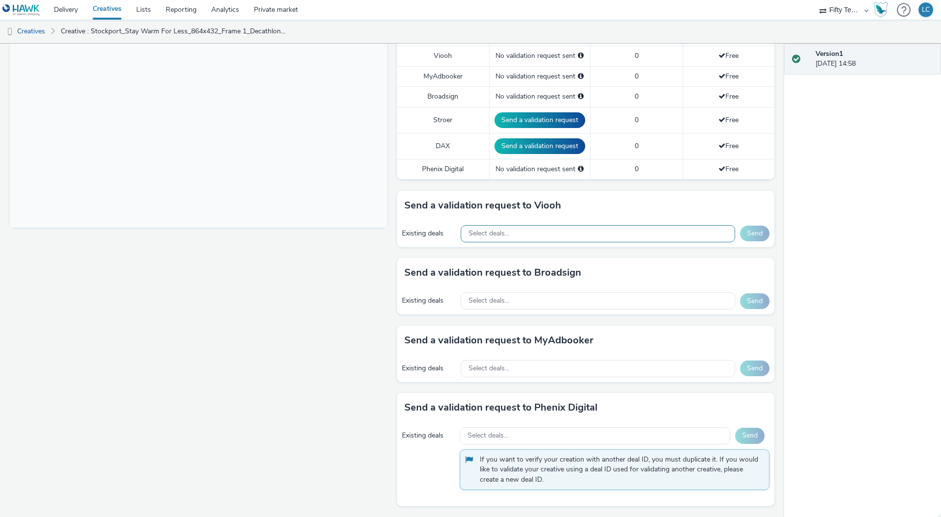
click at [499, 230] on span "Select deals..." at bounding box center [489, 233] width 41 height 8
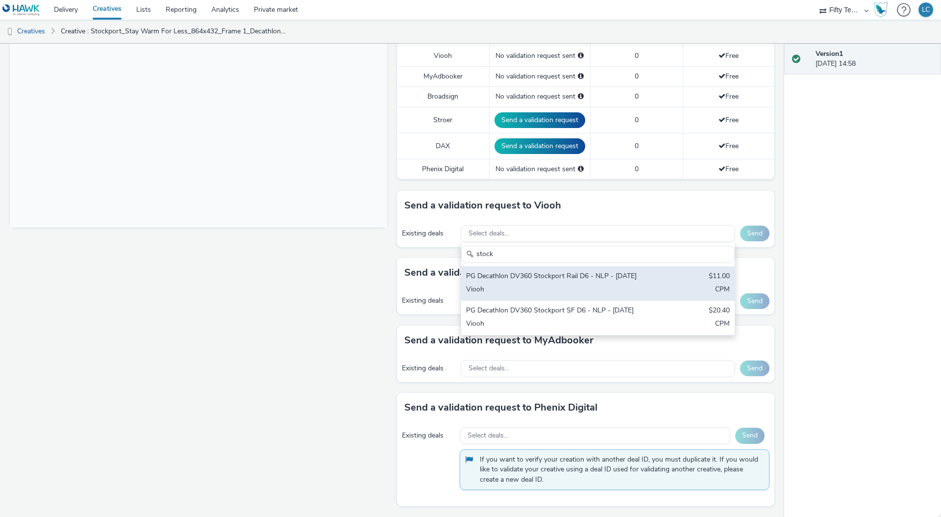
type input "stock"
click at [511, 293] on div "Viooh" at bounding box center [553, 289] width 174 height 11
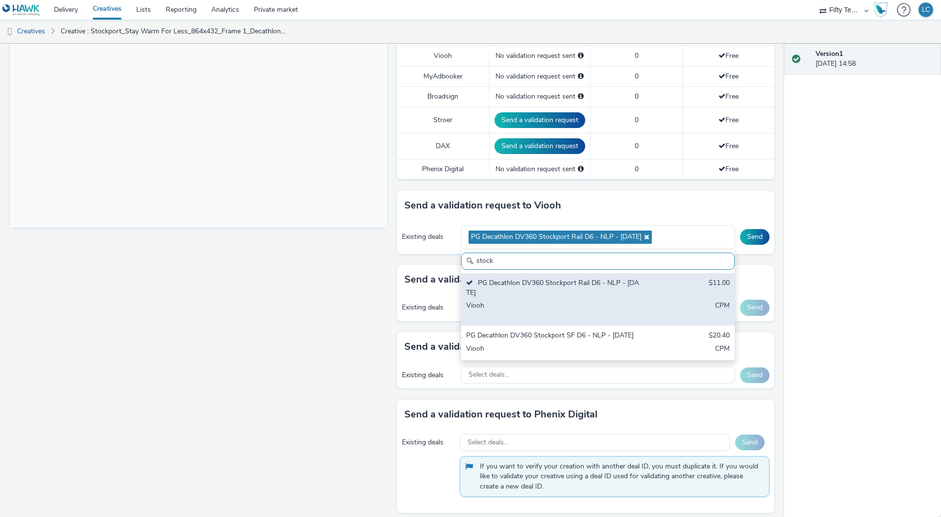
click at [527, 338] on div "PG Decathlon DV360 Stockport SF D6 - NLP - [DATE]" at bounding box center [553, 335] width 174 height 11
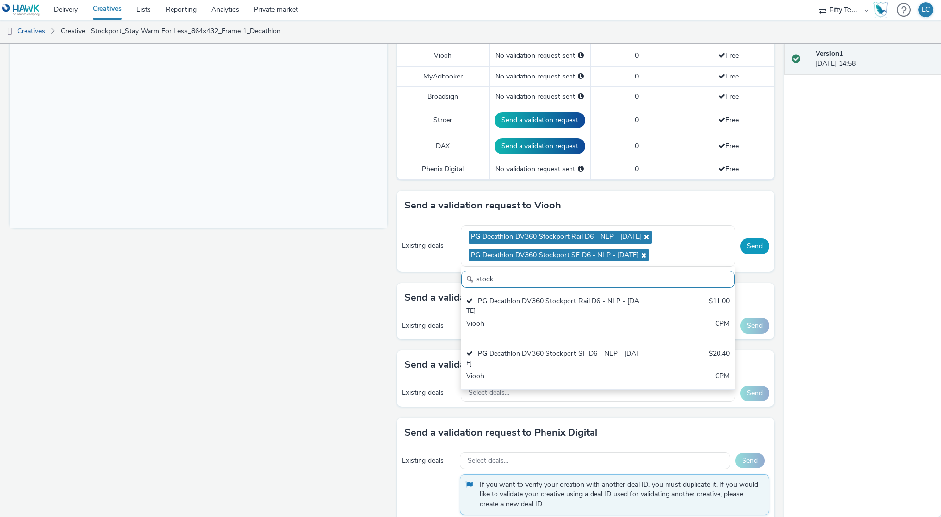
click at [746, 245] on button "Send" at bounding box center [754, 246] width 29 height 16
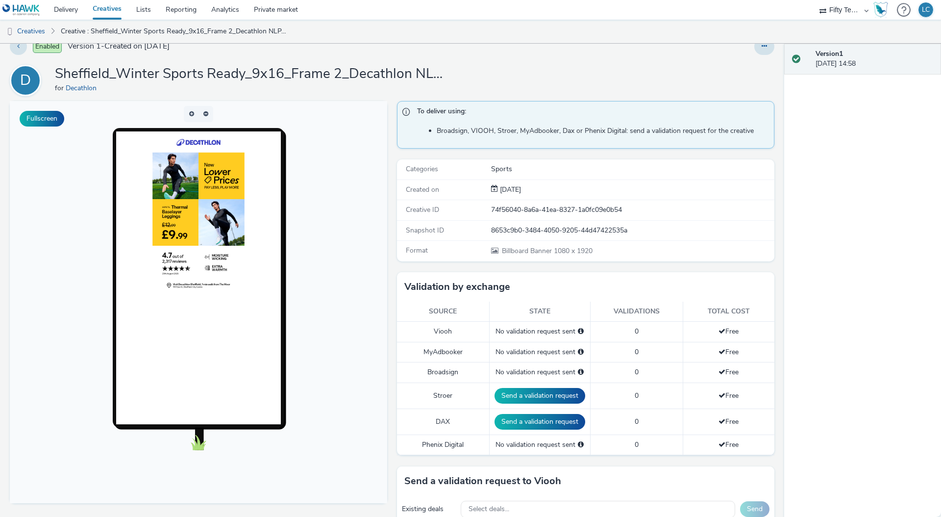
scroll to position [229, 0]
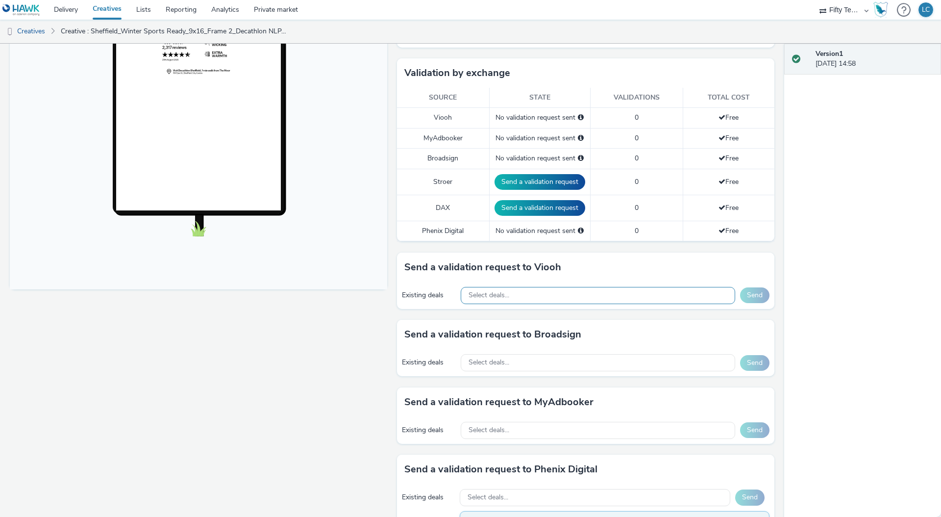
click at [507, 298] on div "Select deals..." at bounding box center [598, 295] width 274 height 17
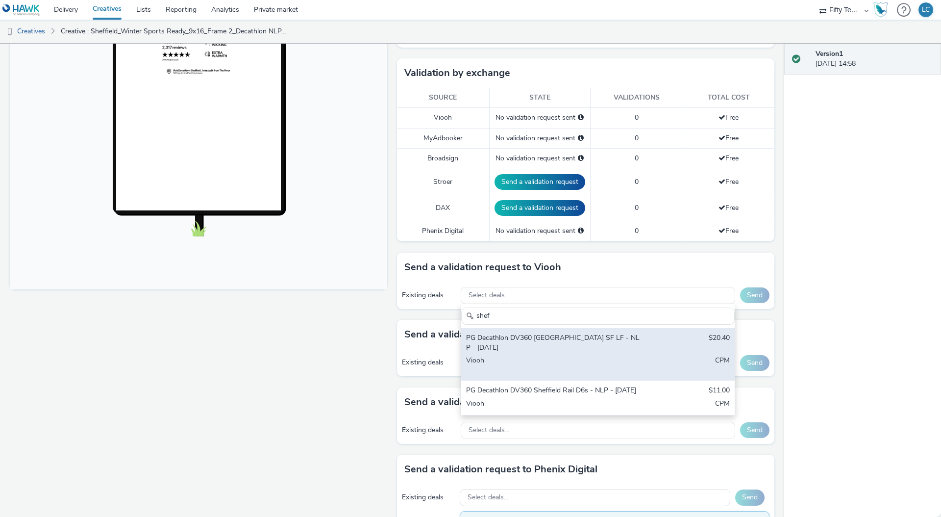
type input "shef"
click at [543, 355] on div "Viooh" at bounding box center [553, 365] width 174 height 20
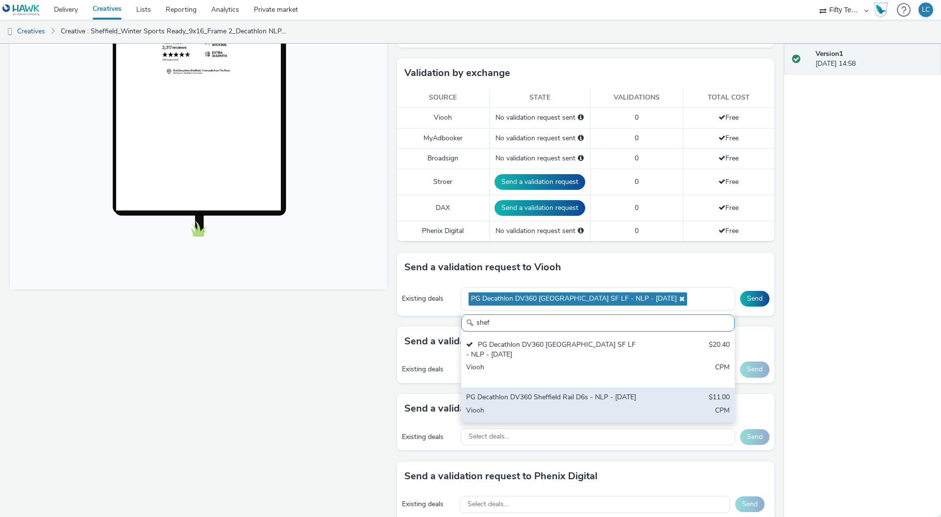
click at [557, 403] on div "PG Decathlon DV360 Sheffield Rail D6s - NLP - [DATE]" at bounding box center [553, 397] width 174 height 11
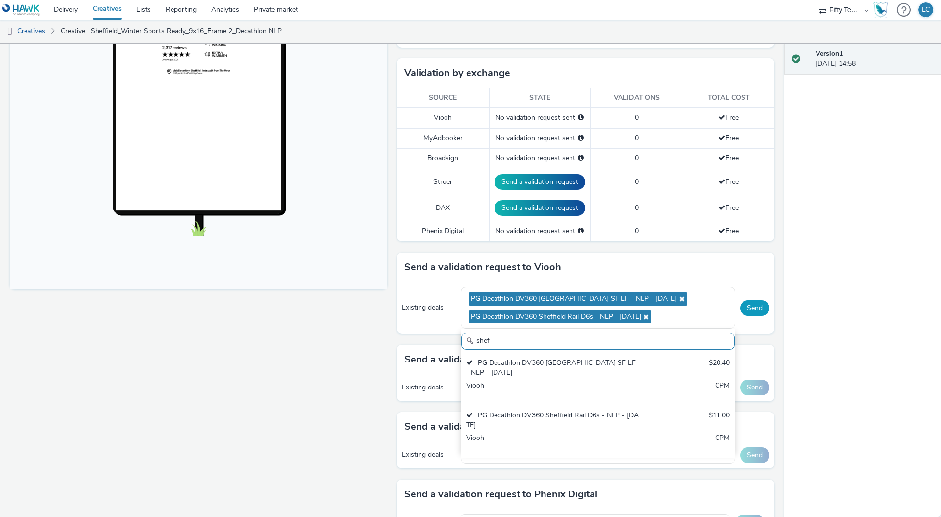
click at [748, 311] on button "Send" at bounding box center [754, 308] width 29 height 16
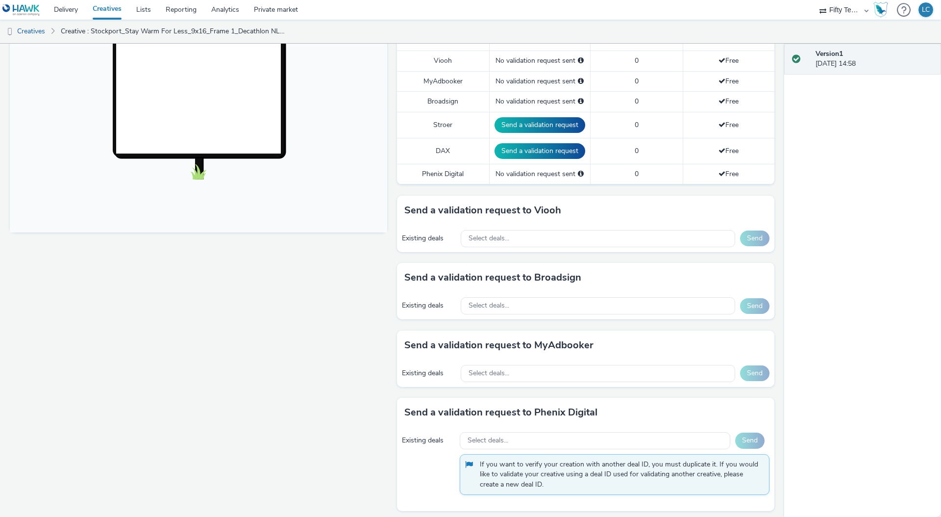
scroll to position [291, 0]
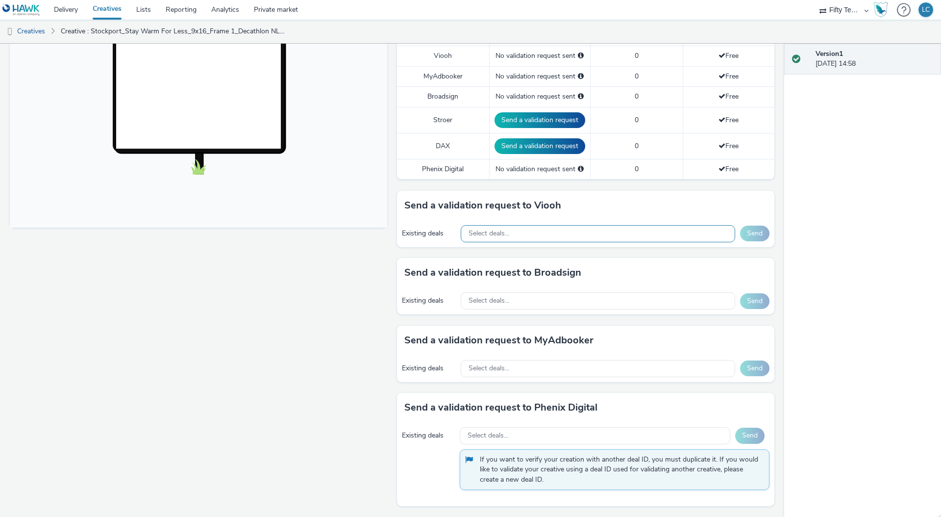
click at [497, 239] on div "Select deals..." at bounding box center [598, 233] width 274 height 17
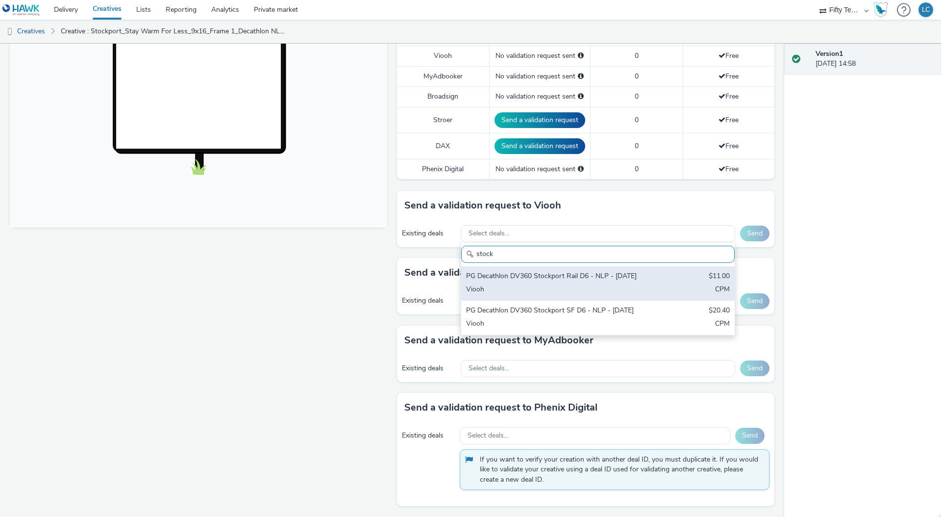
type input "stock"
click at [533, 281] on div "PG Decathlon DV360 Stockport Rail D6 - NLP - [DATE]" at bounding box center [553, 276] width 174 height 11
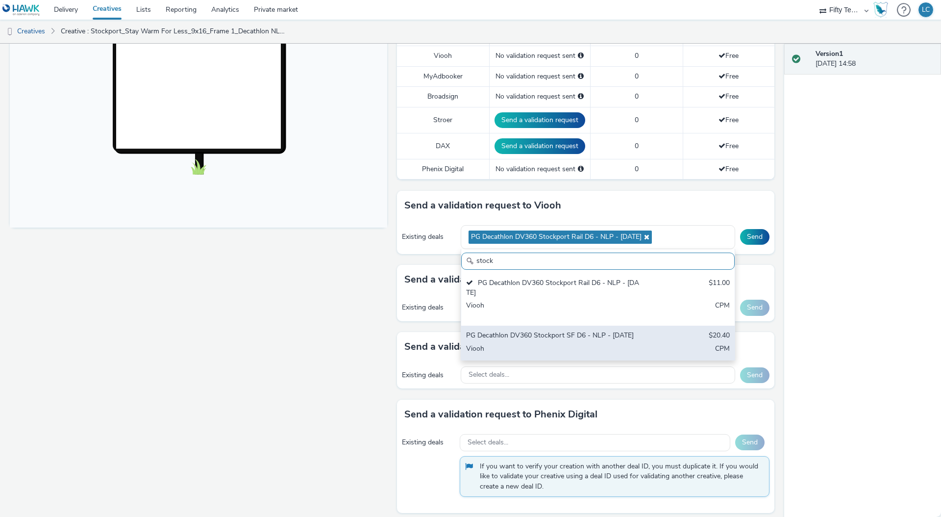
click at [540, 344] on div "Viooh" at bounding box center [553, 349] width 174 height 11
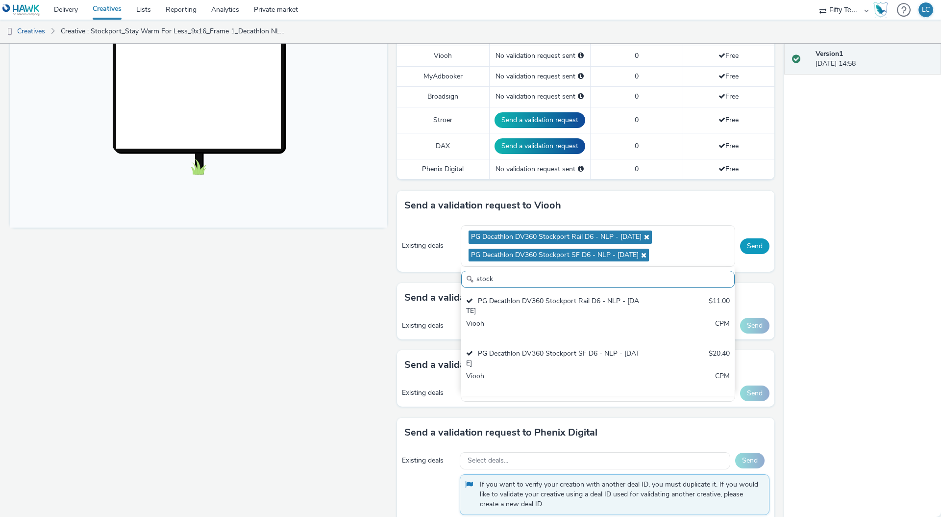
click at [751, 250] on button "Send" at bounding box center [754, 246] width 29 height 16
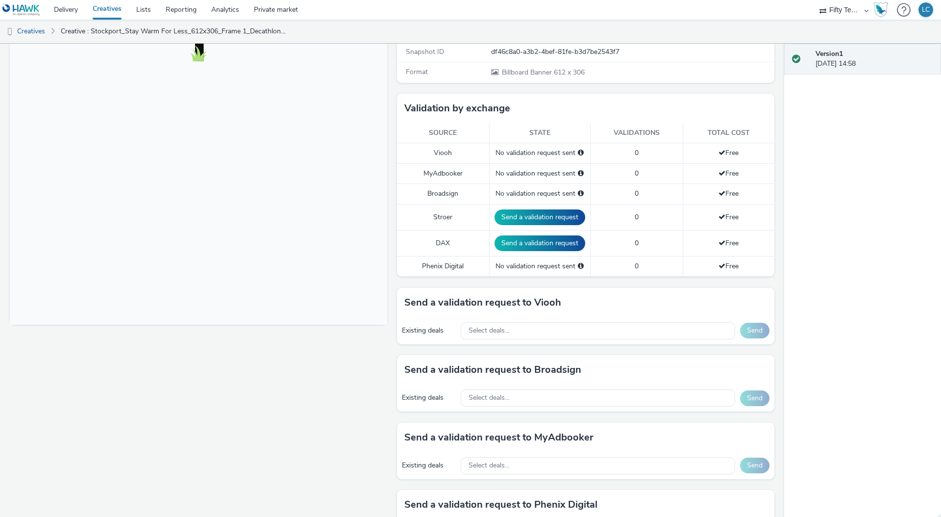
scroll to position [255, 0]
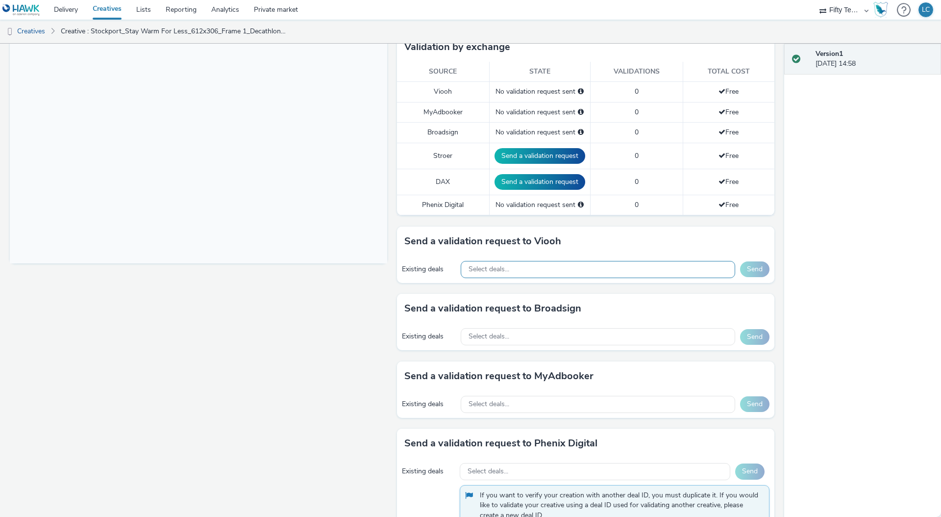
click at [509, 273] on div "Select deals..." at bounding box center [598, 269] width 274 height 17
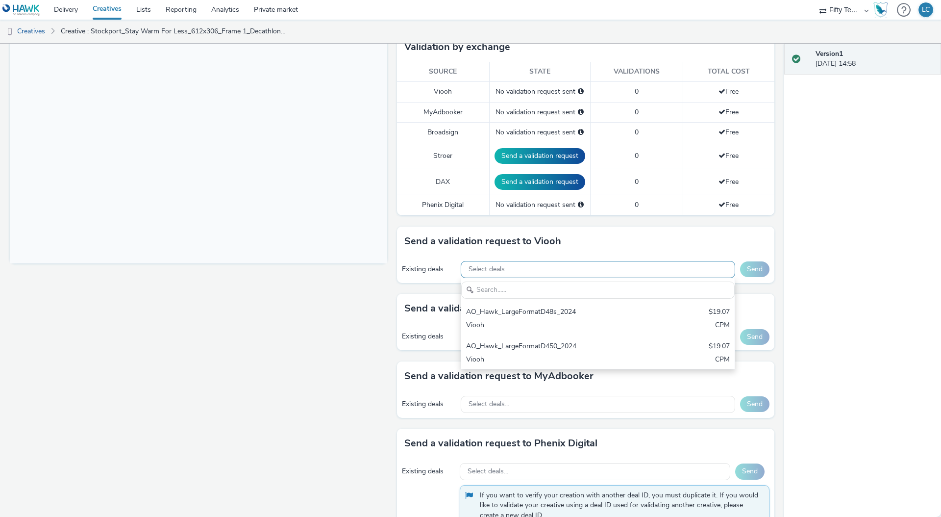
scroll to position [0, 0]
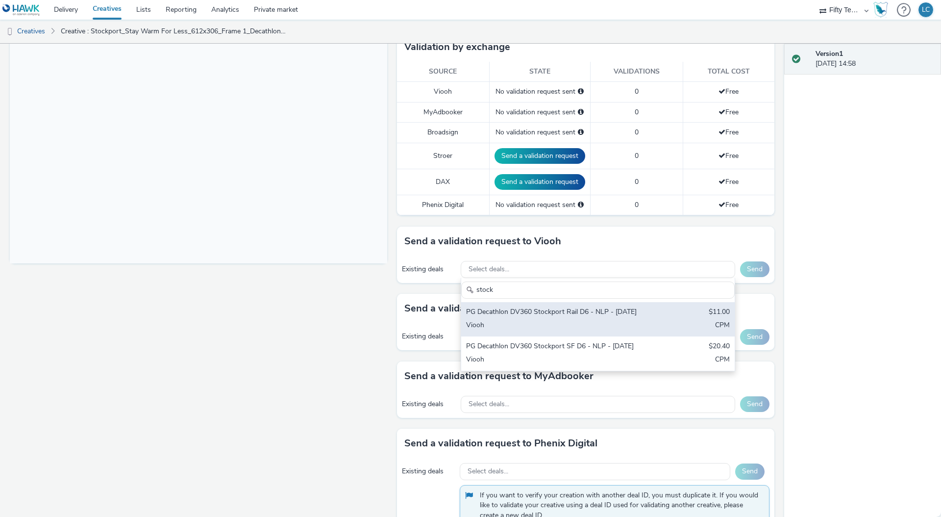
type input "stock"
click at [527, 318] on div "PG Decathlon DV360 Stockport Rail D6 - NLP - [DATE]" at bounding box center [553, 312] width 174 height 11
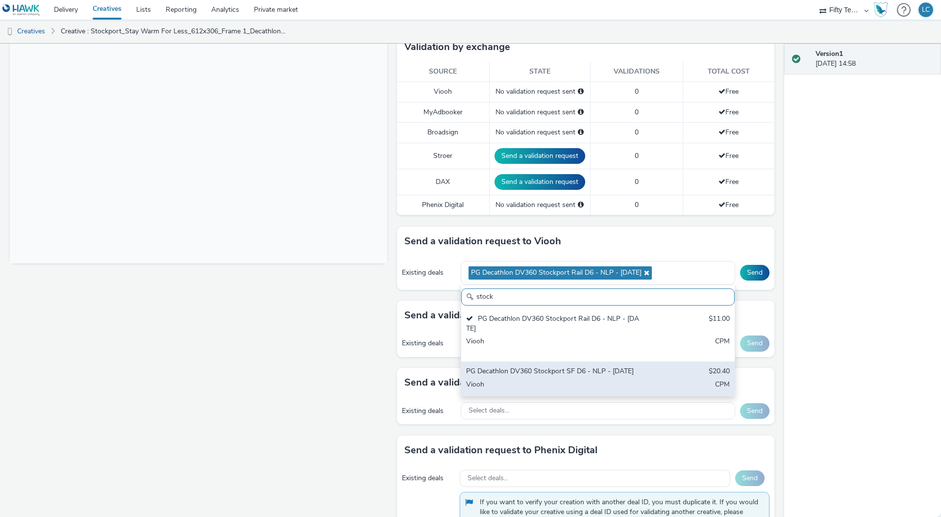
click at [542, 381] on div "Viooh" at bounding box center [553, 384] width 174 height 11
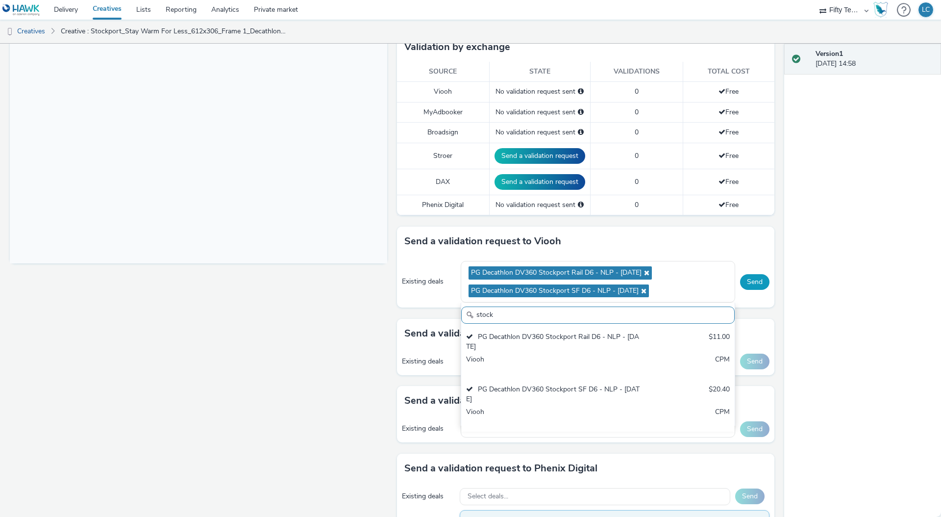
click at [750, 280] on button "Send" at bounding box center [754, 282] width 29 height 16
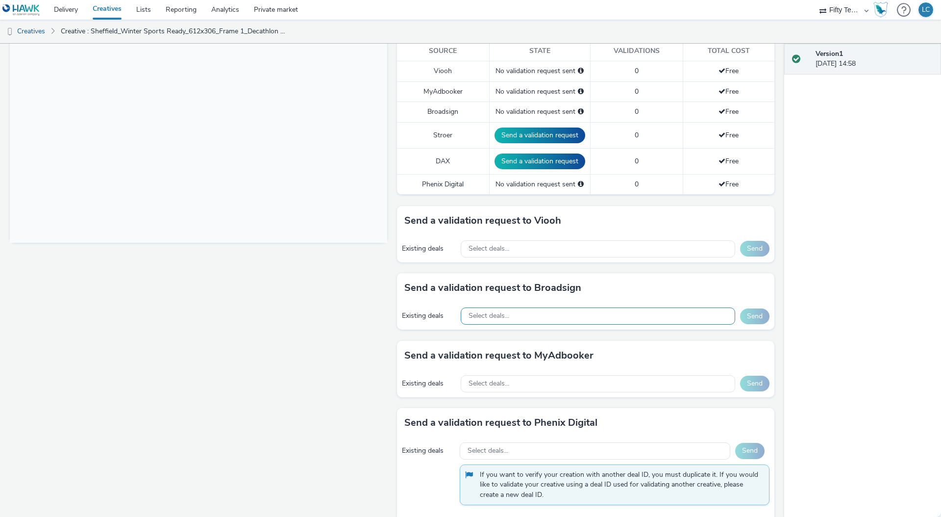
scroll to position [283, 0]
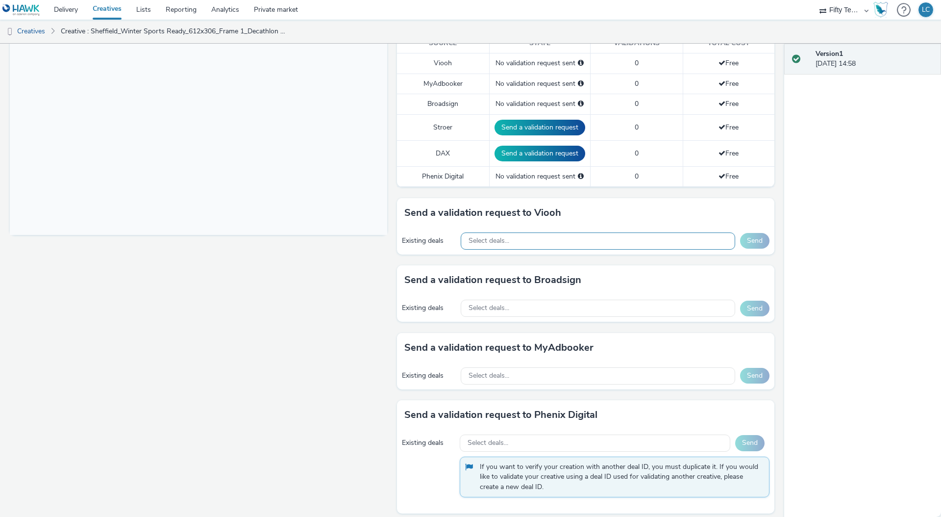
click at [486, 241] on span "Select deals..." at bounding box center [489, 241] width 41 height 8
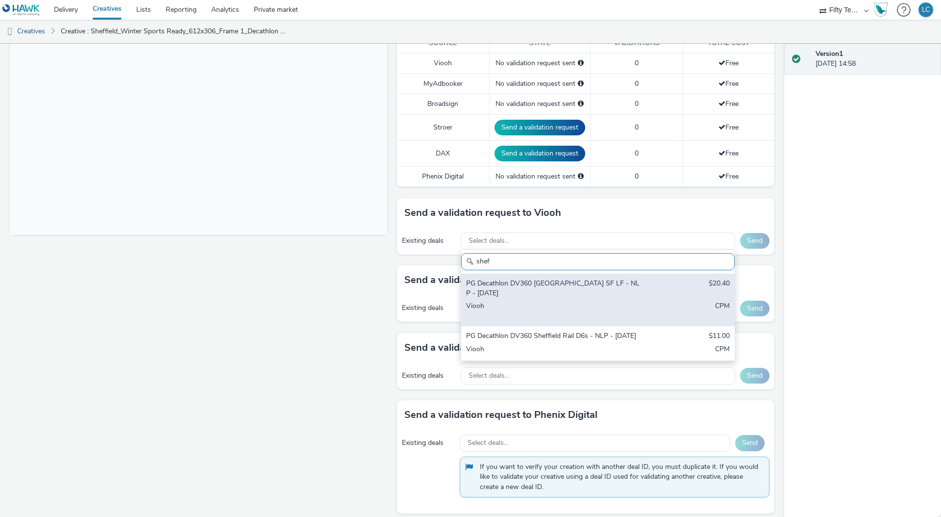
type input "shef"
click at [530, 301] on div "Viooh" at bounding box center [553, 311] width 174 height 20
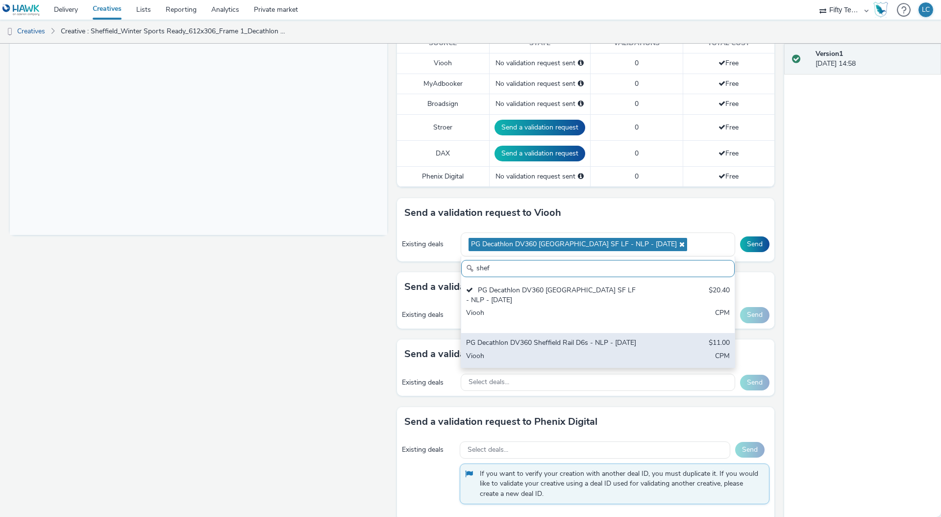
click at [532, 349] on div "PG Decathlon DV360 Sheffield Rail D6s - NLP - [DATE]" at bounding box center [553, 343] width 174 height 11
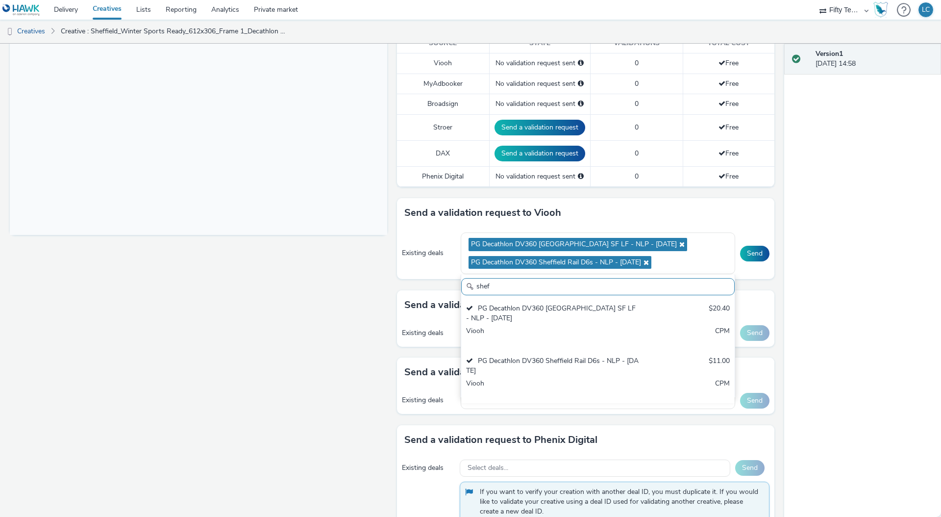
click at [746, 231] on div "Existing deals PG Decathlon DV360 [GEOGRAPHIC_DATA] SF LF - NLP - [DATE] PG Dec…" at bounding box center [585, 253] width 377 height 52
click at [750, 255] on button "Send" at bounding box center [754, 254] width 29 height 16
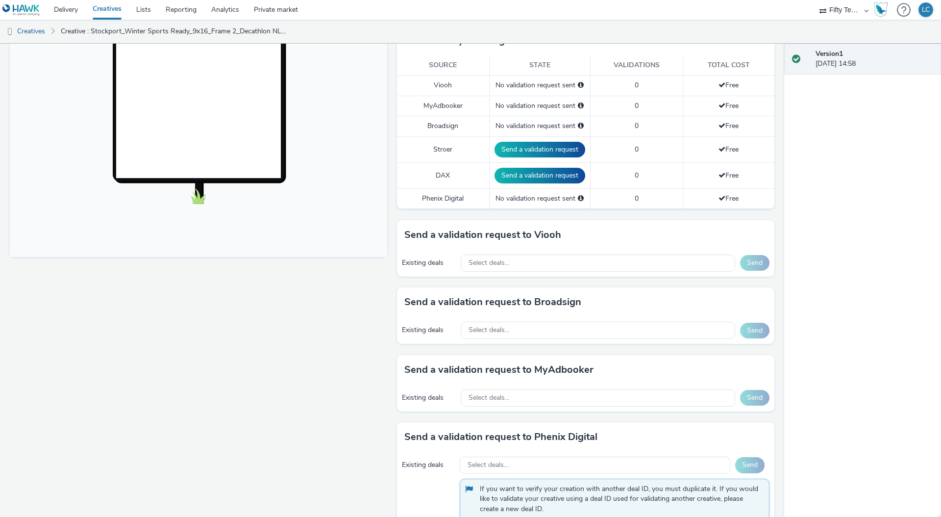
scroll to position [276, 0]
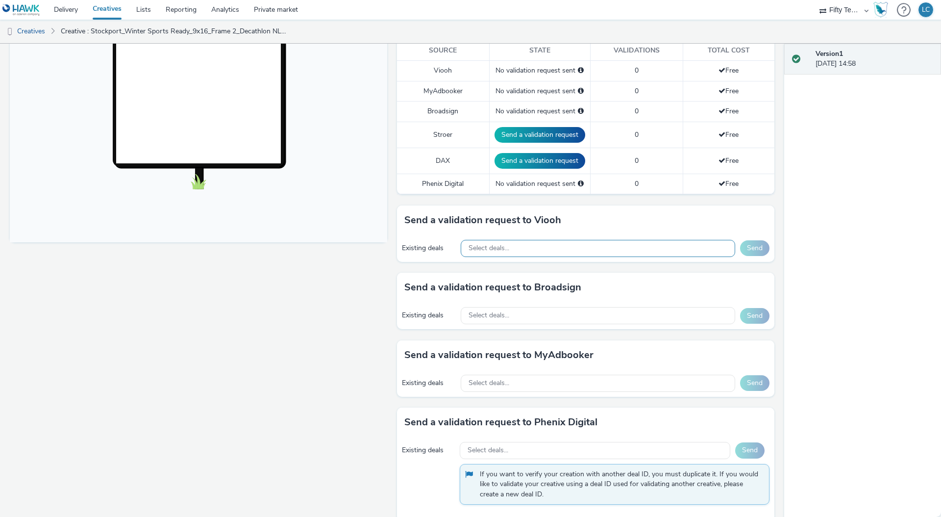
click at [490, 254] on div "Select deals..." at bounding box center [598, 248] width 274 height 17
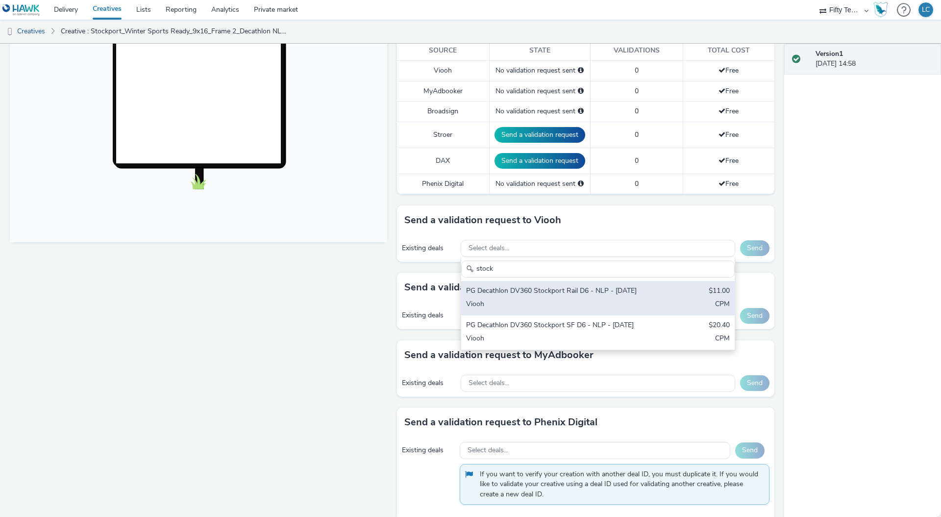
type input "stock"
drag, startPoint x: 532, startPoint y: 304, endPoint x: 528, endPoint y: 336, distance: 32.2
click at [532, 297] on div "PG Decathlon DV360 Stockport Rail D6 - NLP - [DATE]" at bounding box center [553, 291] width 174 height 11
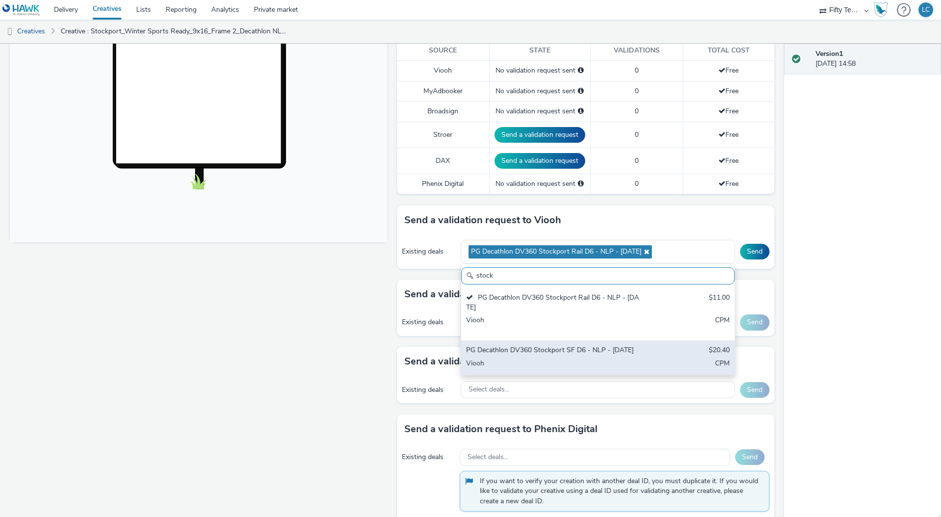
click at [527, 355] on div "PG Decathlon DV360 Stockport SF D6 - NLP - [DATE]" at bounding box center [553, 350] width 174 height 11
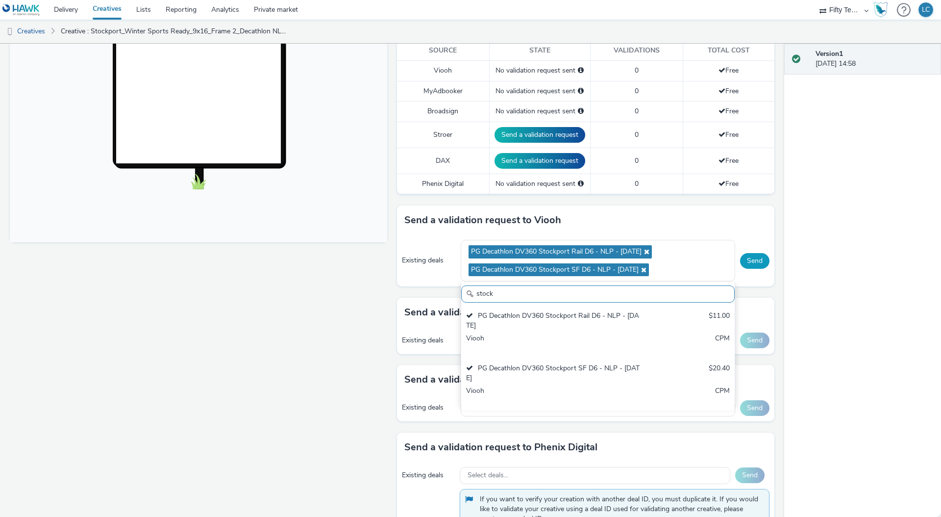
click at [754, 263] on button "Send" at bounding box center [754, 261] width 29 height 16
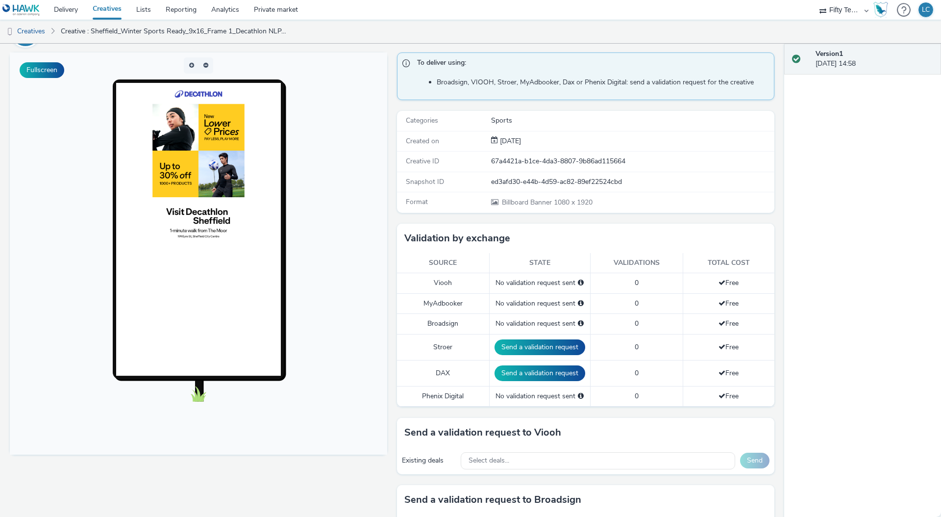
scroll to position [150, 0]
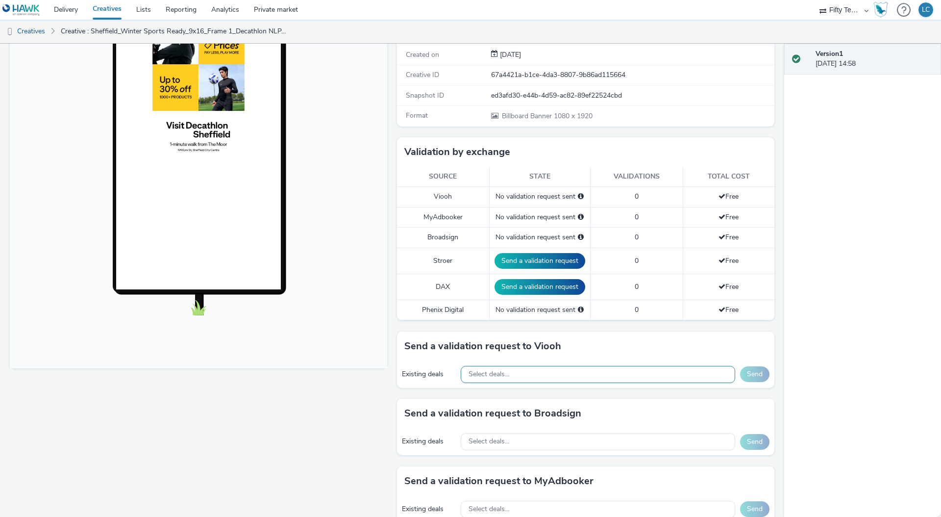
click at [492, 372] on span "Select deals..." at bounding box center [489, 374] width 41 height 8
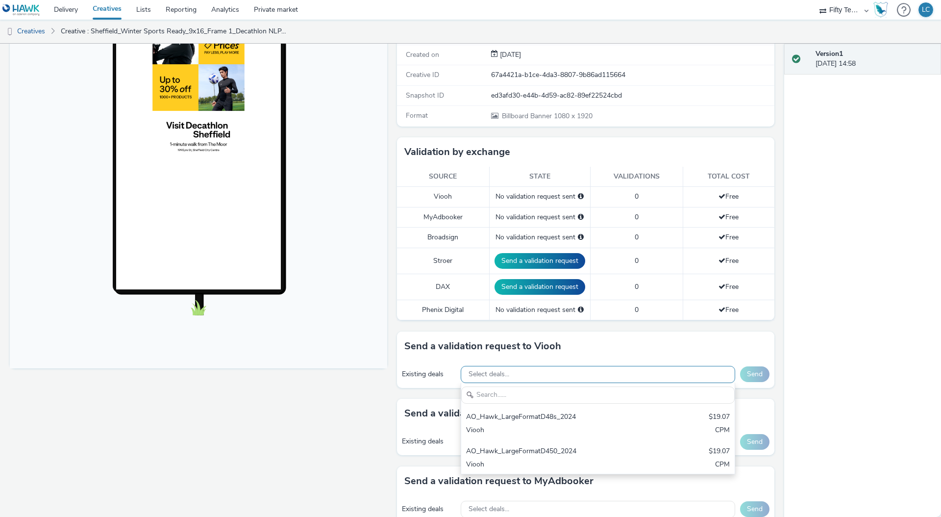
scroll to position [0, 0]
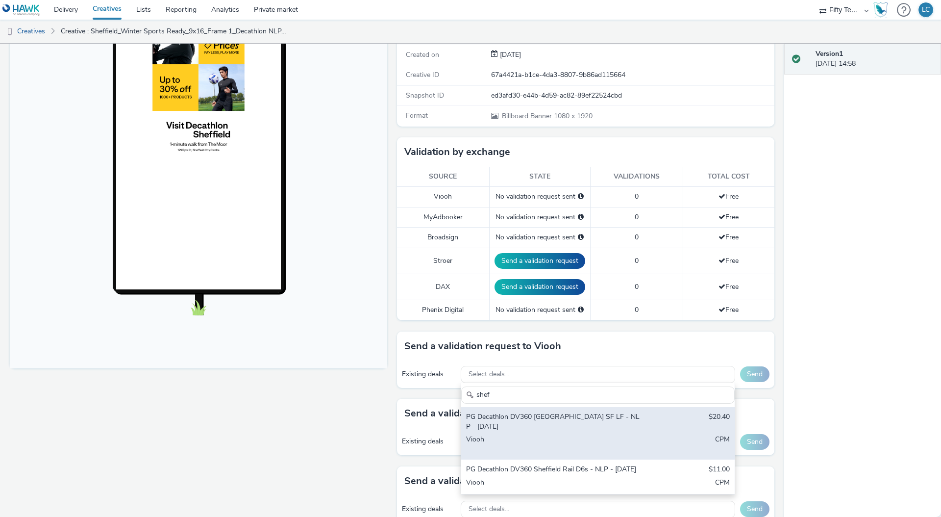
type input "shef"
click at [547, 434] on div "Viooh" at bounding box center [553, 444] width 174 height 20
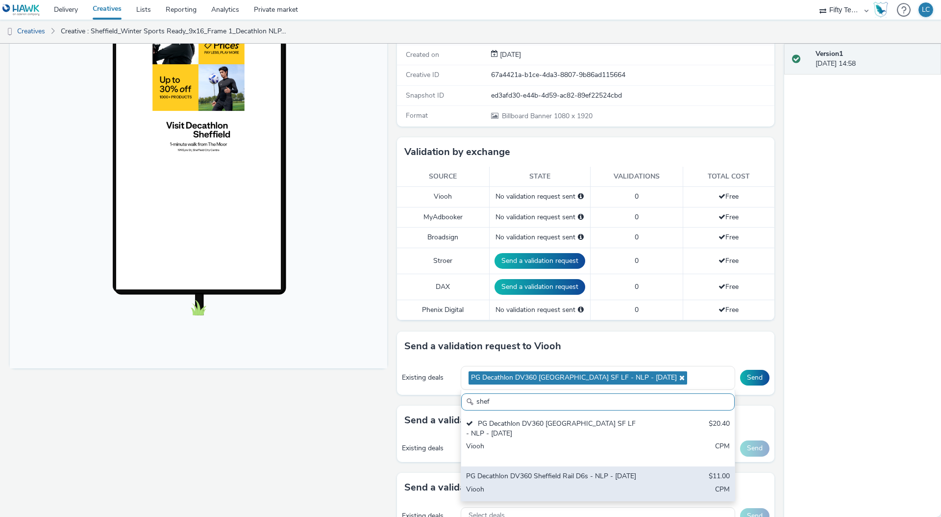
click at [551, 482] on div "PG Decathlon DV360 Sheffield Rail D6s - NLP - [DATE]" at bounding box center [553, 476] width 174 height 11
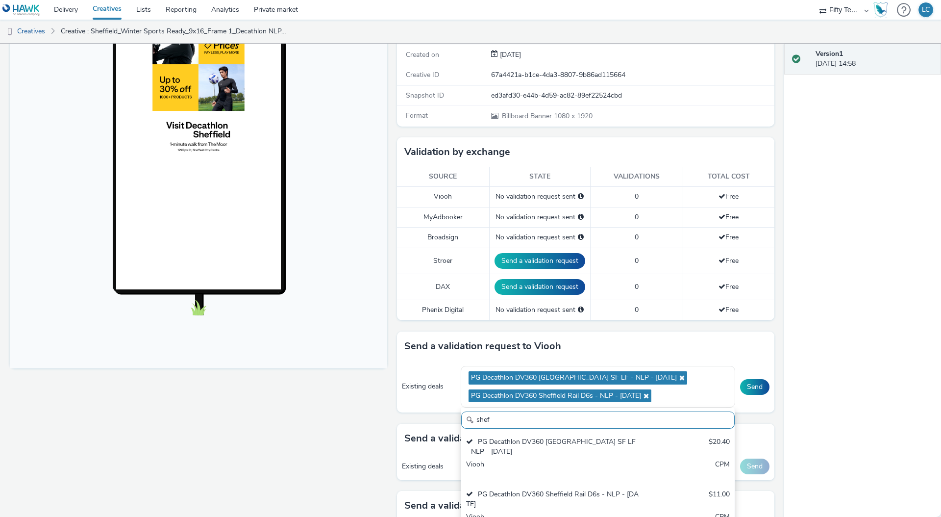
click at [856, 383] on div "Version 1 08 September 2025, 14:58" at bounding box center [862, 280] width 157 height 473
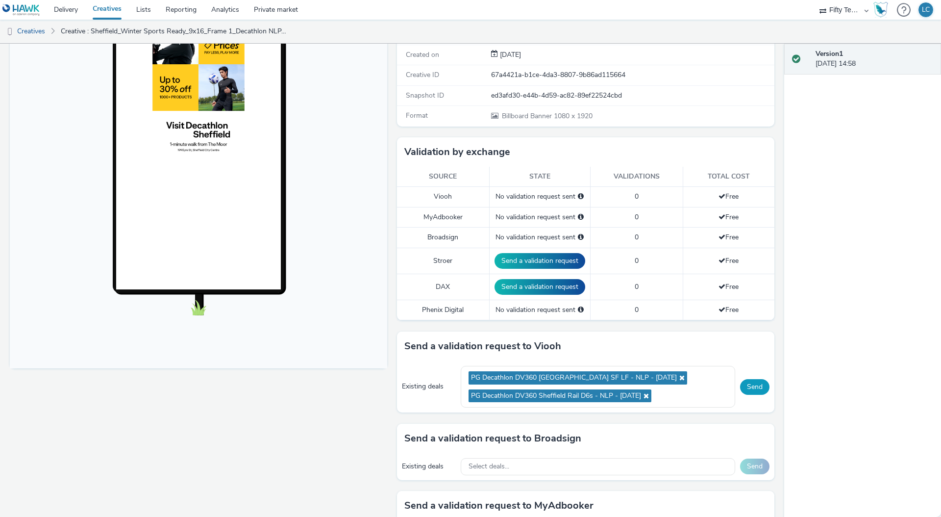
click at [743, 391] on button "Send" at bounding box center [754, 387] width 29 height 16
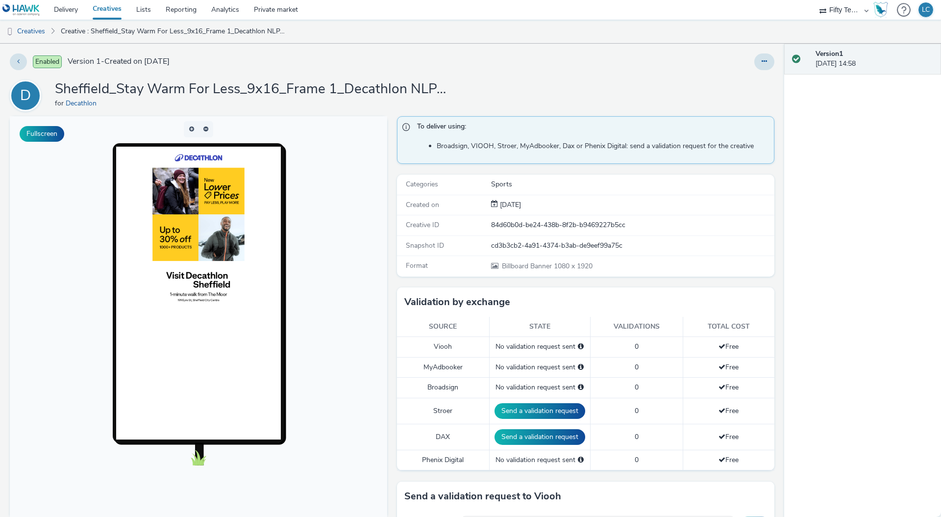
scroll to position [188, 0]
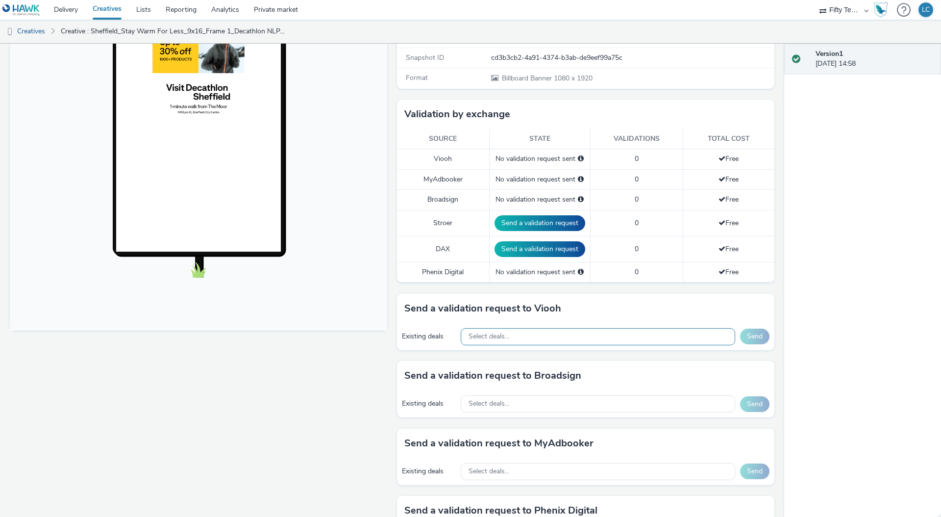
click at [504, 339] on span "Select deals..." at bounding box center [489, 336] width 41 height 8
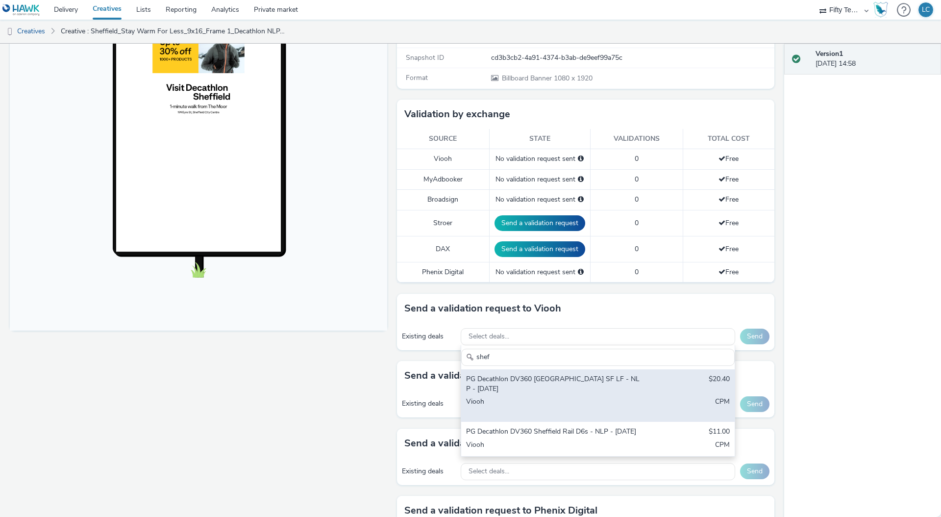
type input "shef"
click at [579, 385] on div "PG Decathlon DV360 [GEOGRAPHIC_DATA] SF LF - NLP - [DATE] $20.40 Viooh CPM" at bounding box center [597, 395] width 273 height 52
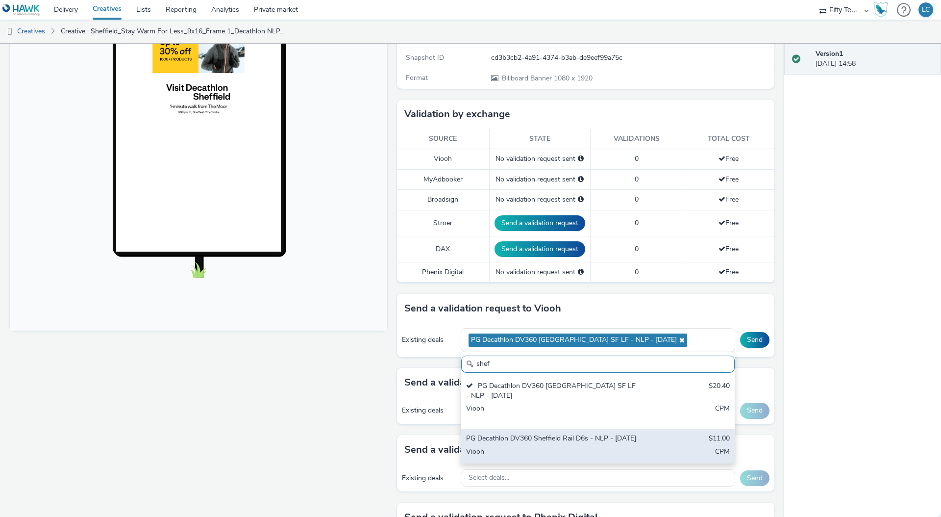
click at [560, 444] on div "PG Decathlon DV360 Sheffield Rail D6s - NLP - [DATE]" at bounding box center [553, 438] width 174 height 11
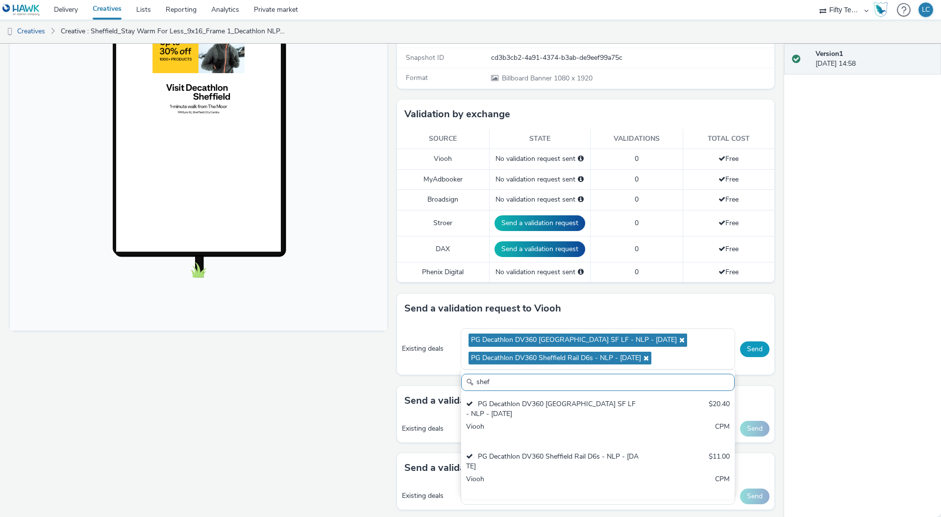
click at [748, 348] on button "Send" at bounding box center [754, 349] width 29 height 16
